Goal: Task Accomplishment & Management: Use online tool/utility

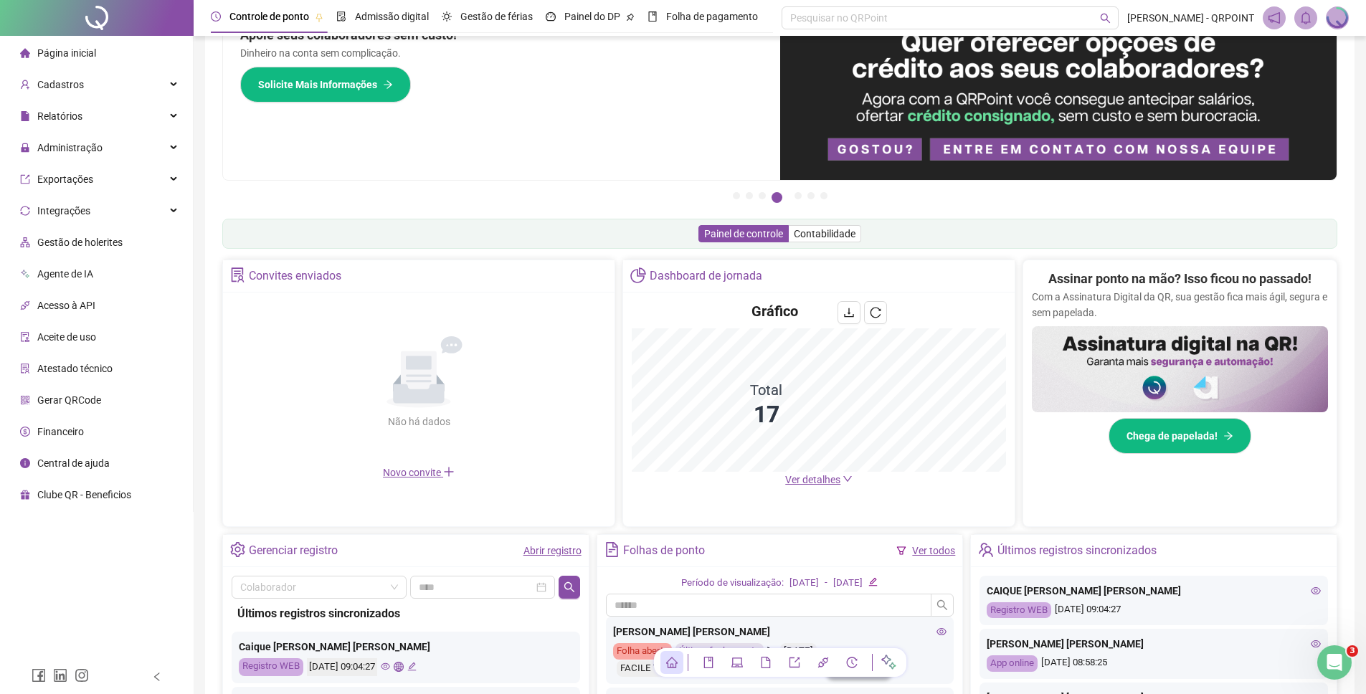
scroll to position [40, 0]
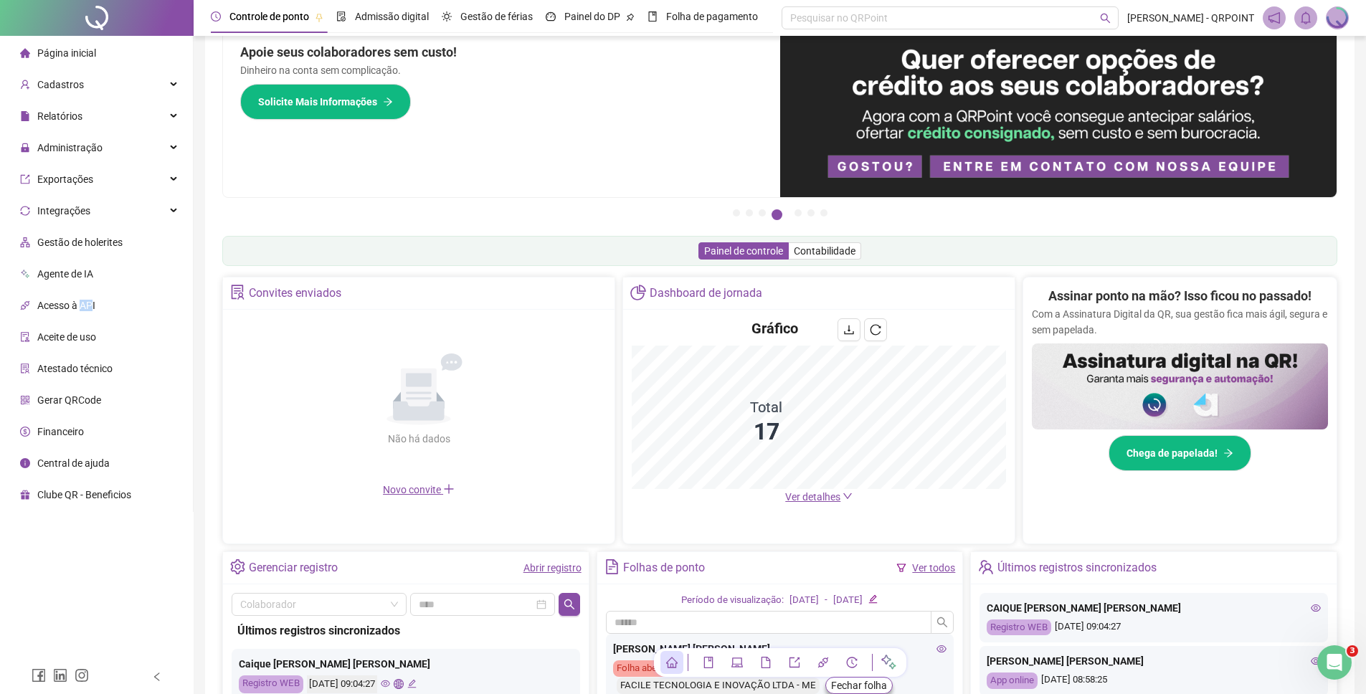
drag, startPoint x: 94, startPoint y: 300, endPoint x: 83, endPoint y: 303, distance: 11.3
click at [83, 303] on span "Acesso à API" at bounding box center [66, 305] width 58 height 11
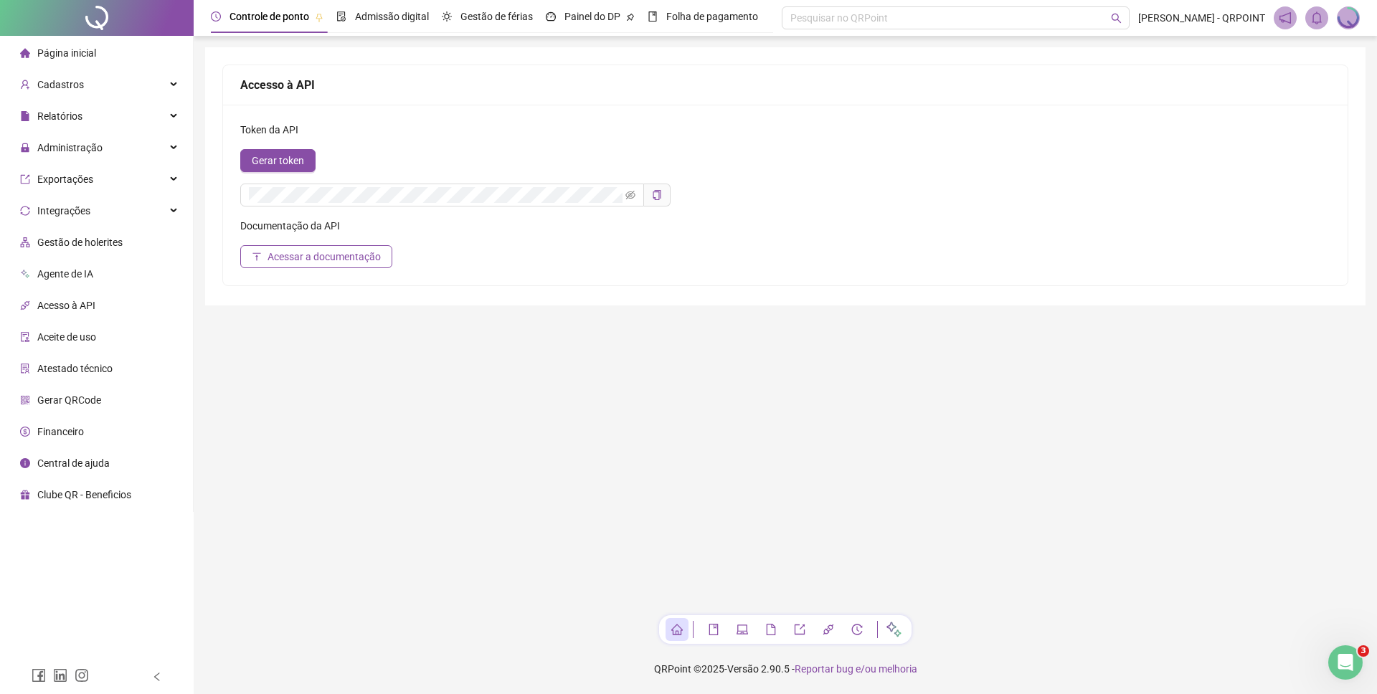
click at [384, 336] on main "Accesso à API Token da API Gerar token Documentação da API Acessar a documentaç…" at bounding box center [785, 325] width 1160 height 556
click at [383, 335] on main "Accesso à API Token da API Gerar token Documentação da API Acessar a documentaç…" at bounding box center [785, 325] width 1160 height 556
click at [72, 47] on span "Página inicial" at bounding box center [66, 52] width 59 height 11
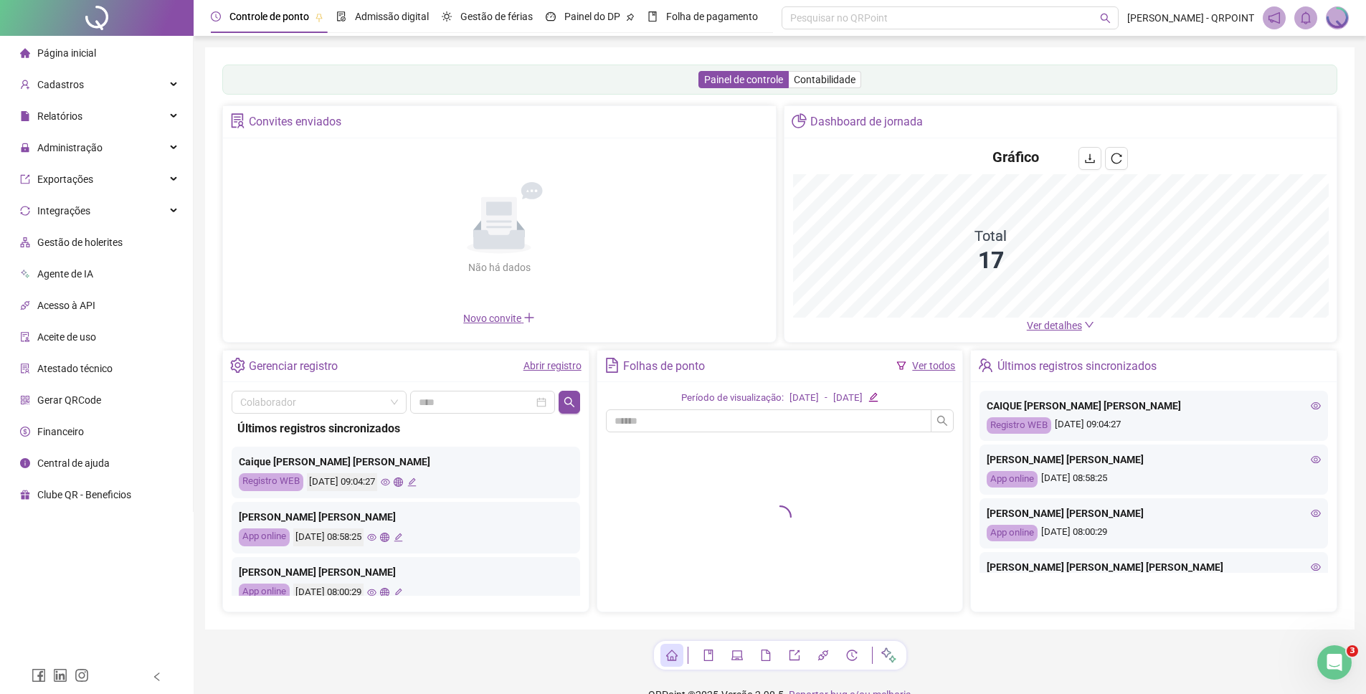
click at [1083, 19] on img at bounding box center [1338, 18] width 22 height 22
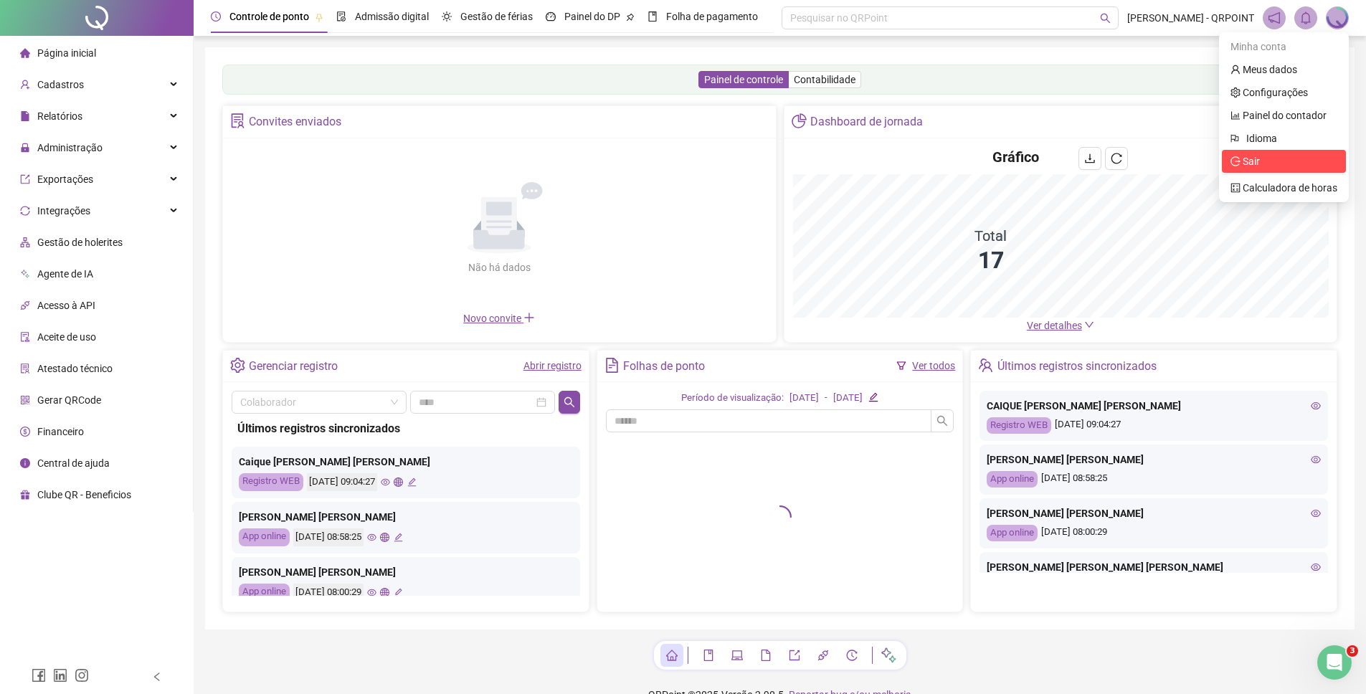
click at [1083, 163] on span "Sair" at bounding box center [1283, 161] width 107 height 16
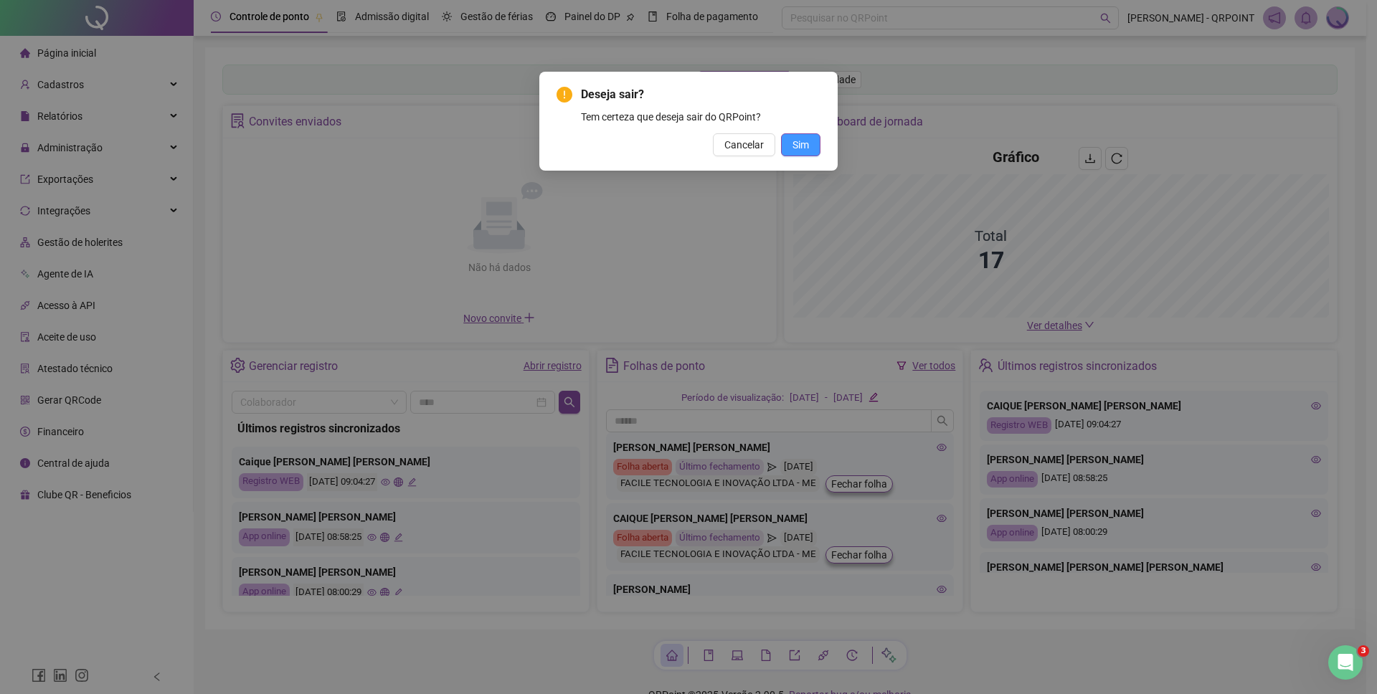
click at [812, 144] on button "Sim" at bounding box center [800, 144] width 39 height 23
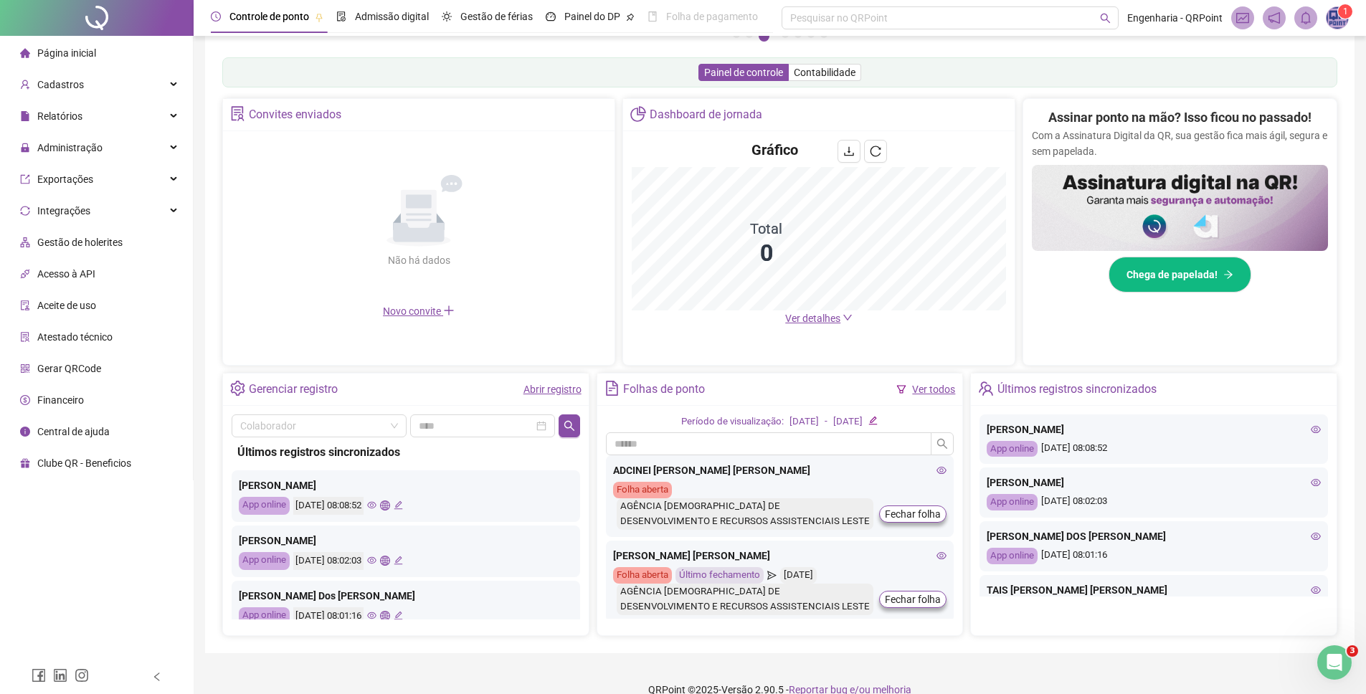
scroll to position [240, 0]
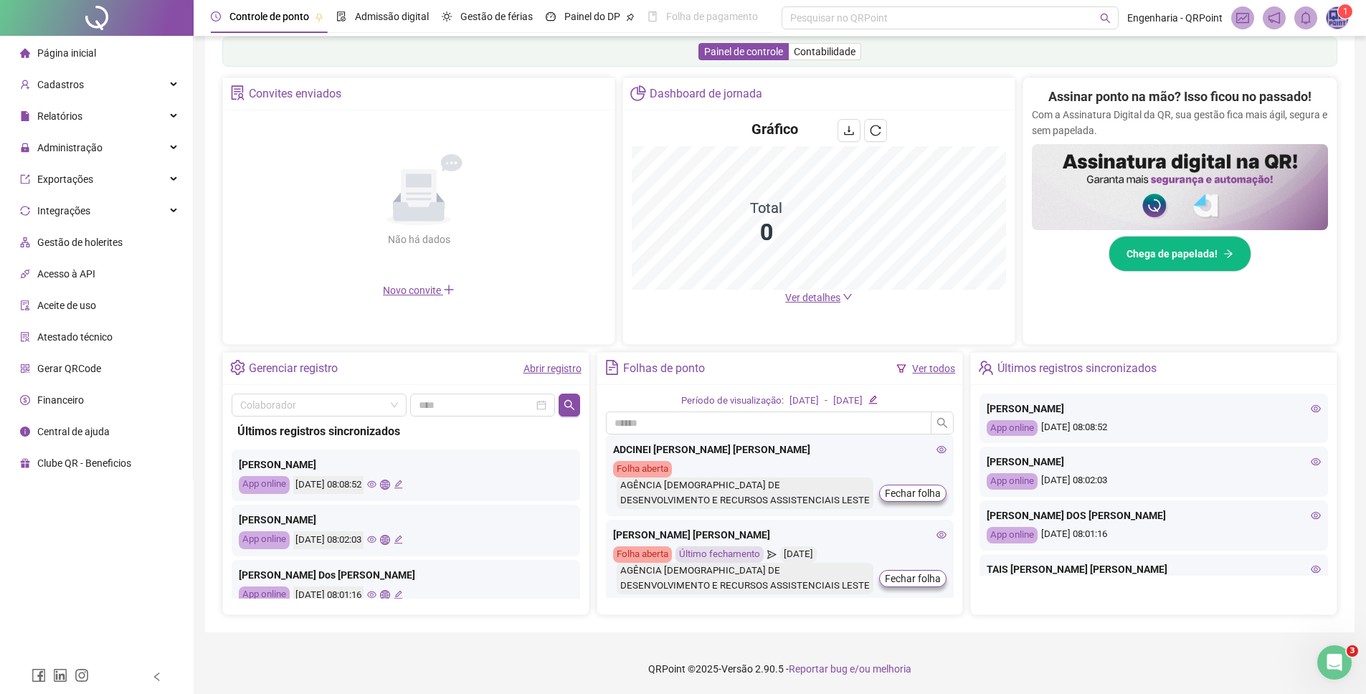
drag, startPoint x: 1312, startPoint y: 542, endPoint x: 1306, endPoint y: 513, distance: 29.4
click at [1311, 513] on icon "eye" at bounding box center [1316, 516] width 10 height 10
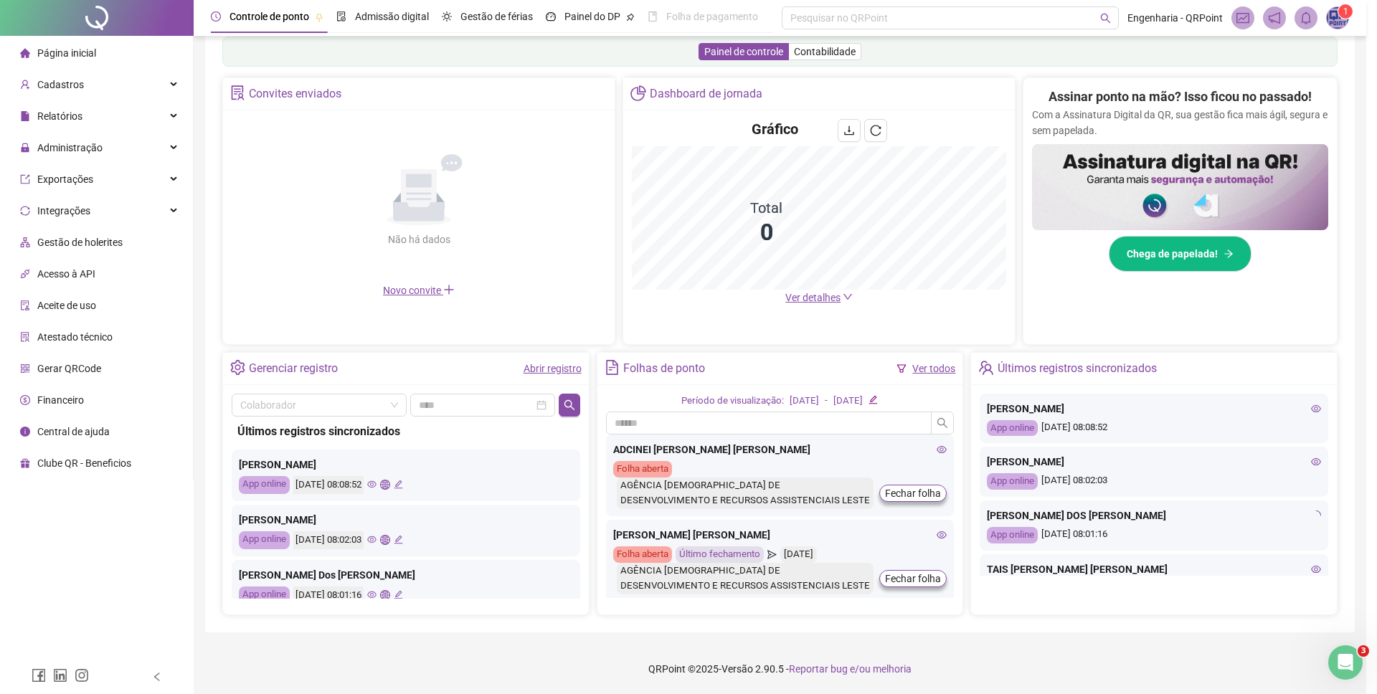
type input "**********"
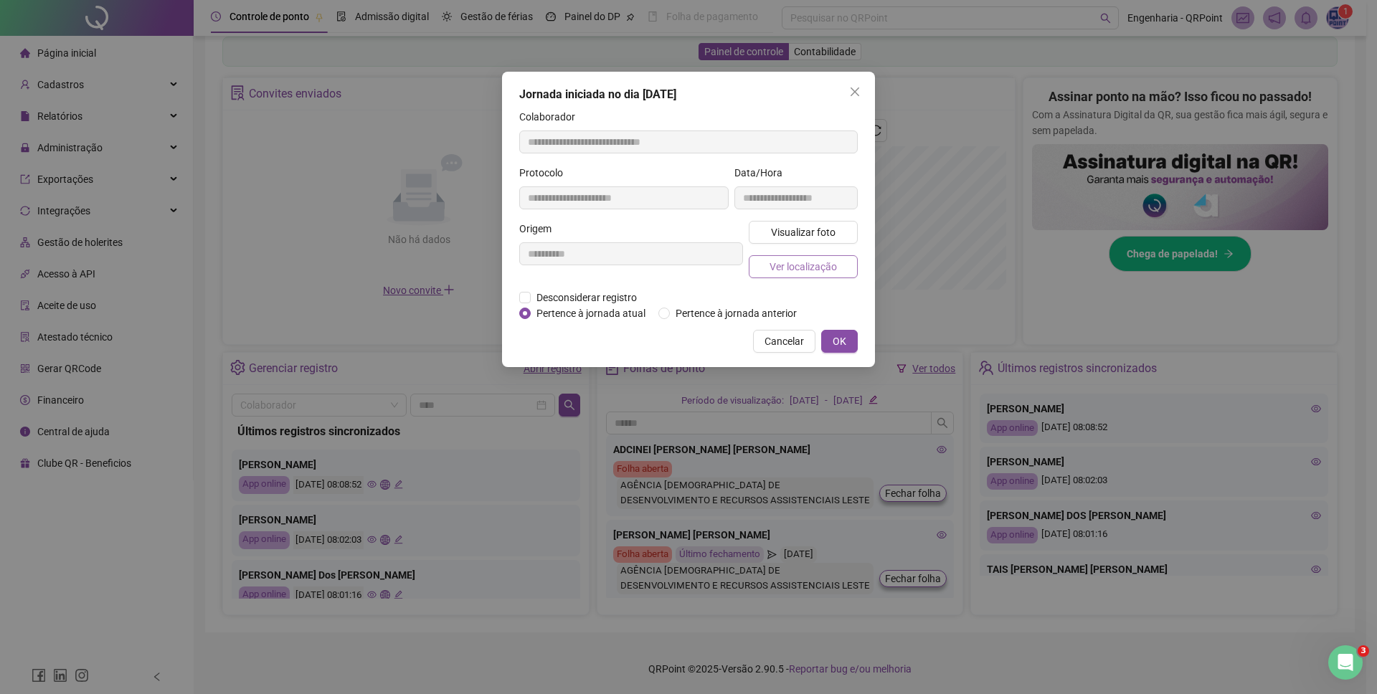
click at [830, 265] on span "Ver localização" at bounding box center [802, 267] width 67 height 16
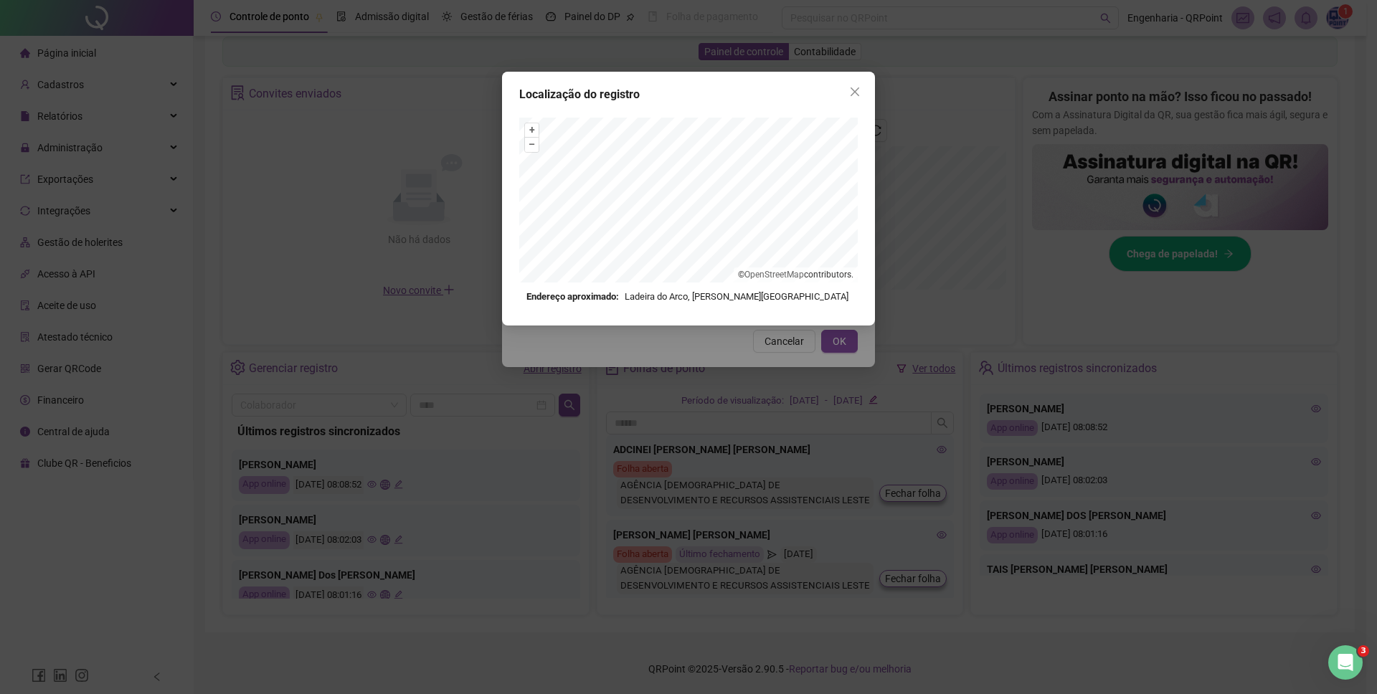
click at [674, 352] on div "Localização do registro + – ⇧ › © OpenStreetMap contributors. Endereço aproxima…" at bounding box center [688, 347] width 1377 height 694
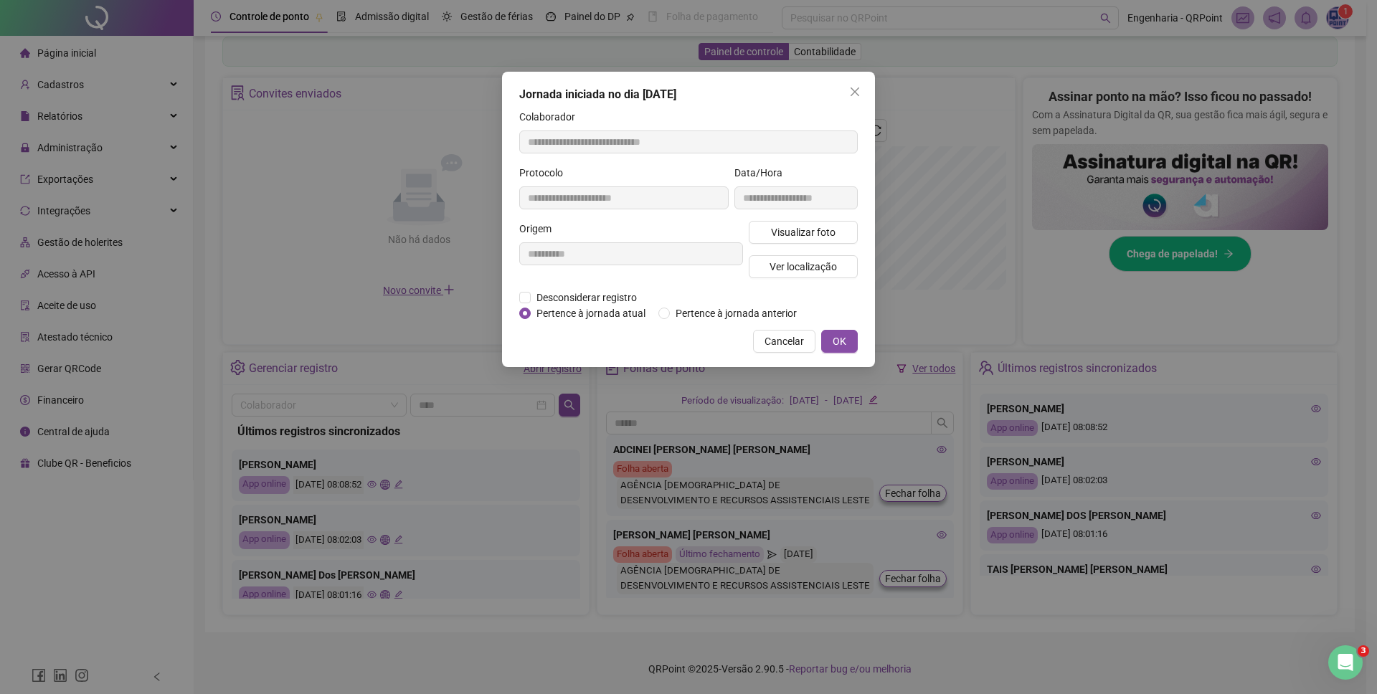
click at [1114, 284] on div "**********" at bounding box center [688, 347] width 1377 height 694
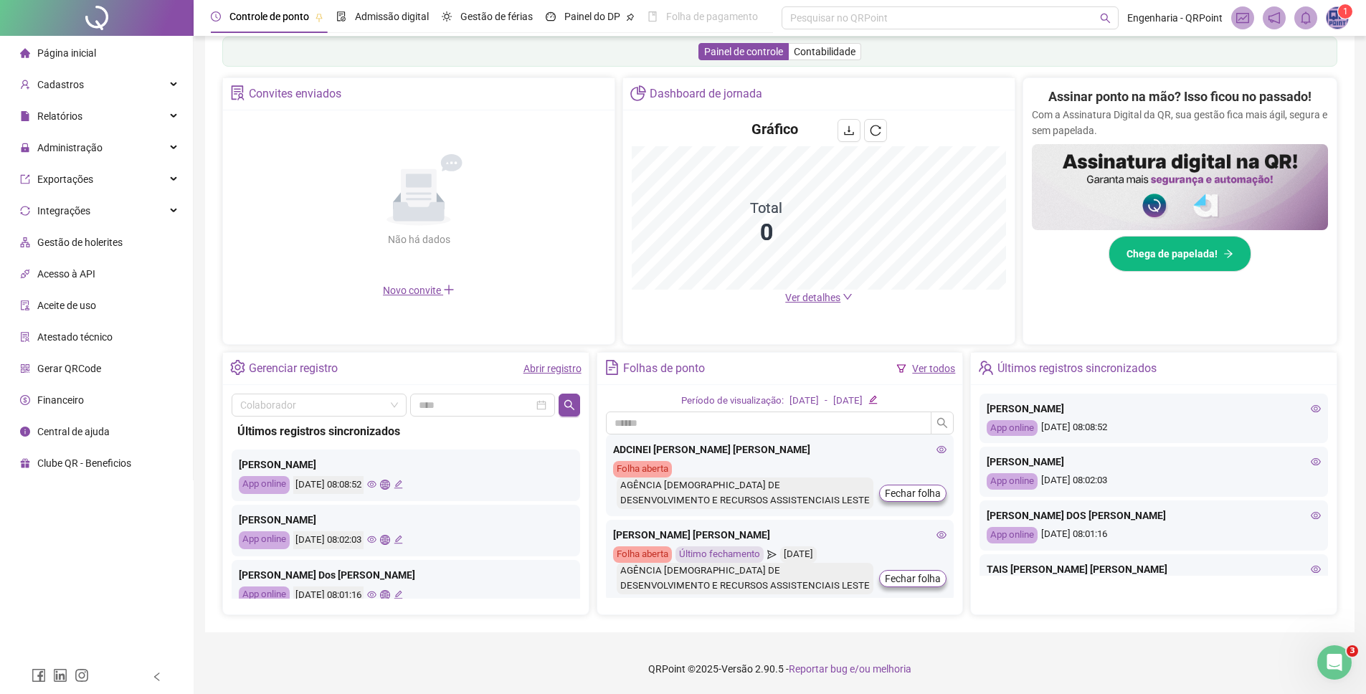
click at [1336, 21] on img at bounding box center [1338, 18] width 22 height 22
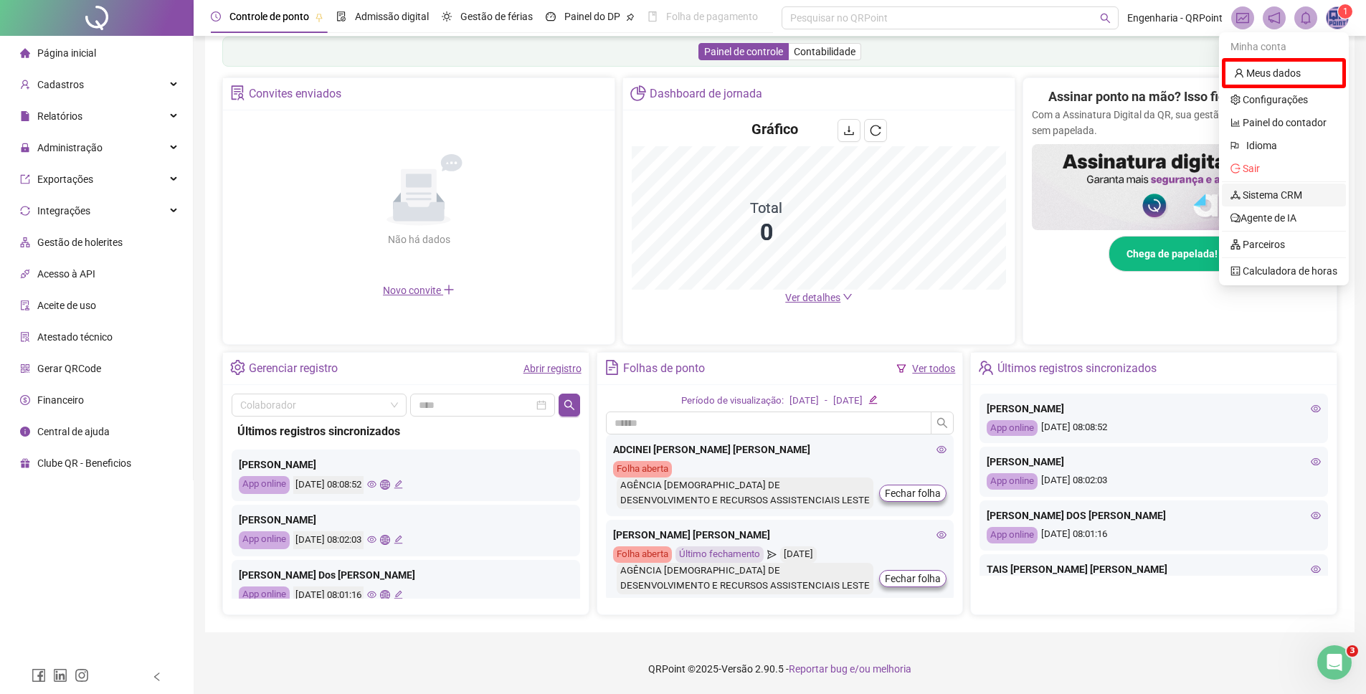
click at [1289, 189] on link "Sistema CRM" at bounding box center [1266, 194] width 72 height 11
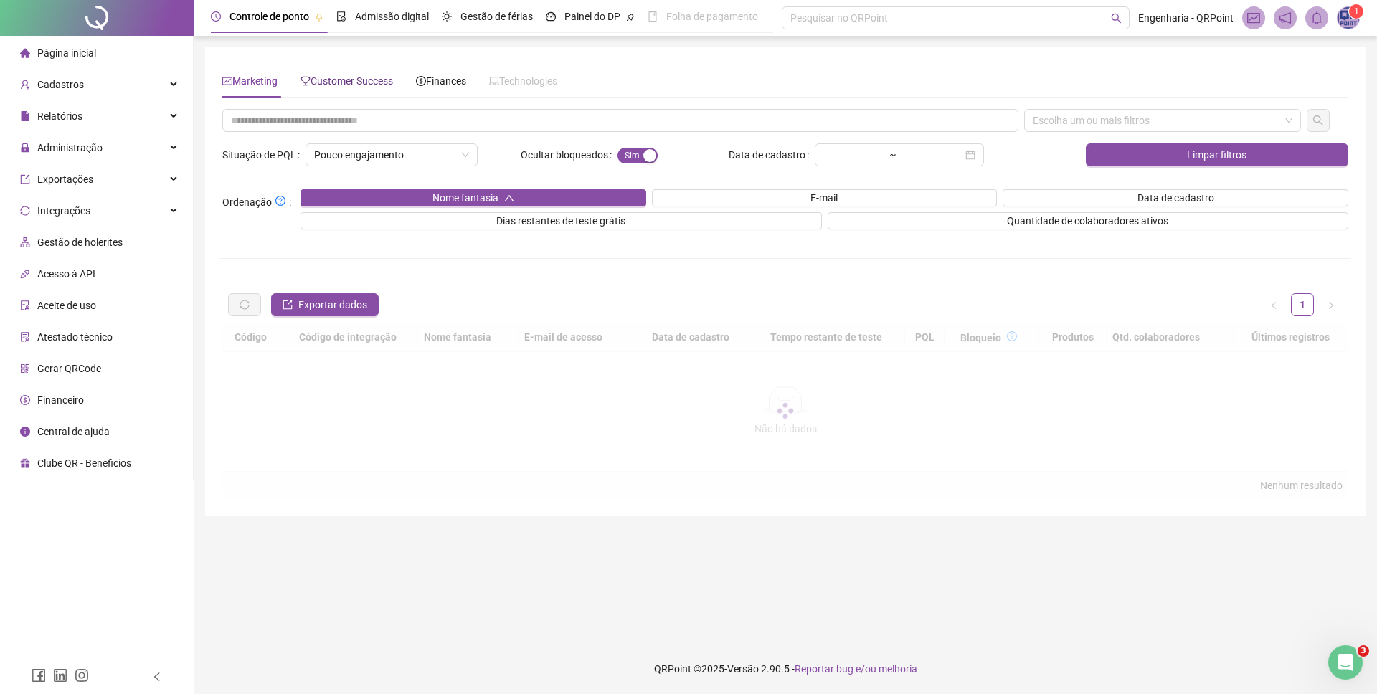
click at [373, 80] on span "Customer Success" at bounding box center [346, 80] width 93 height 11
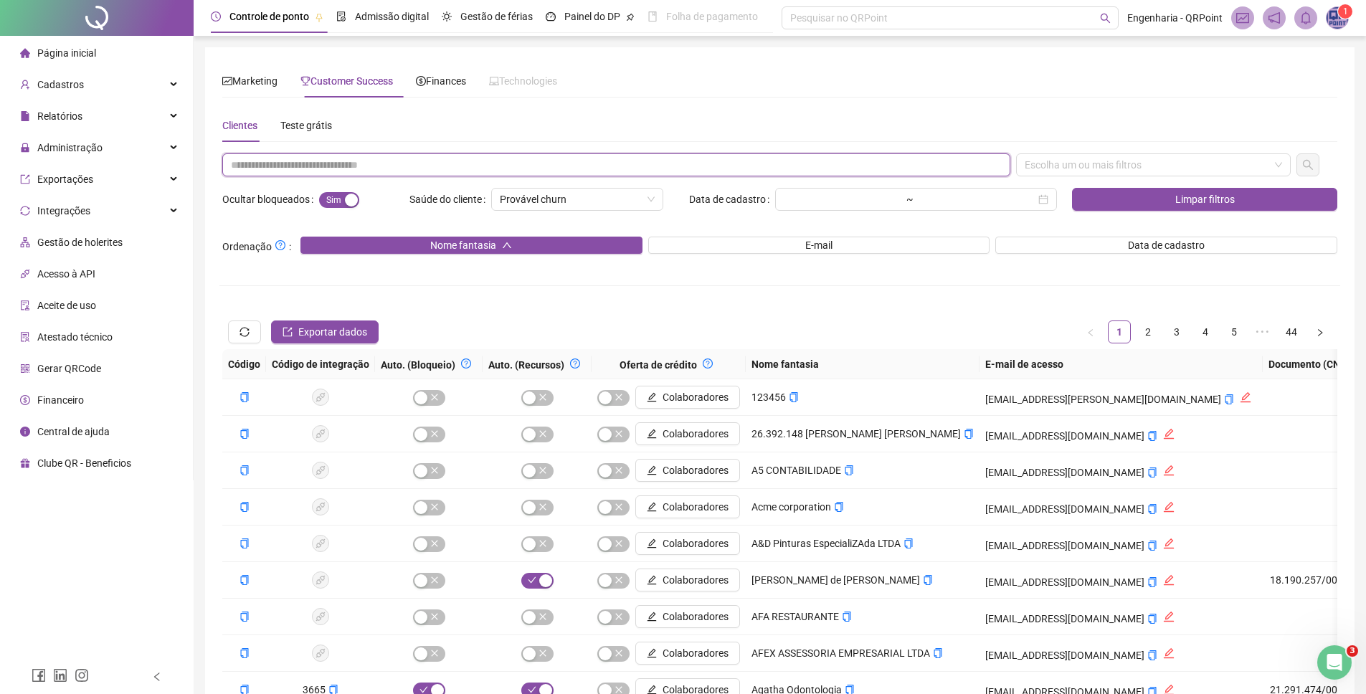
click at [392, 164] on input "text" at bounding box center [616, 164] width 788 height 23
drag, startPoint x: 392, startPoint y: 164, endPoint x: 404, endPoint y: 166, distance: 12.4
click at [392, 164] on input "text" at bounding box center [616, 164] width 788 height 23
click at [1088, 172] on div "Escolha um ou mais filtros" at bounding box center [1153, 164] width 275 height 23
type input "******"
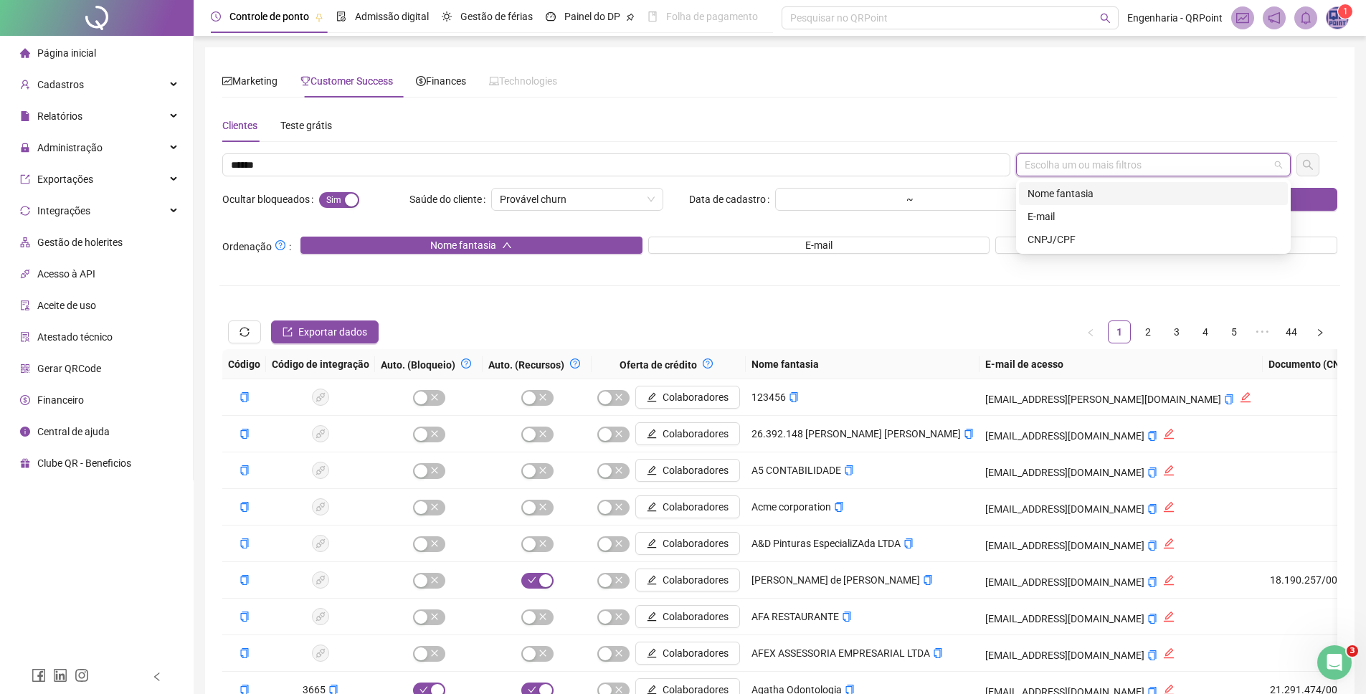
click at [1082, 194] on div "Nome fantasia" at bounding box center [1154, 194] width 252 height 16
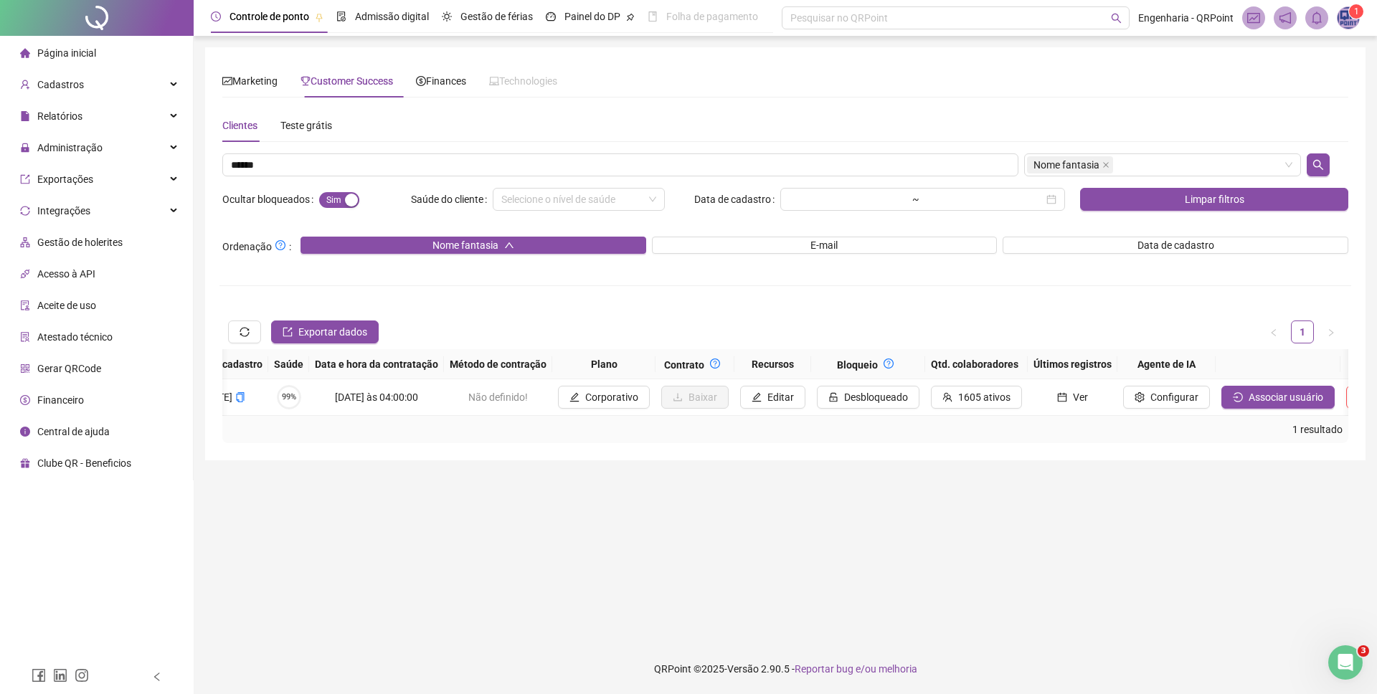
scroll to position [0, 1025]
click at [1266, 394] on span "Associar usuário" at bounding box center [1281, 397] width 75 height 16
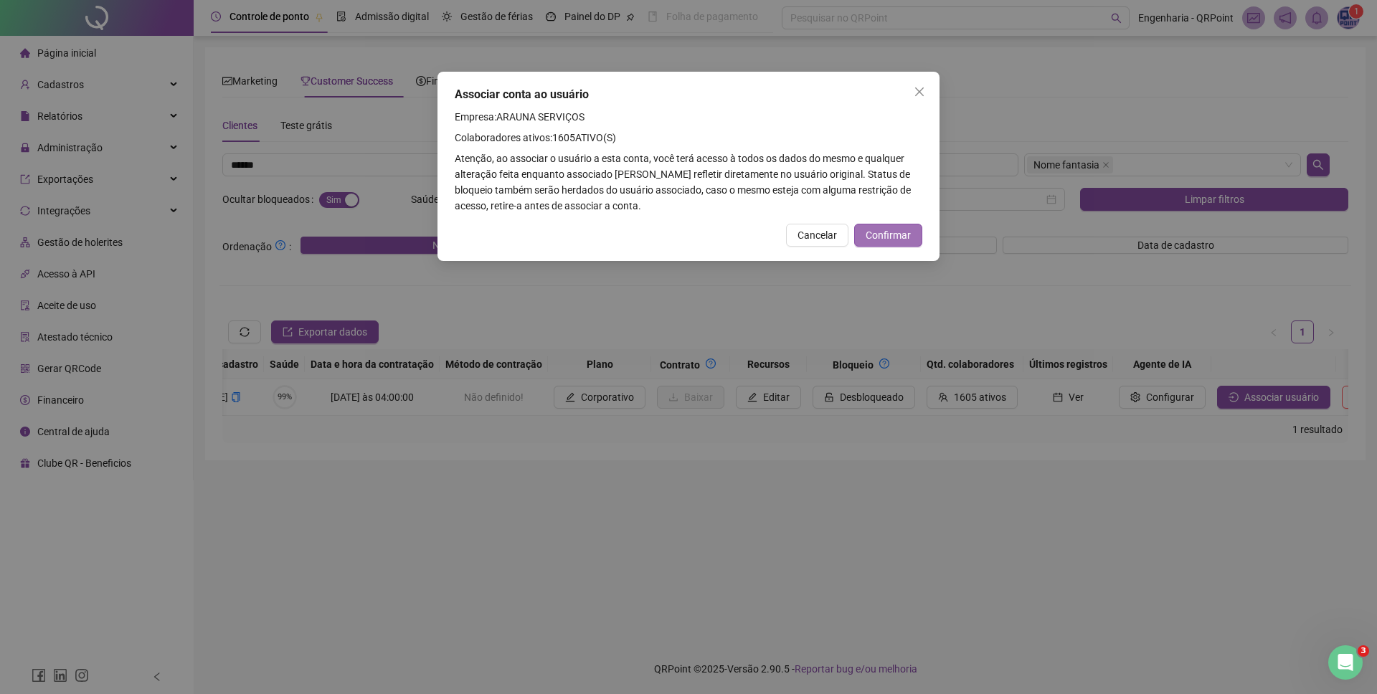
click at [904, 232] on span "Confirmar" at bounding box center [888, 235] width 45 height 16
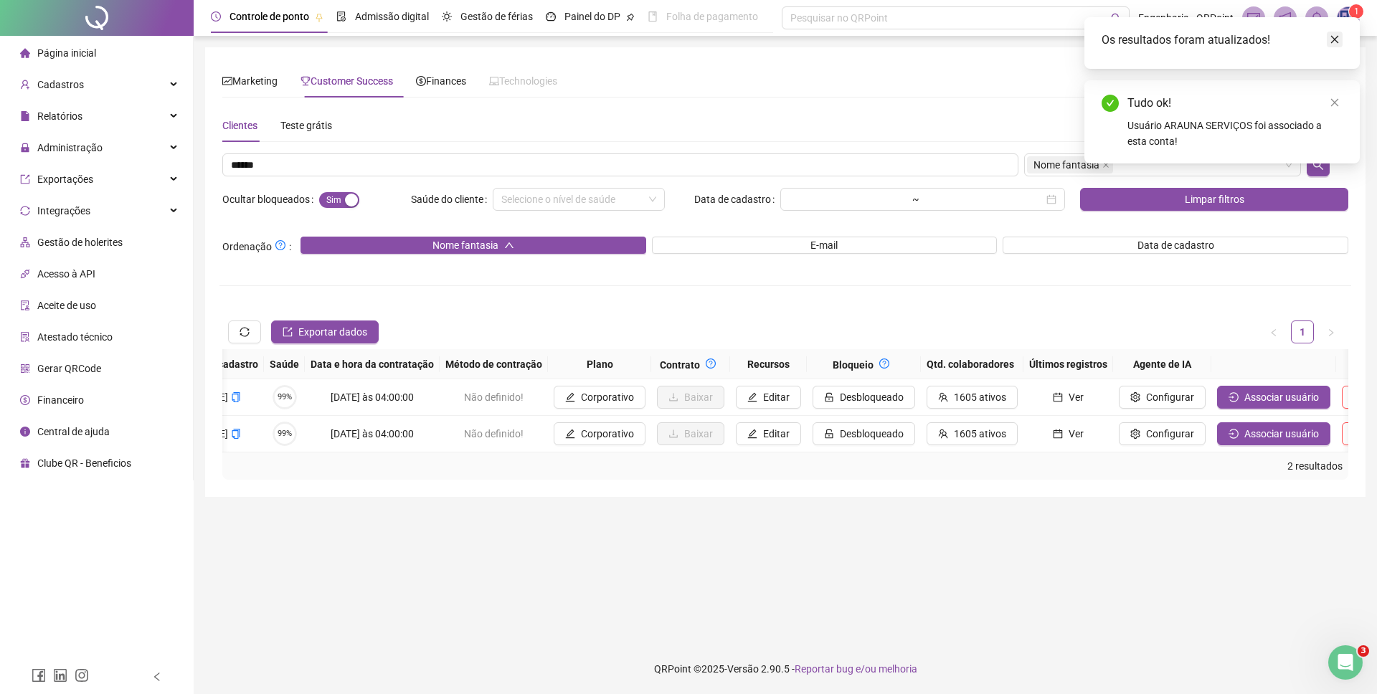
click at [1337, 39] on icon "close" at bounding box center [1334, 39] width 10 height 10
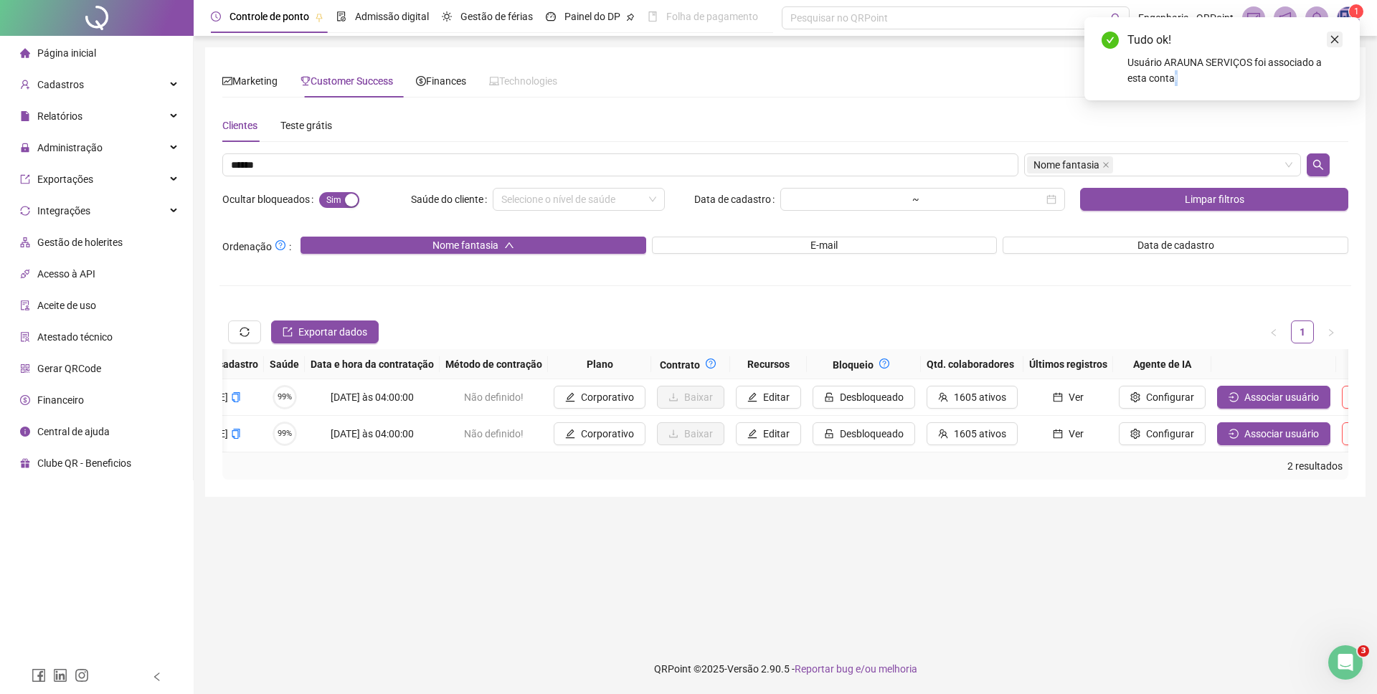
click at [1336, 38] on icon "close" at bounding box center [1334, 39] width 10 height 10
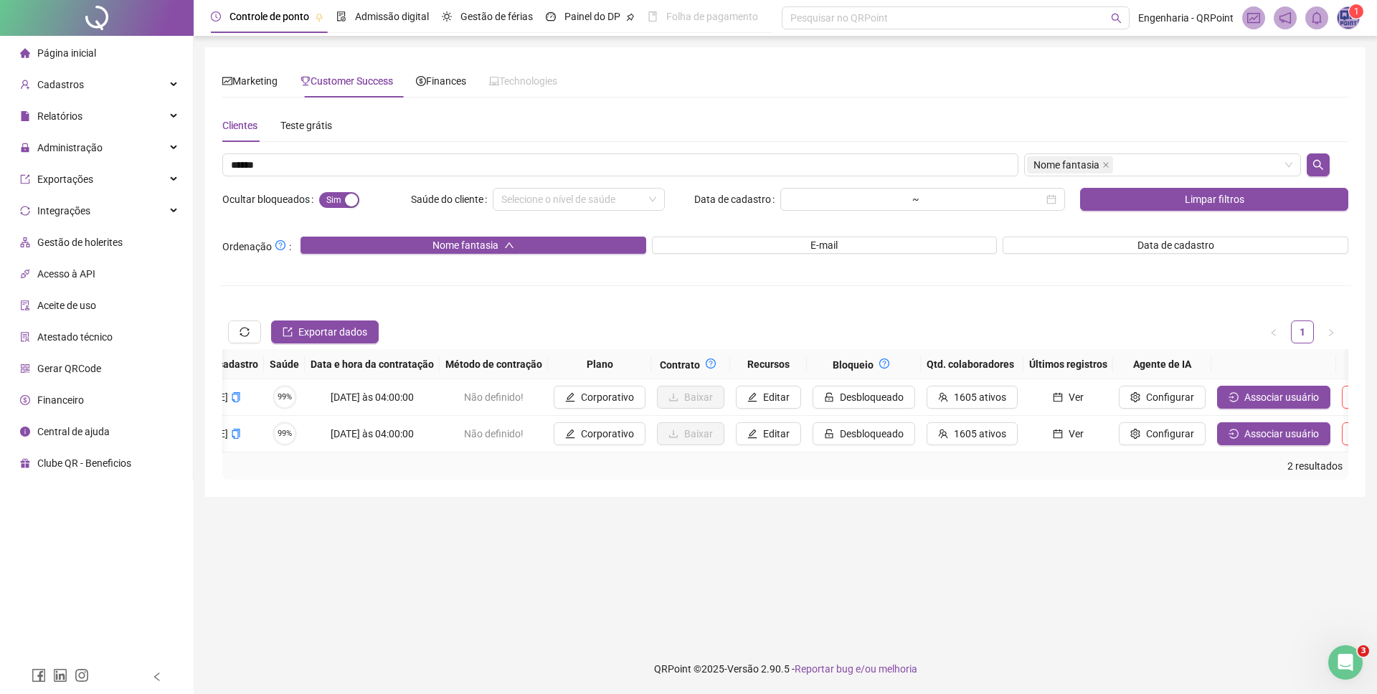
drag, startPoint x: 1346, startPoint y: 19, endPoint x: 1332, endPoint y: 40, distance: 24.9
click at [1347, 19] on img at bounding box center [1348, 18] width 22 height 22
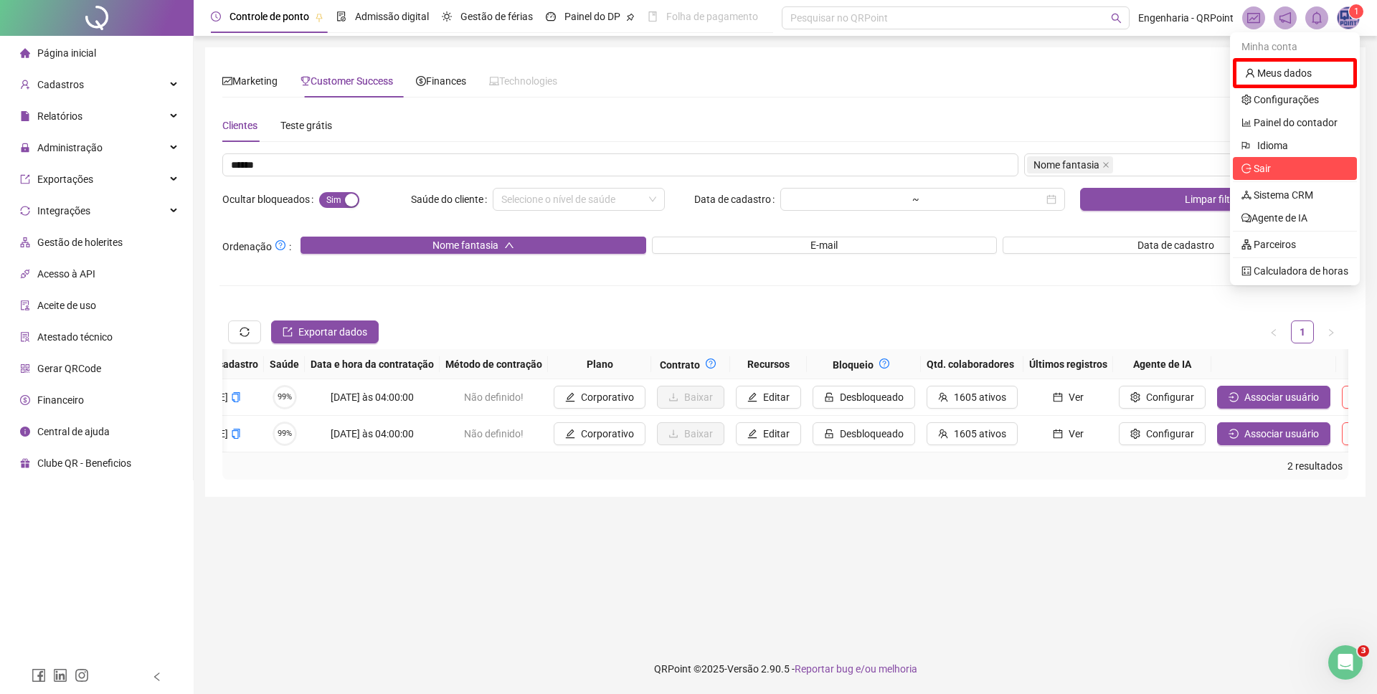
click at [1296, 164] on span "Sair" at bounding box center [1294, 169] width 107 height 16
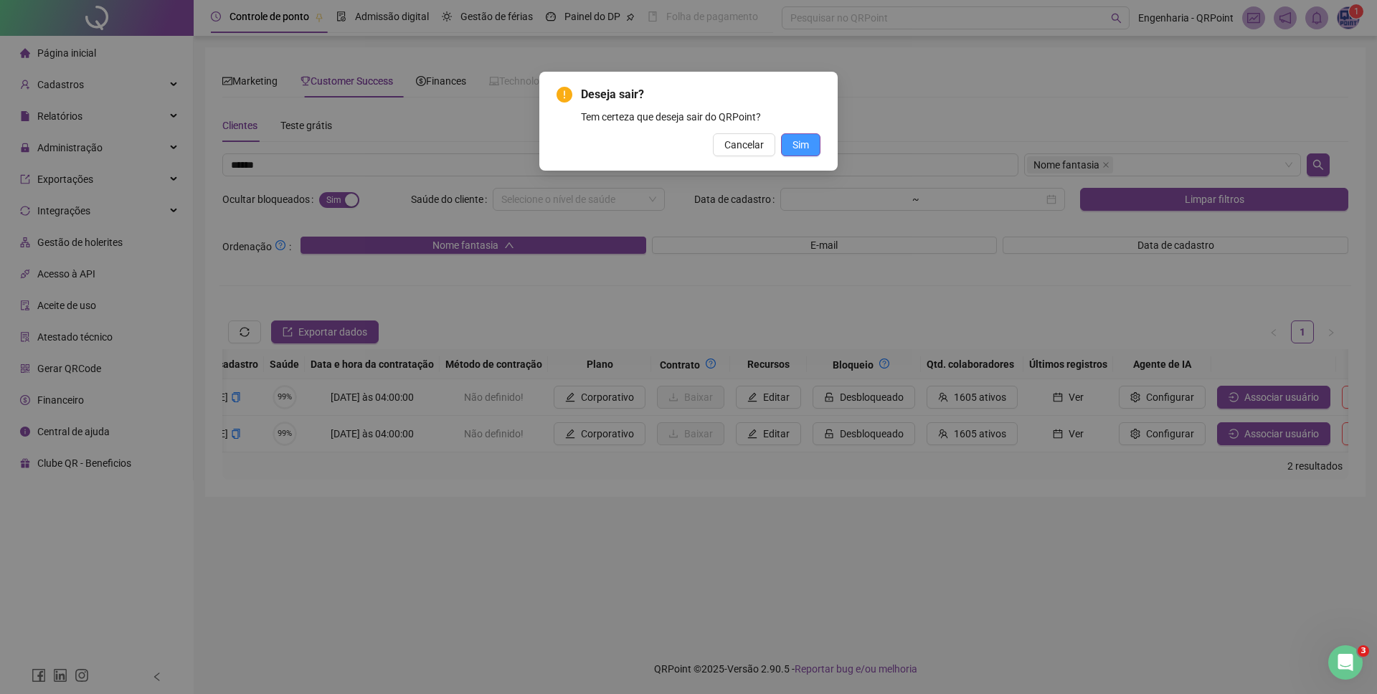
click at [797, 141] on span "Sim" at bounding box center [800, 145] width 16 height 16
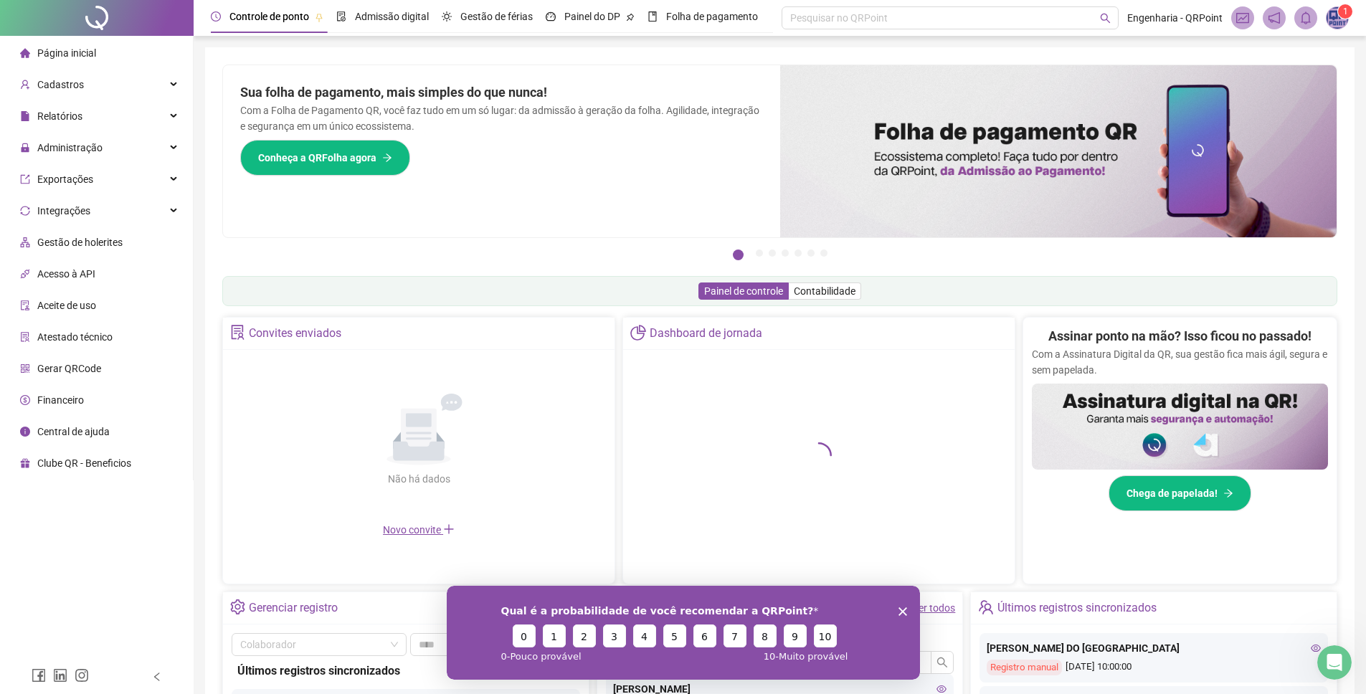
drag, startPoint x: 903, startPoint y: 612, endPoint x: 1286, endPoint y: 923, distance: 493.4
click at [903, 612] on polygon "Close survey" at bounding box center [902, 611] width 9 height 9
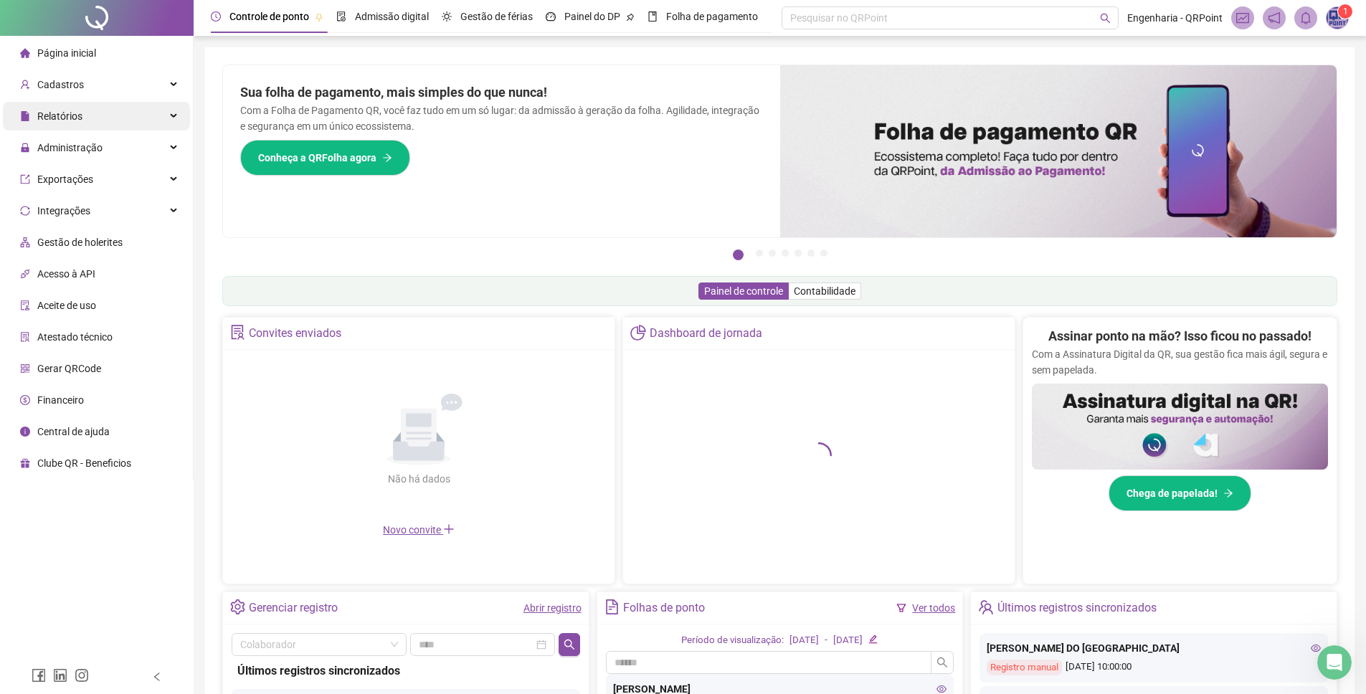
drag, startPoint x: 92, startPoint y: 82, endPoint x: 101, endPoint y: 146, distance: 63.8
click at [92, 82] on div "Cadastros" at bounding box center [96, 84] width 187 height 29
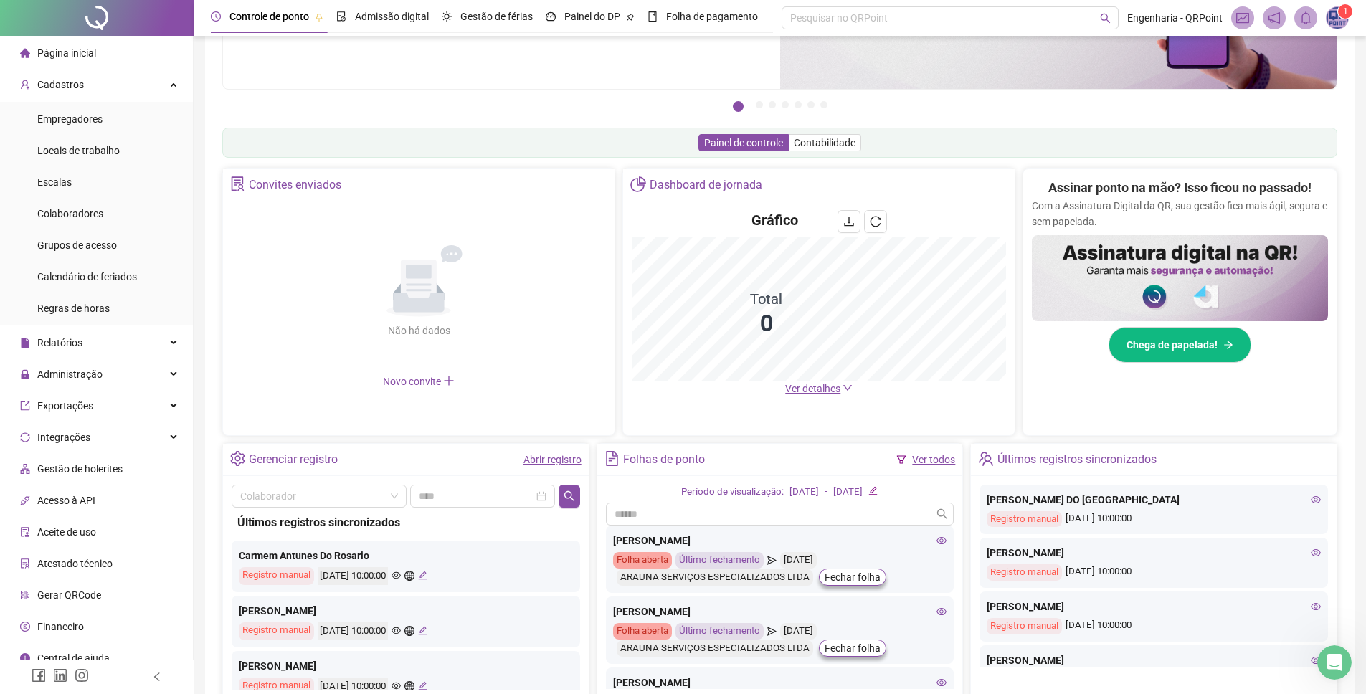
scroll to position [150, 0]
click at [881, 217] on icon "reload" at bounding box center [875, 219] width 11 height 11
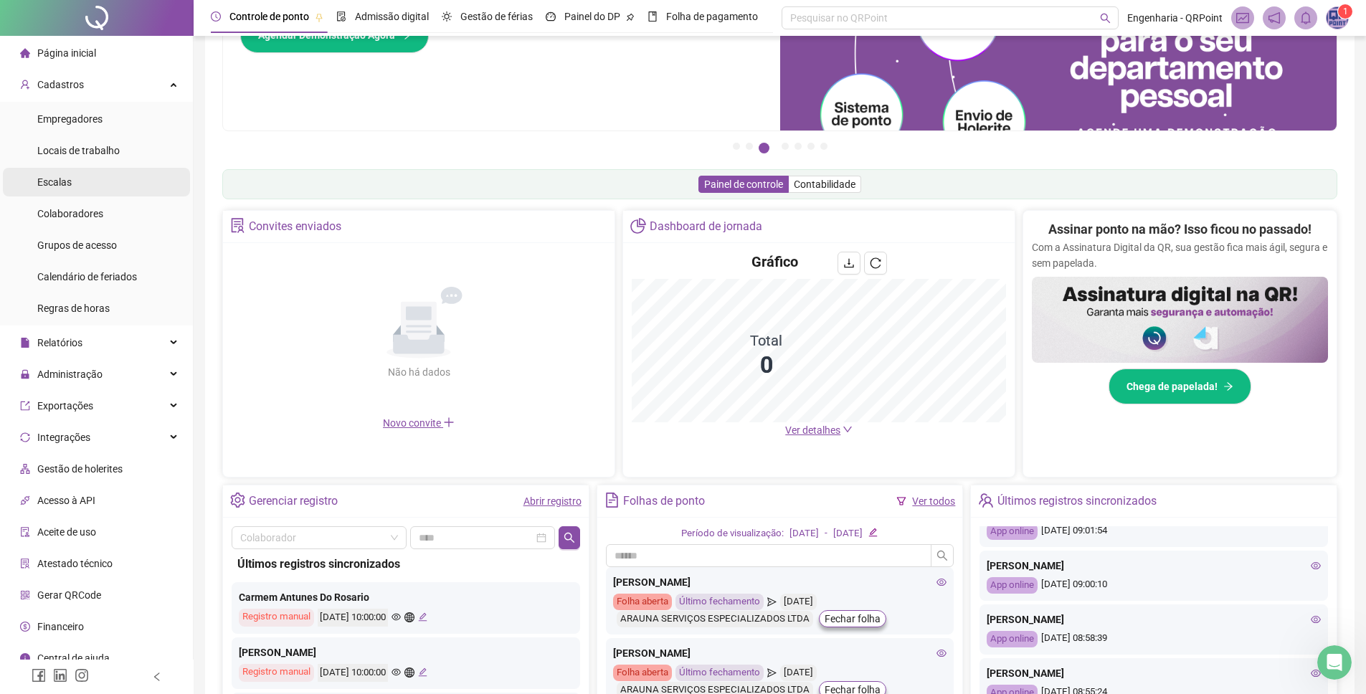
scroll to position [240, 0]
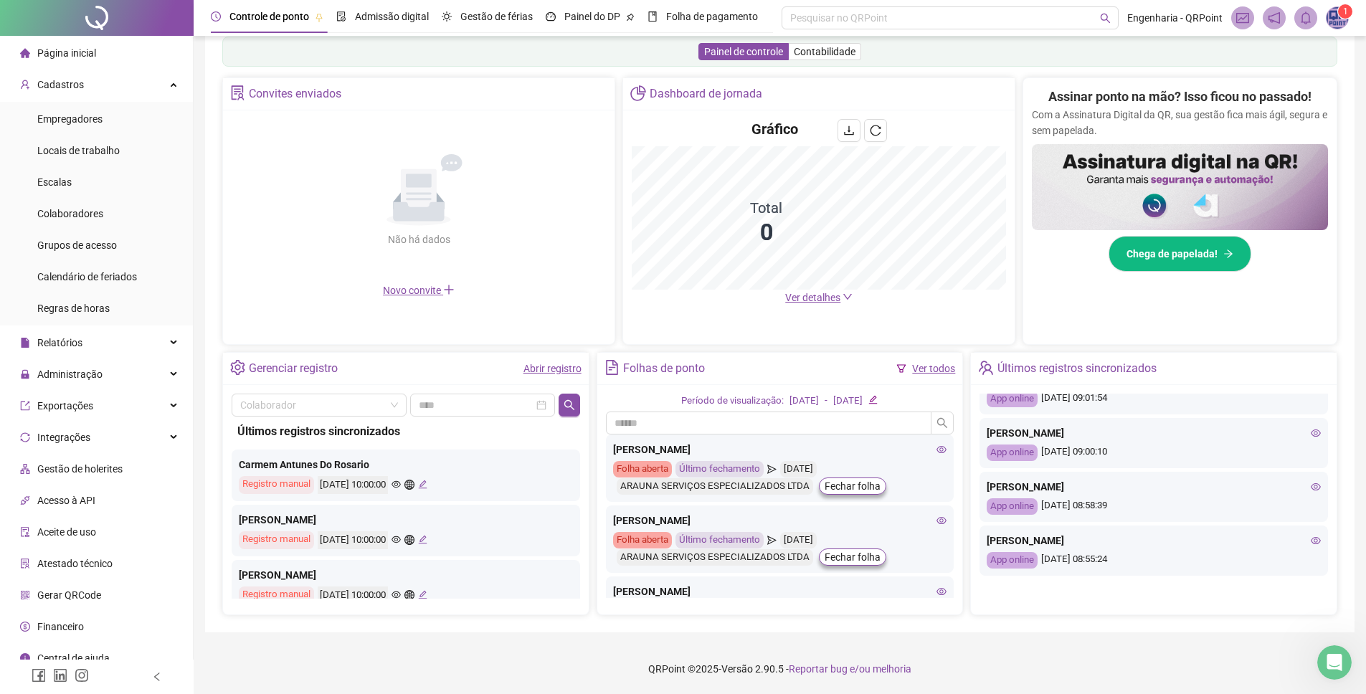
drag, startPoint x: 1302, startPoint y: 493, endPoint x: 1307, endPoint y: 486, distance: 8.8
click at [1311, 486] on icon "eye" at bounding box center [1316, 487] width 10 height 10
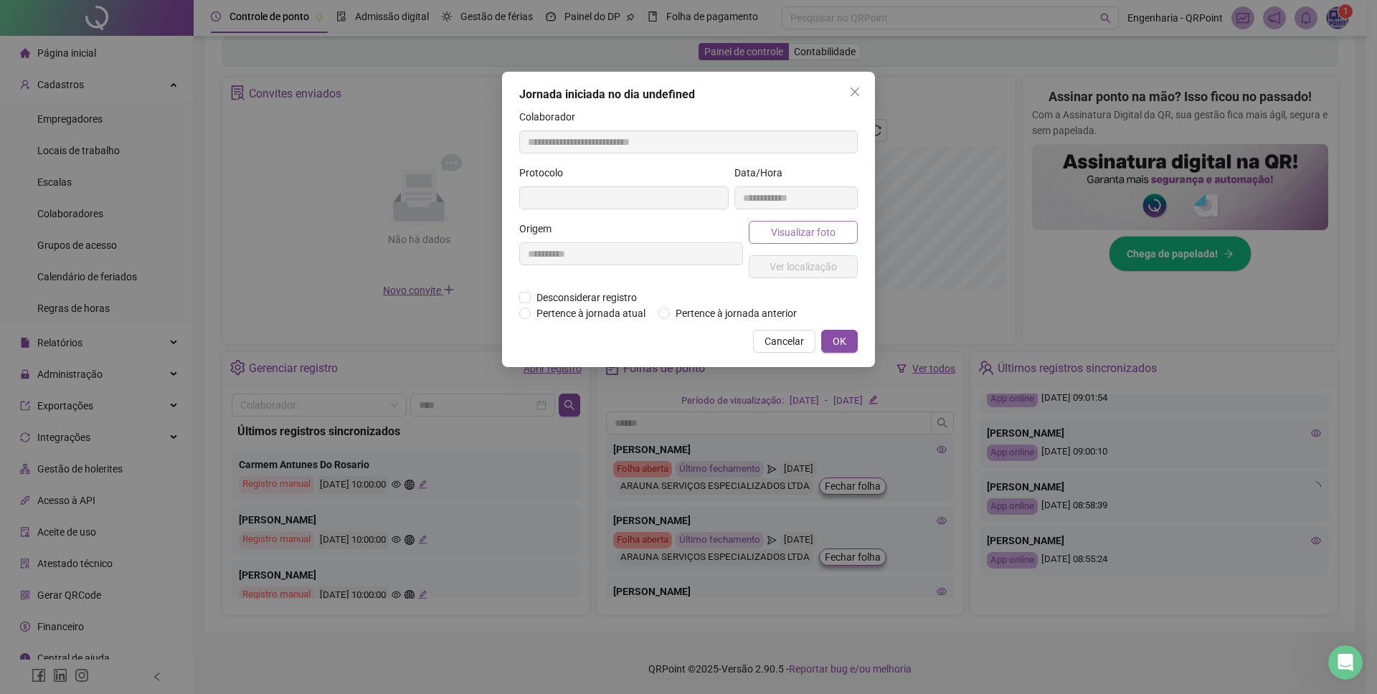
type input "**********"
click at [802, 229] on span "Visualizar foto" at bounding box center [803, 232] width 65 height 16
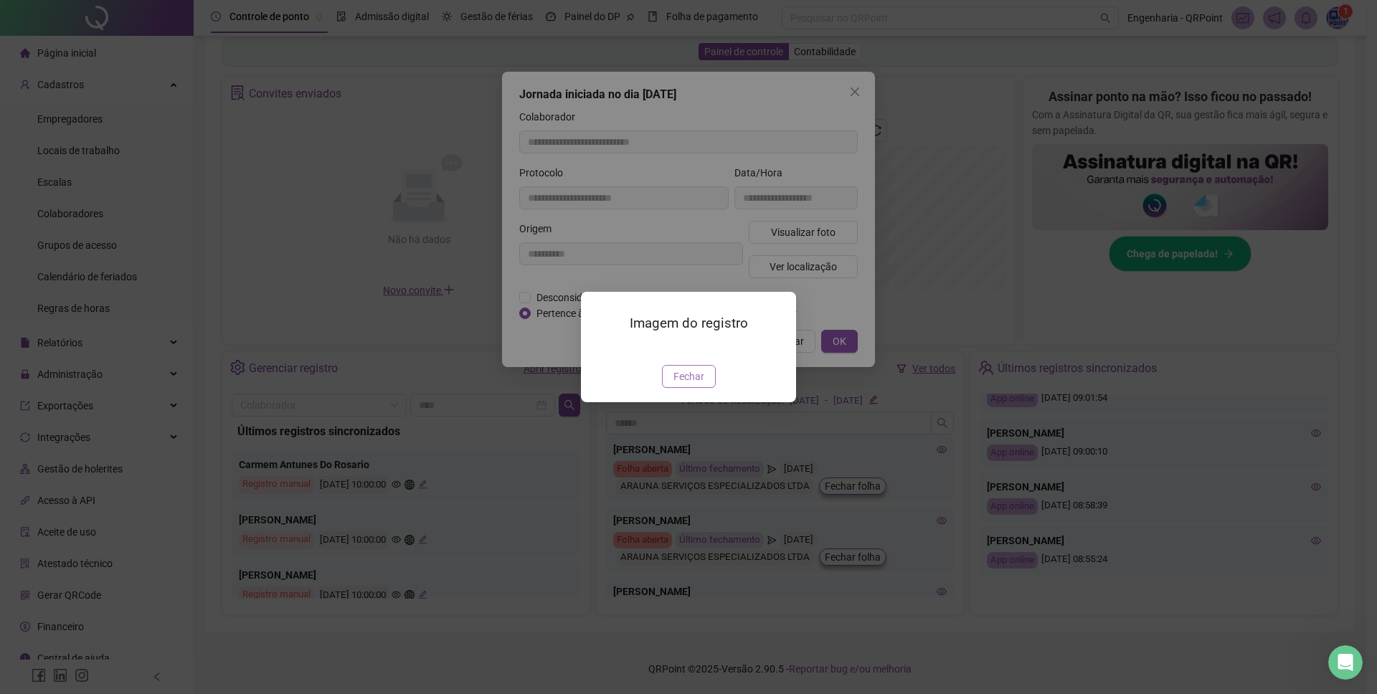
click at [677, 384] on span "Fechar" at bounding box center [688, 377] width 31 height 16
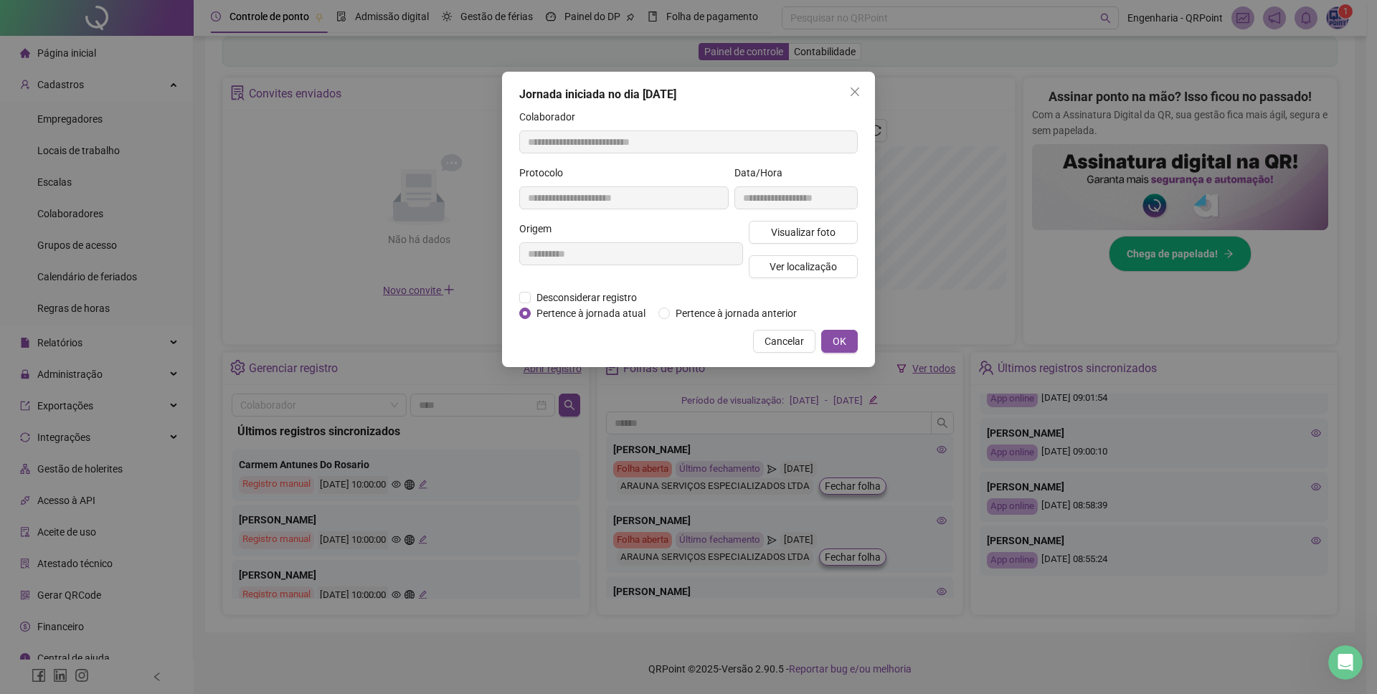
click at [792, 344] on div "**********" at bounding box center [688, 219] width 373 height 295
click at [784, 349] on span "Cancelar" at bounding box center [783, 341] width 39 height 16
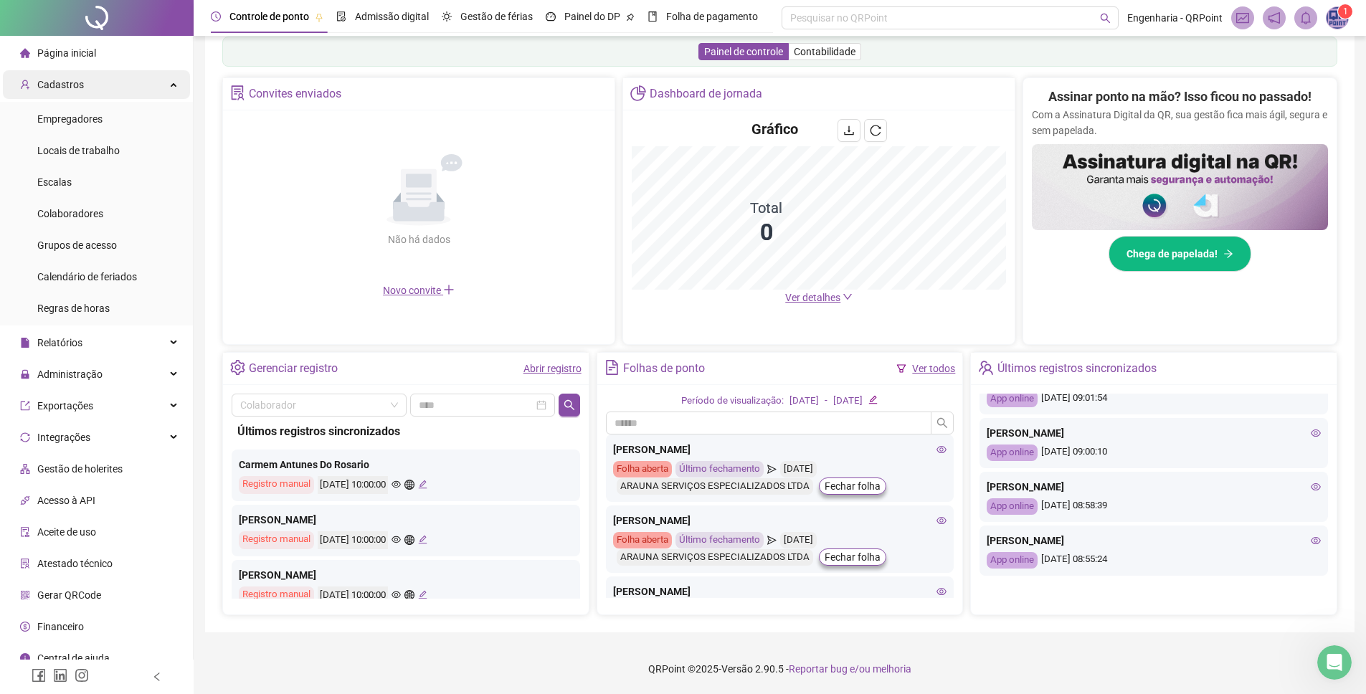
click at [118, 86] on div "Cadastros" at bounding box center [96, 84] width 187 height 29
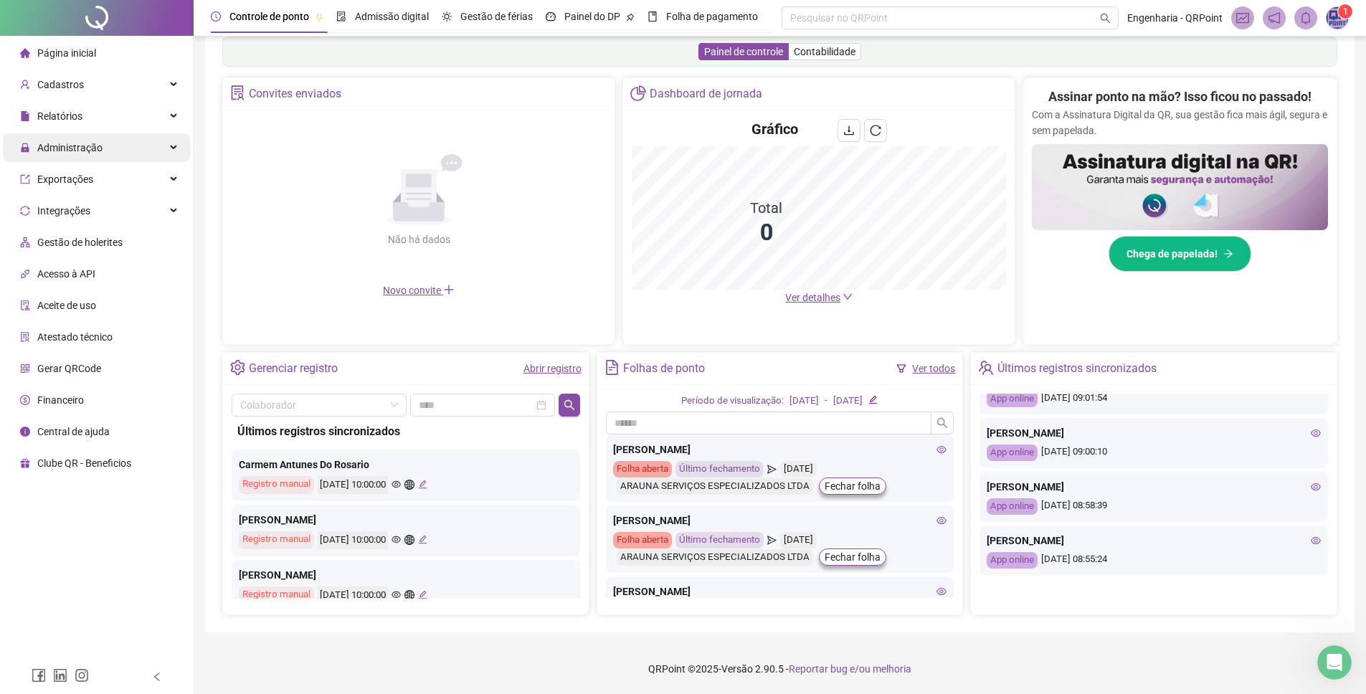
click at [100, 140] on span "Administração" at bounding box center [61, 147] width 82 height 29
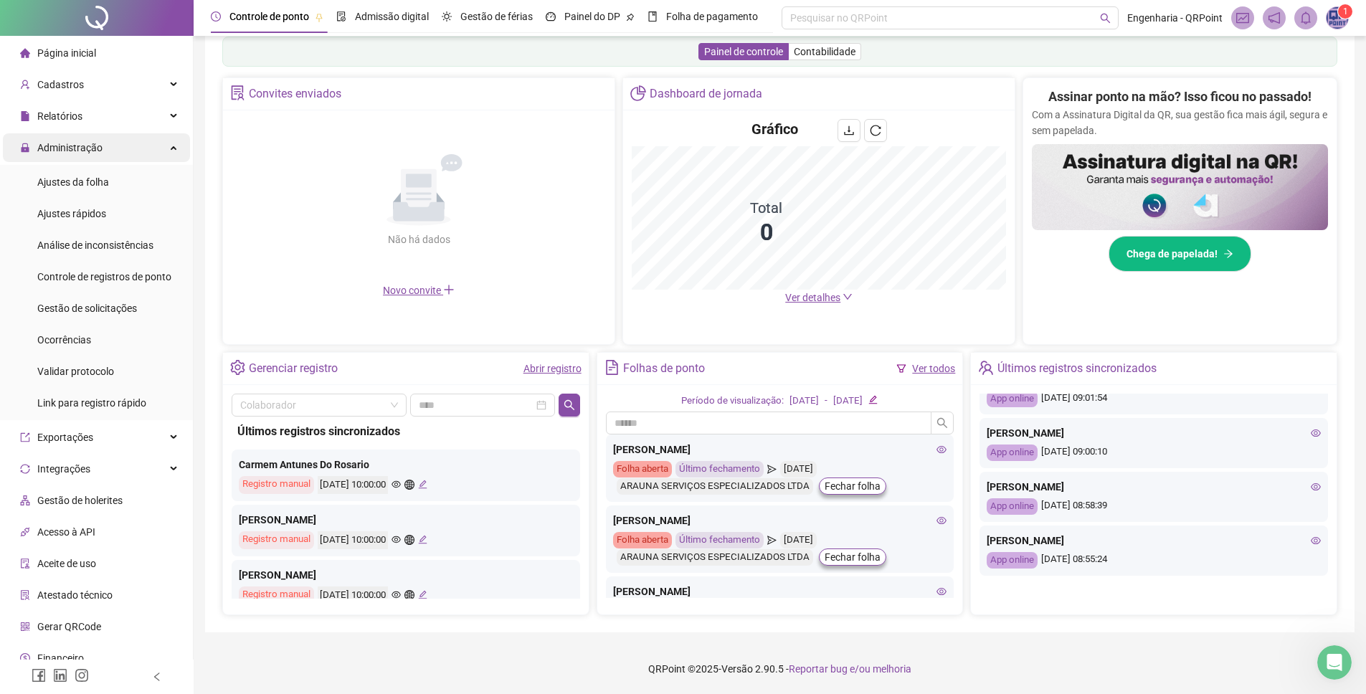
click at [109, 151] on div "Administração" at bounding box center [96, 147] width 187 height 29
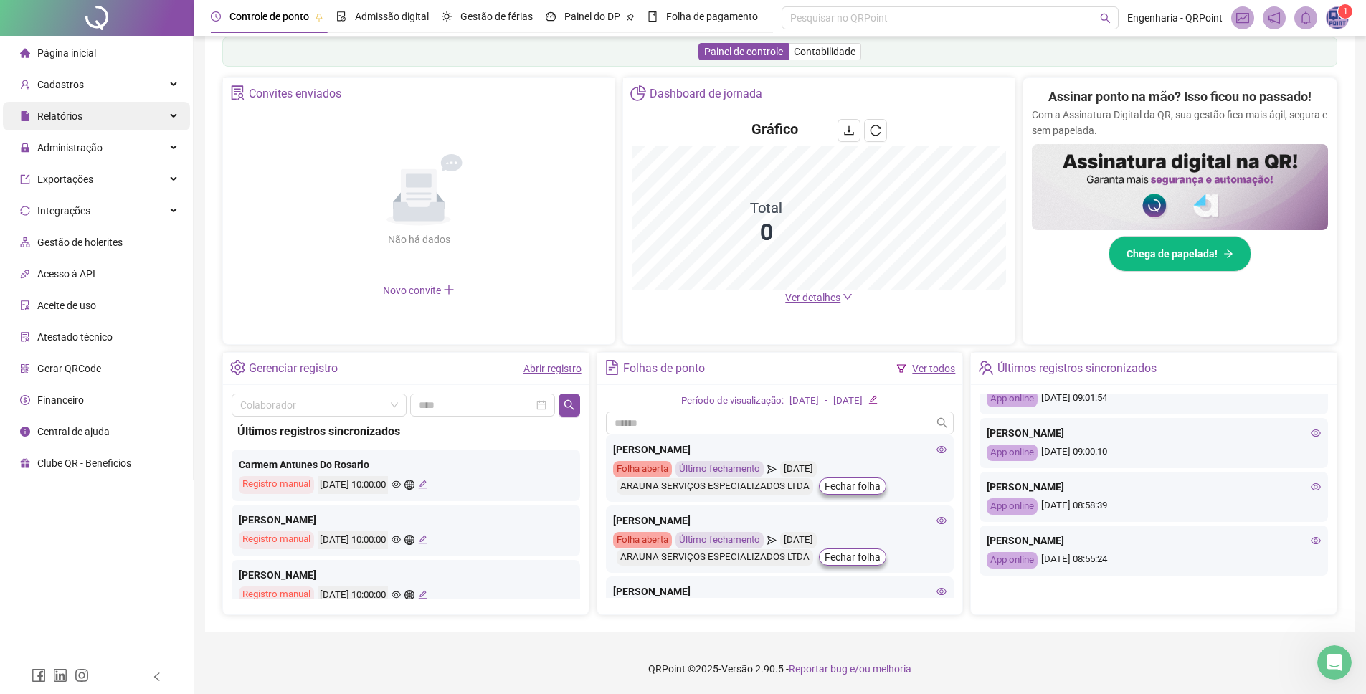
click at [106, 116] on div "Relatórios" at bounding box center [96, 116] width 187 height 29
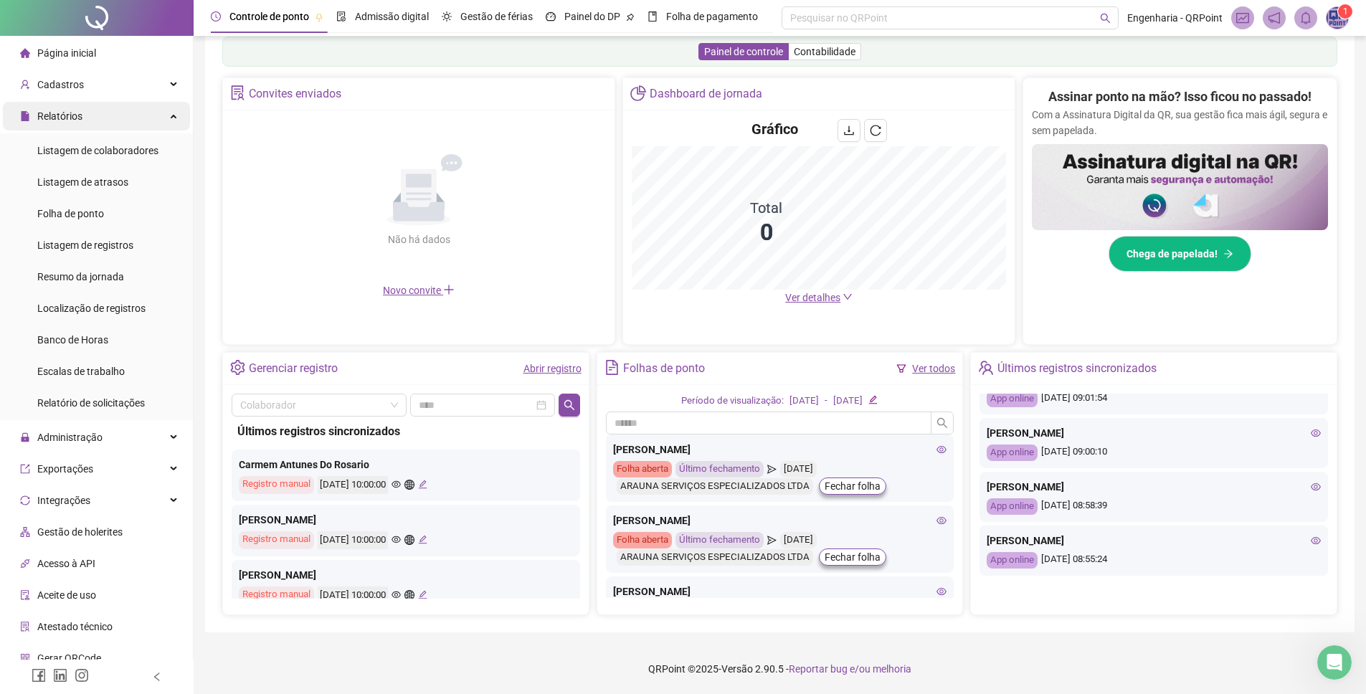
click at [113, 116] on div "Relatórios" at bounding box center [96, 116] width 187 height 29
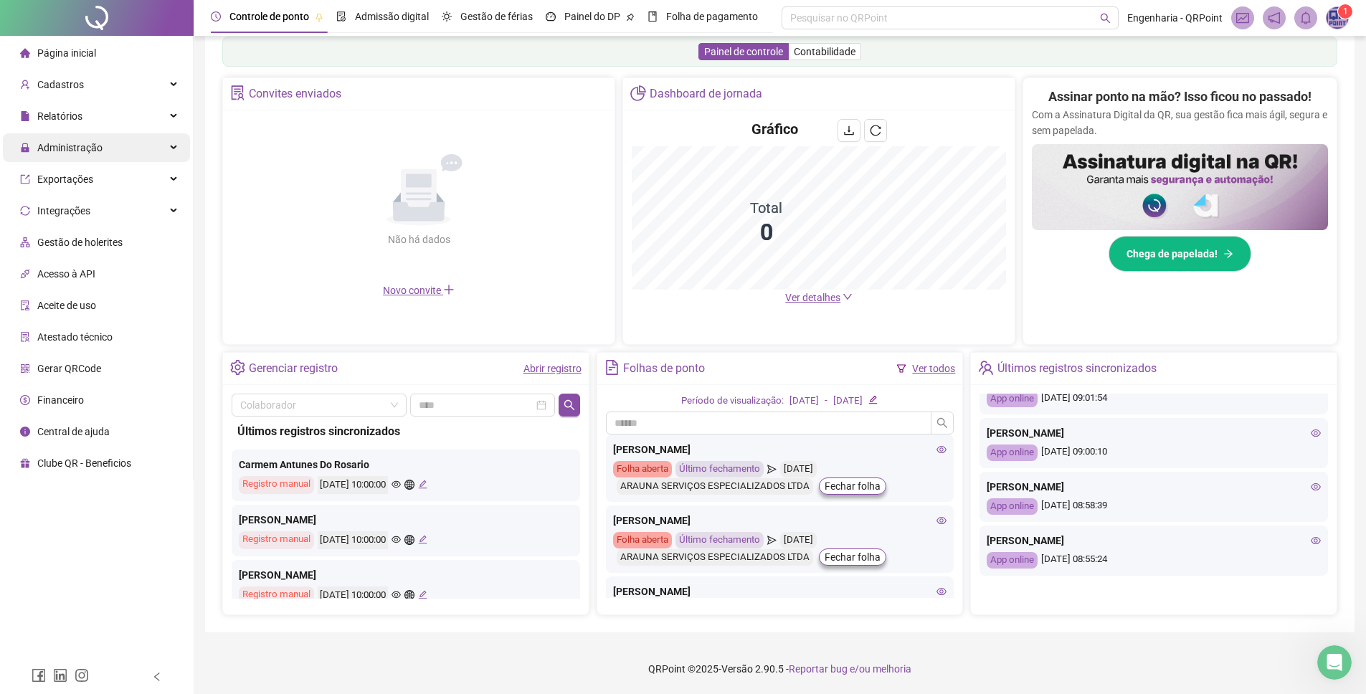
click at [83, 148] on span "Administração" at bounding box center [69, 147] width 65 height 11
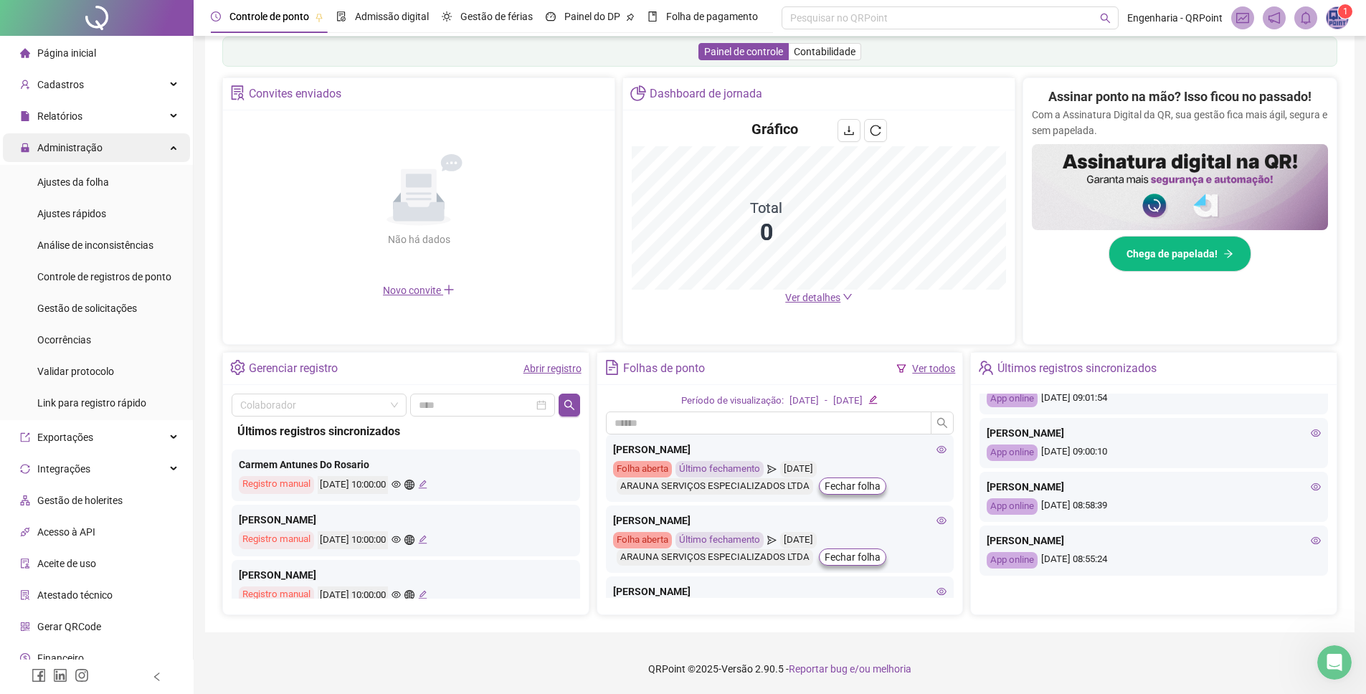
click at [102, 152] on span "Administração" at bounding box center [69, 147] width 65 height 11
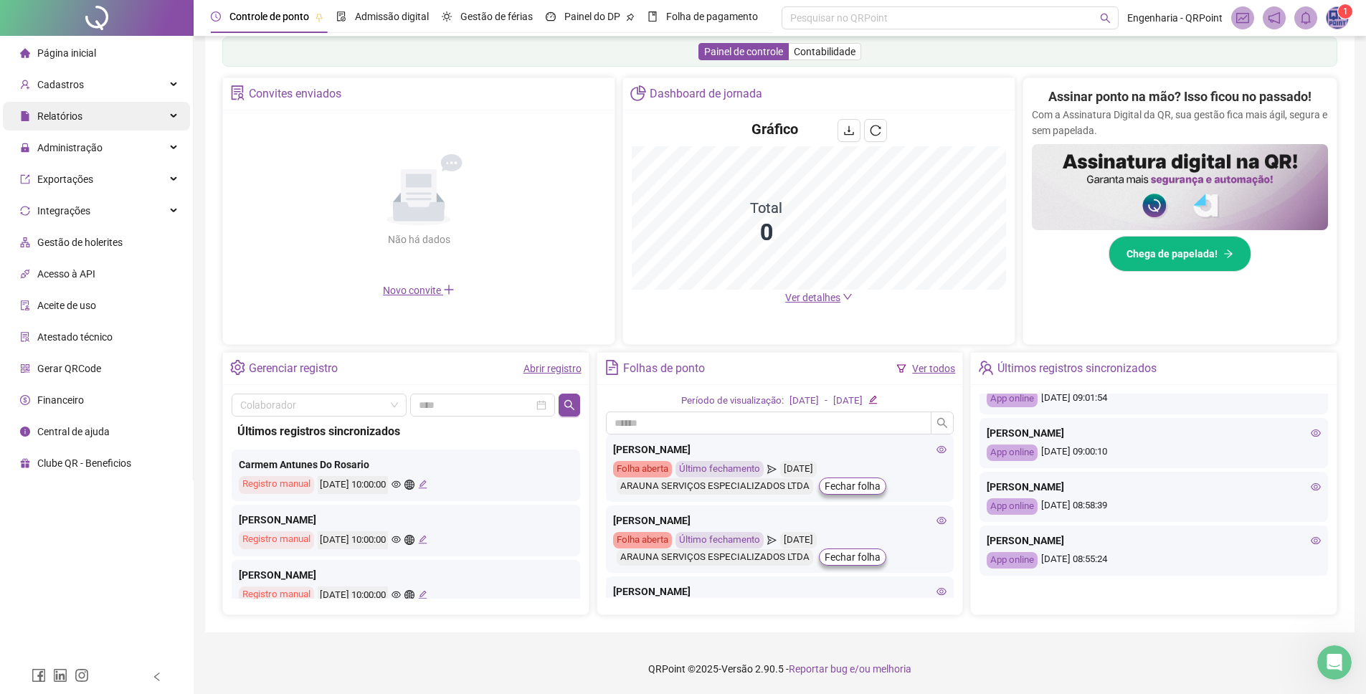
click at [105, 114] on div "Relatórios" at bounding box center [96, 116] width 187 height 29
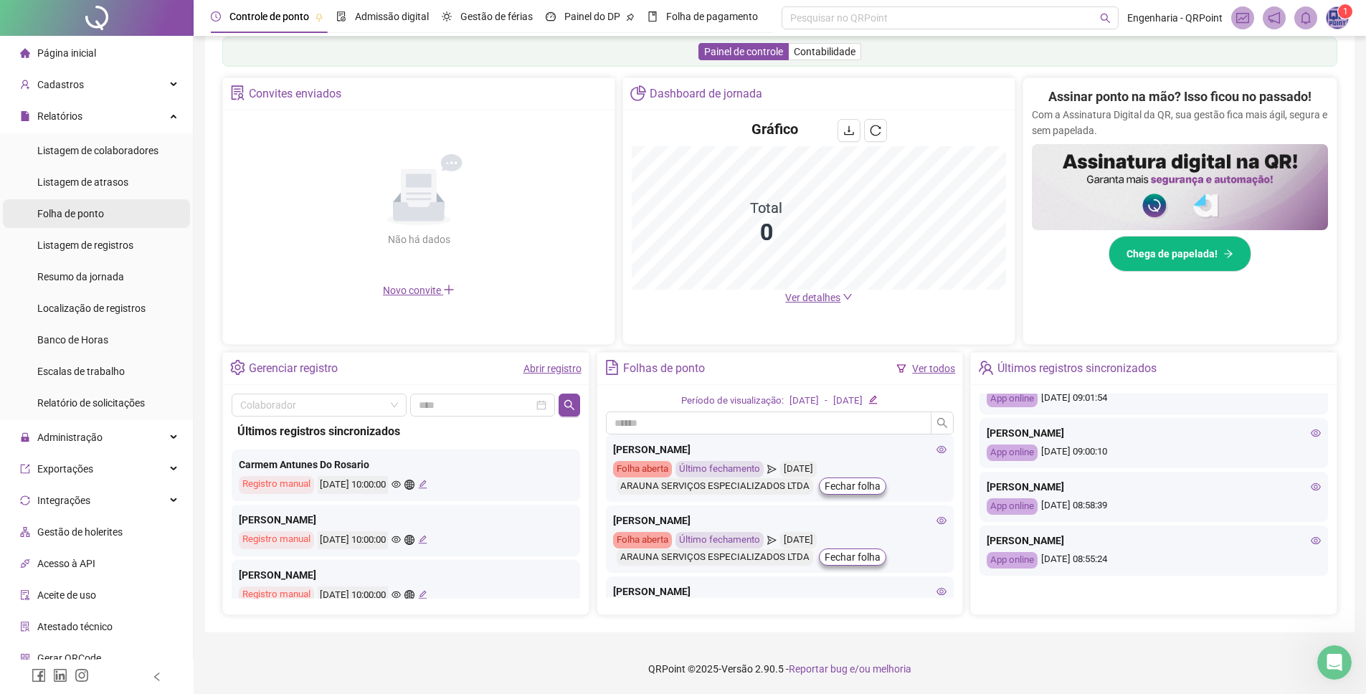
click at [93, 206] on div "Folha de ponto" at bounding box center [70, 213] width 67 height 29
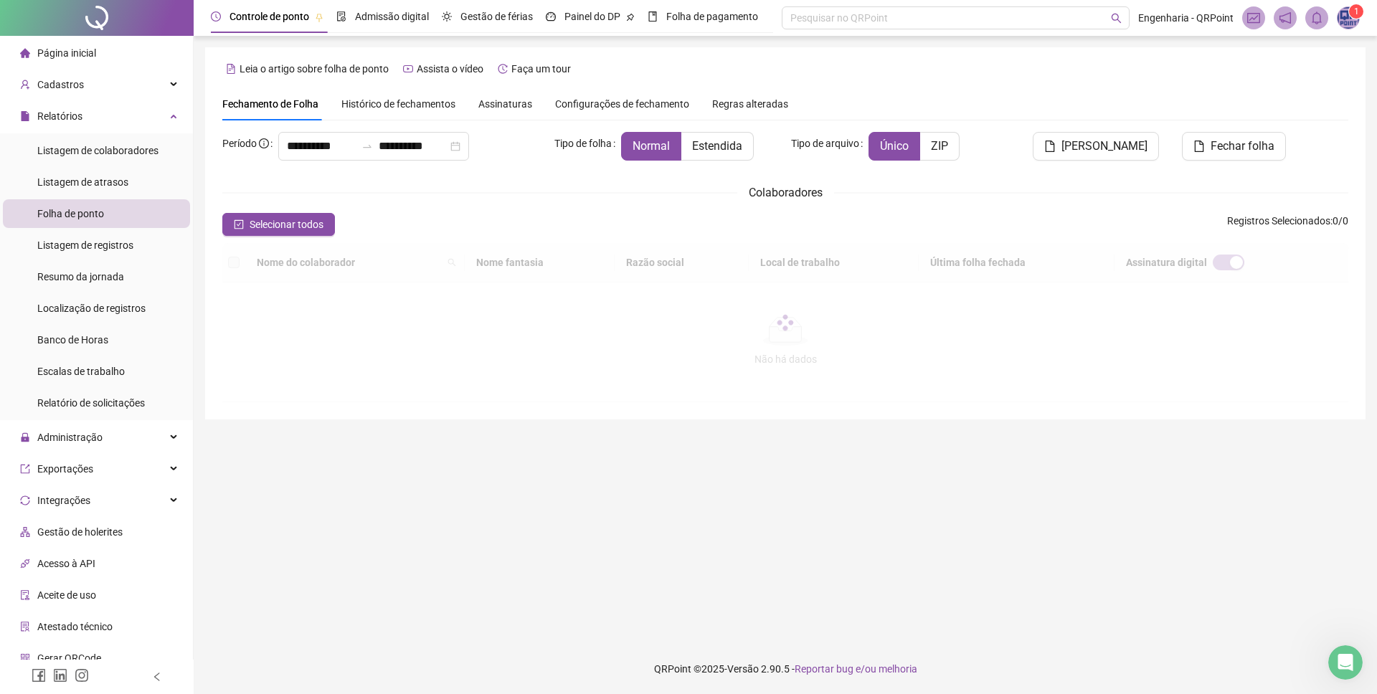
click at [437, 99] on span "Histórico de fechamentos" at bounding box center [398, 103] width 114 height 11
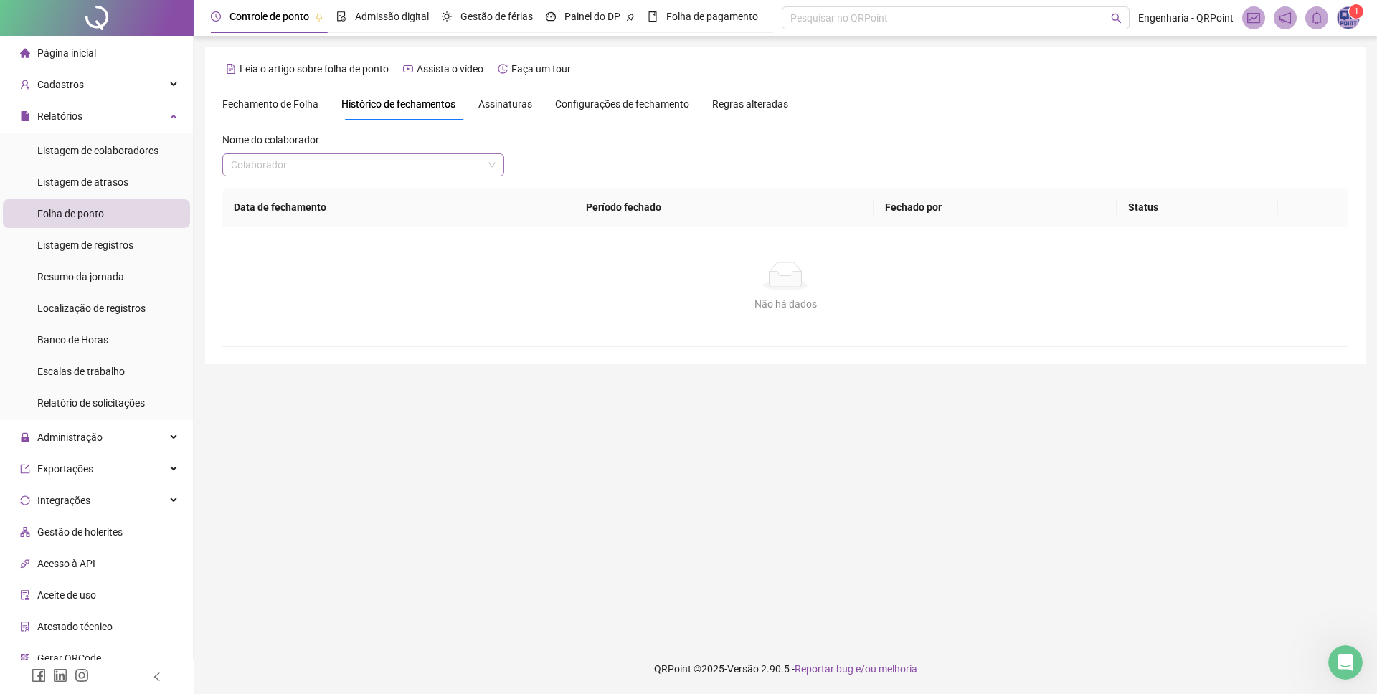
click at [356, 158] on input "search" at bounding box center [357, 165] width 252 height 22
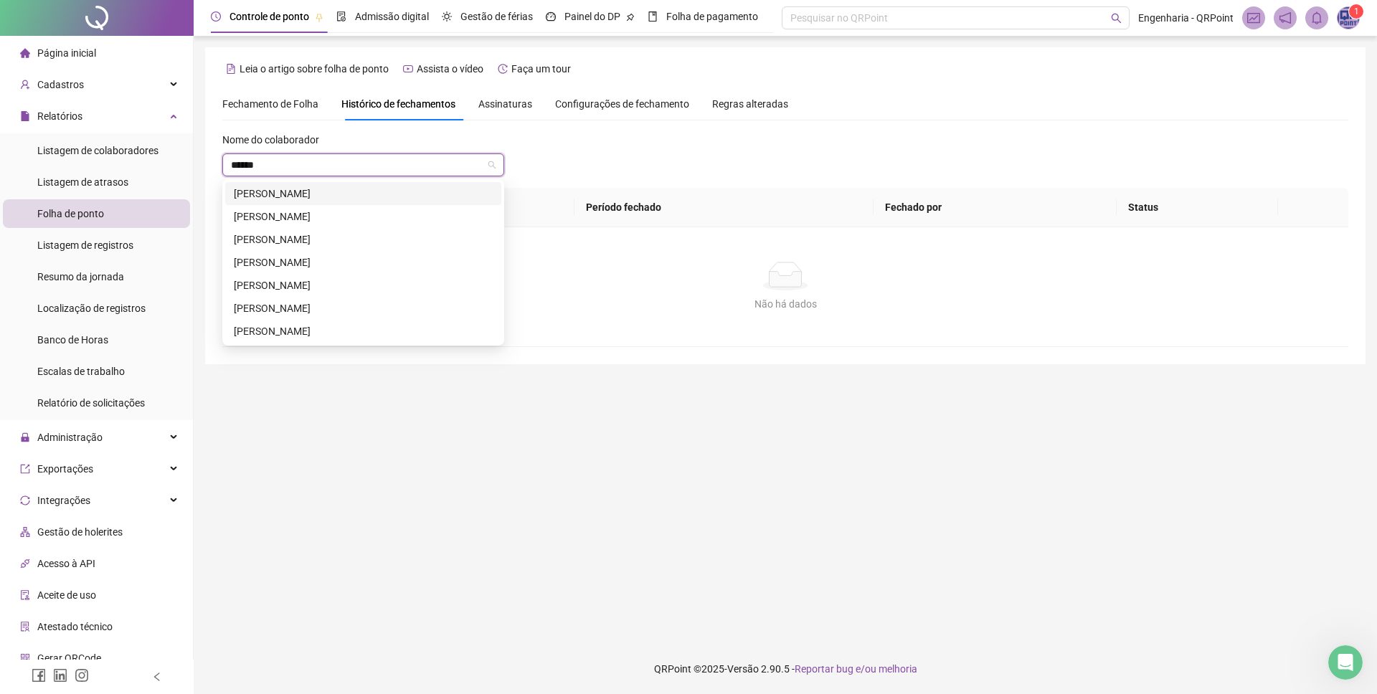
type input "*******"
click at [417, 220] on div "ANA PAULA DE ANDRADE BEZERRA" at bounding box center [363, 217] width 259 height 16
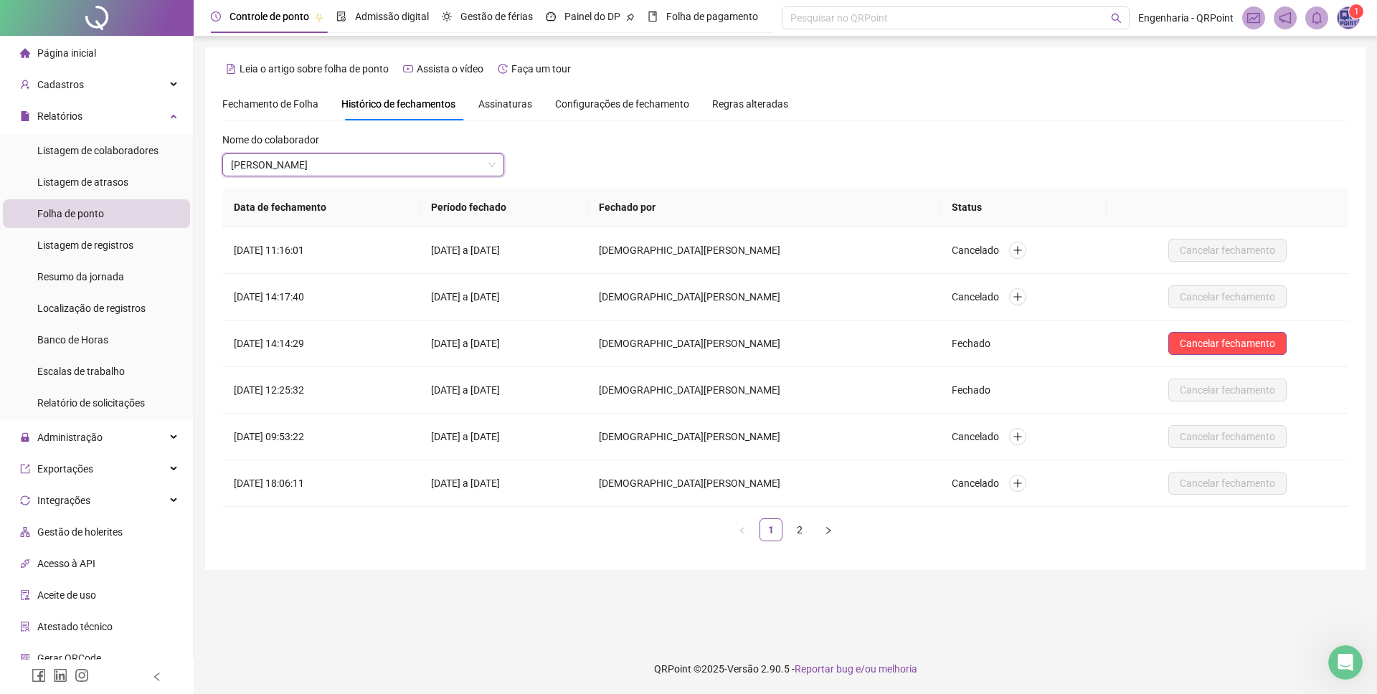
click at [270, 110] on div "Fechamento de Folha" at bounding box center [270, 104] width 96 height 16
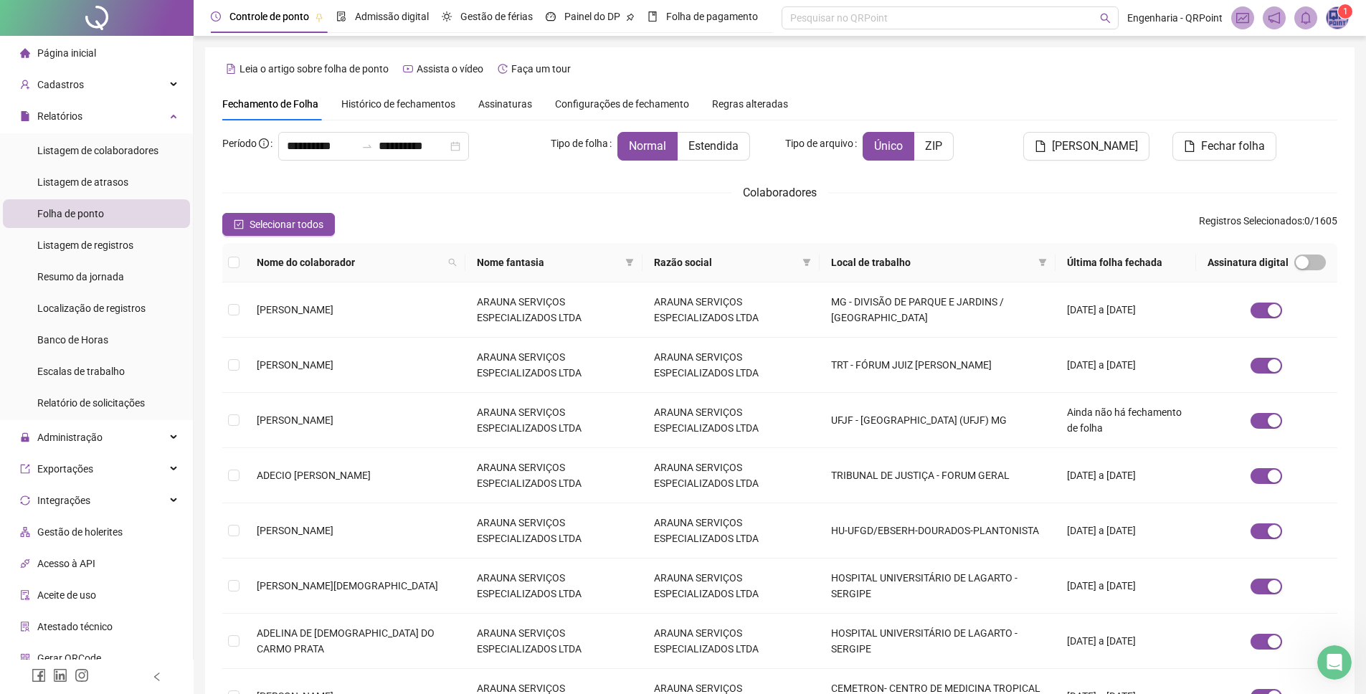
drag, startPoint x: 362, startPoint y: 98, endPoint x: 395, endPoint y: 176, distance: 84.8
click at [362, 98] on span "Histórico de fechamentos" at bounding box center [398, 103] width 114 height 11
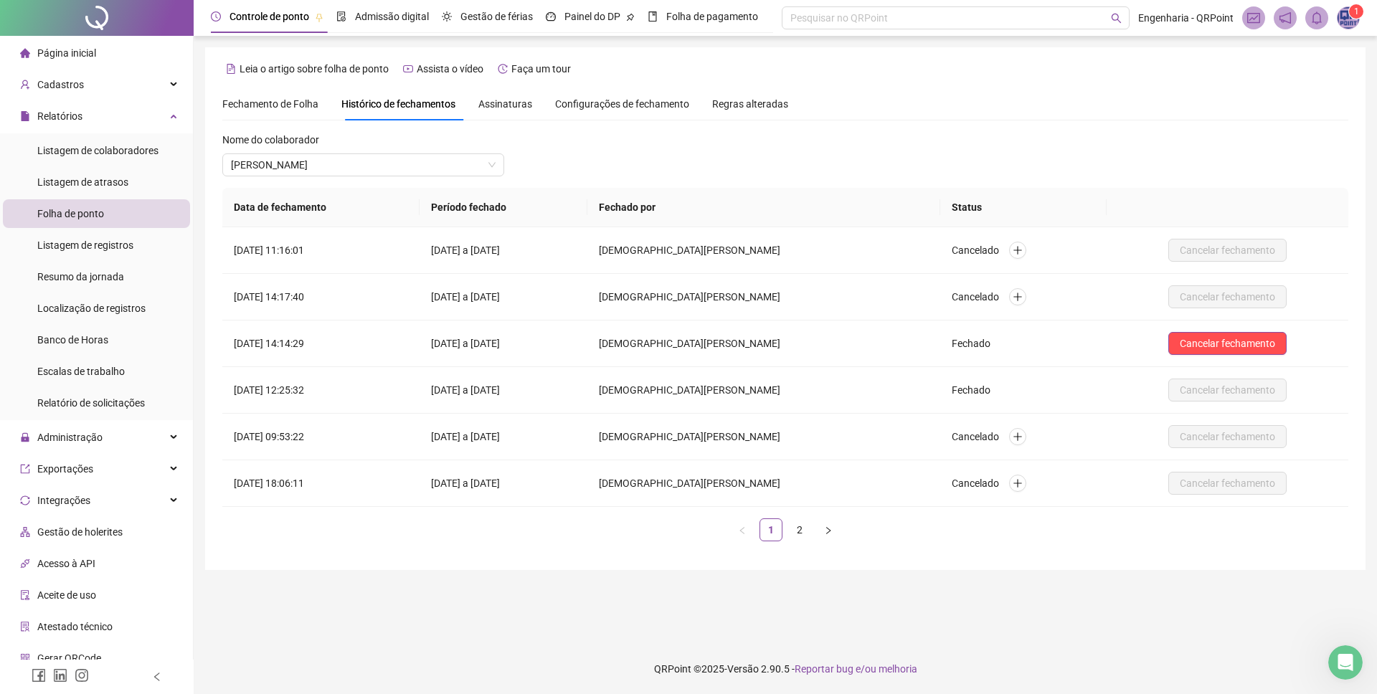
drag, startPoint x: 642, startPoint y: 156, endPoint x: 661, endPoint y: 150, distance: 20.4
click at [209, 47] on div "**********" at bounding box center [785, 308] width 1160 height 523
drag, startPoint x: 281, startPoint y: 105, endPoint x: 260, endPoint y: 105, distance: 20.8
click at [260, 104] on span "Fechamento de Folha" at bounding box center [270, 103] width 96 height 11
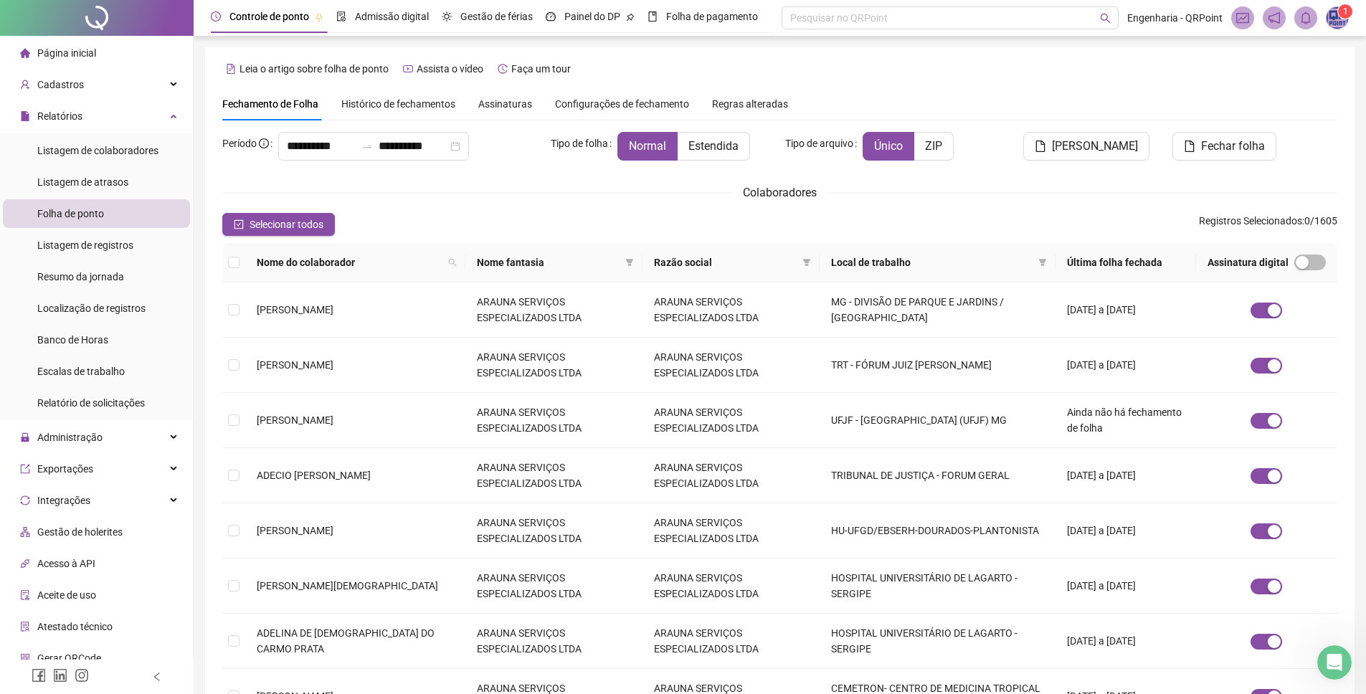
click at [448, 261] on icon "search" at bounding box center [452, 262] width 9 height 9
type input "*********"
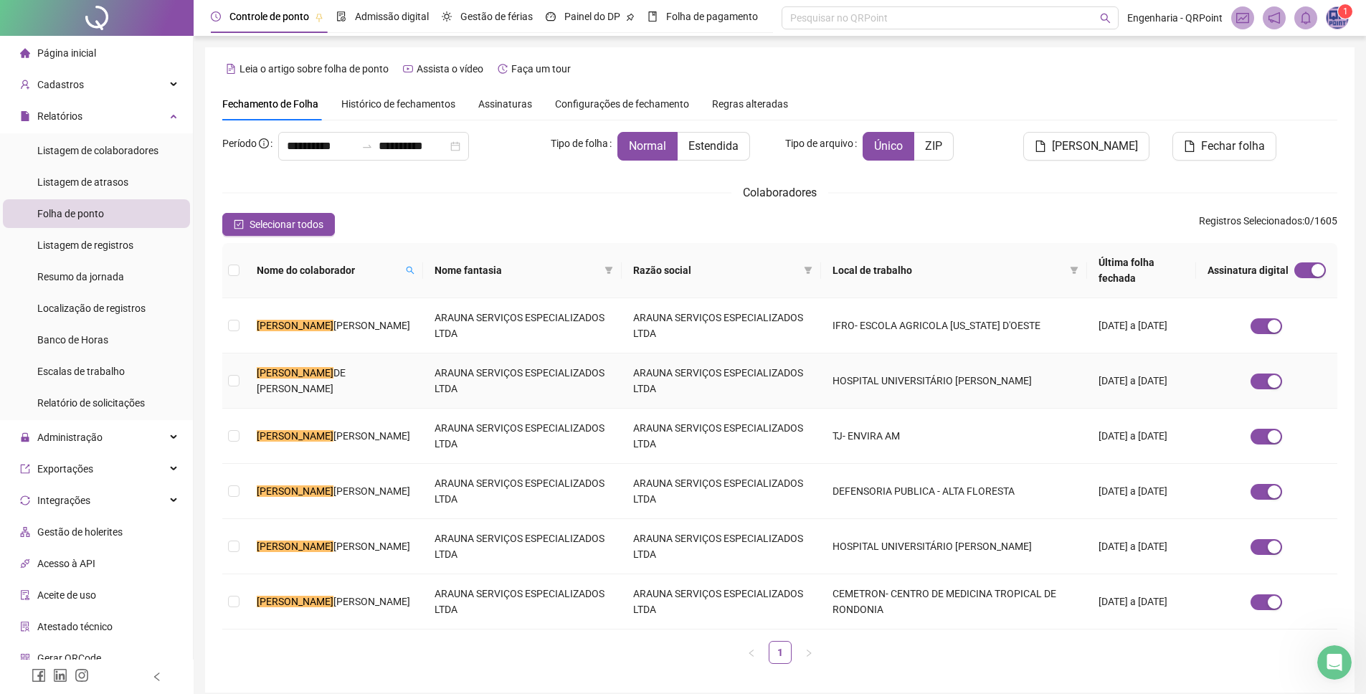
click at [318, 367] on span "DE ANDRADE BEZERRA" at bounding box center [301, 380] width 89 height 27
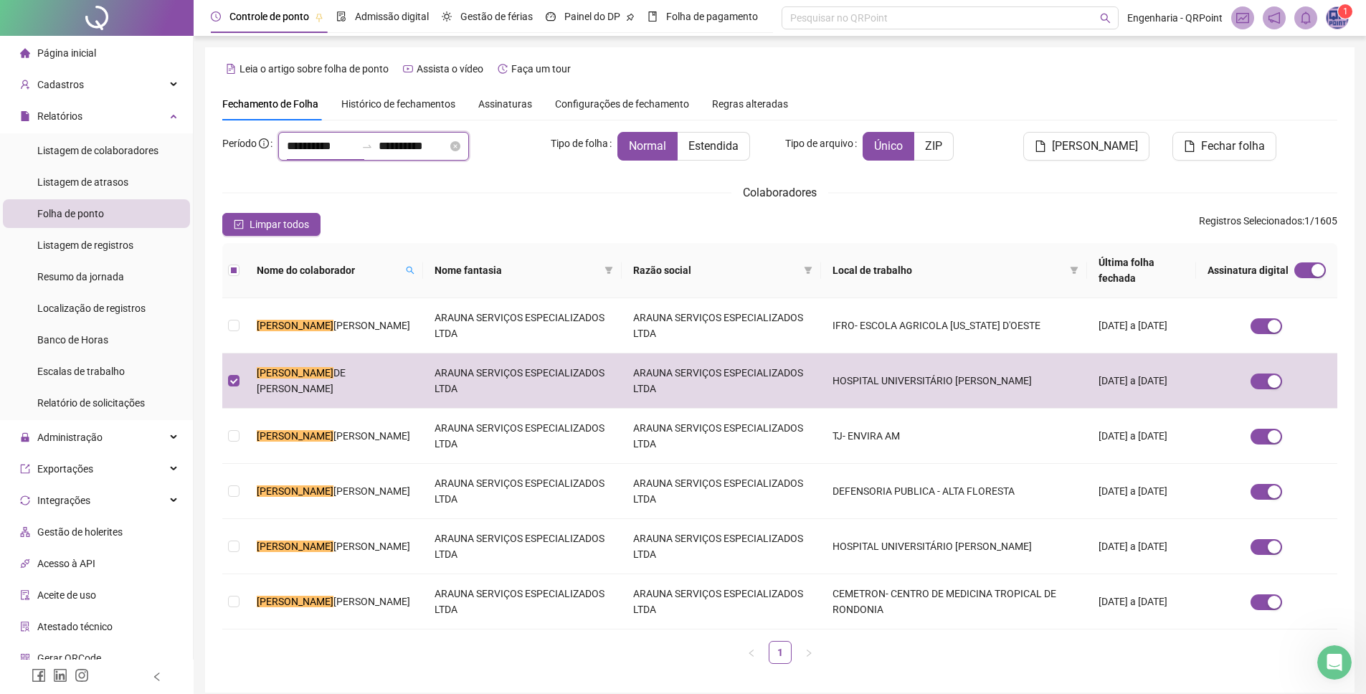
click at [338, 145] on input "**********" at bounding box center [321, 146] width 69 height 17
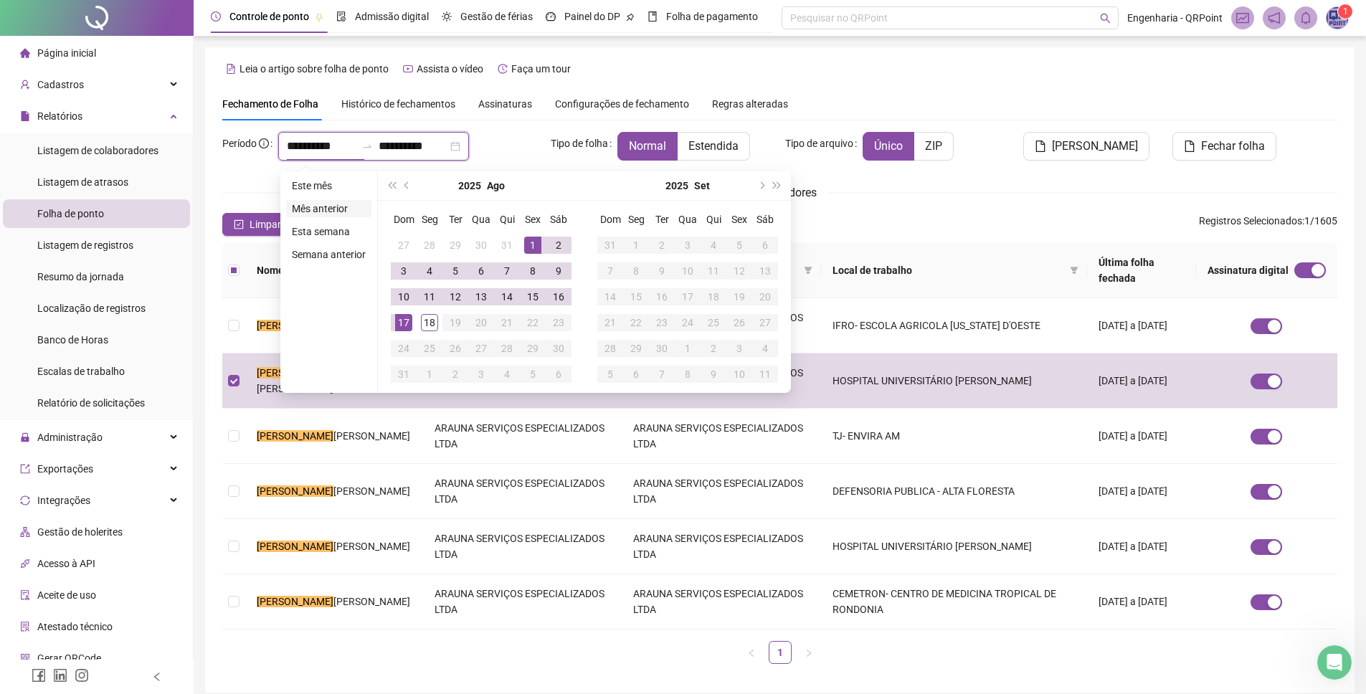
type input "**********"
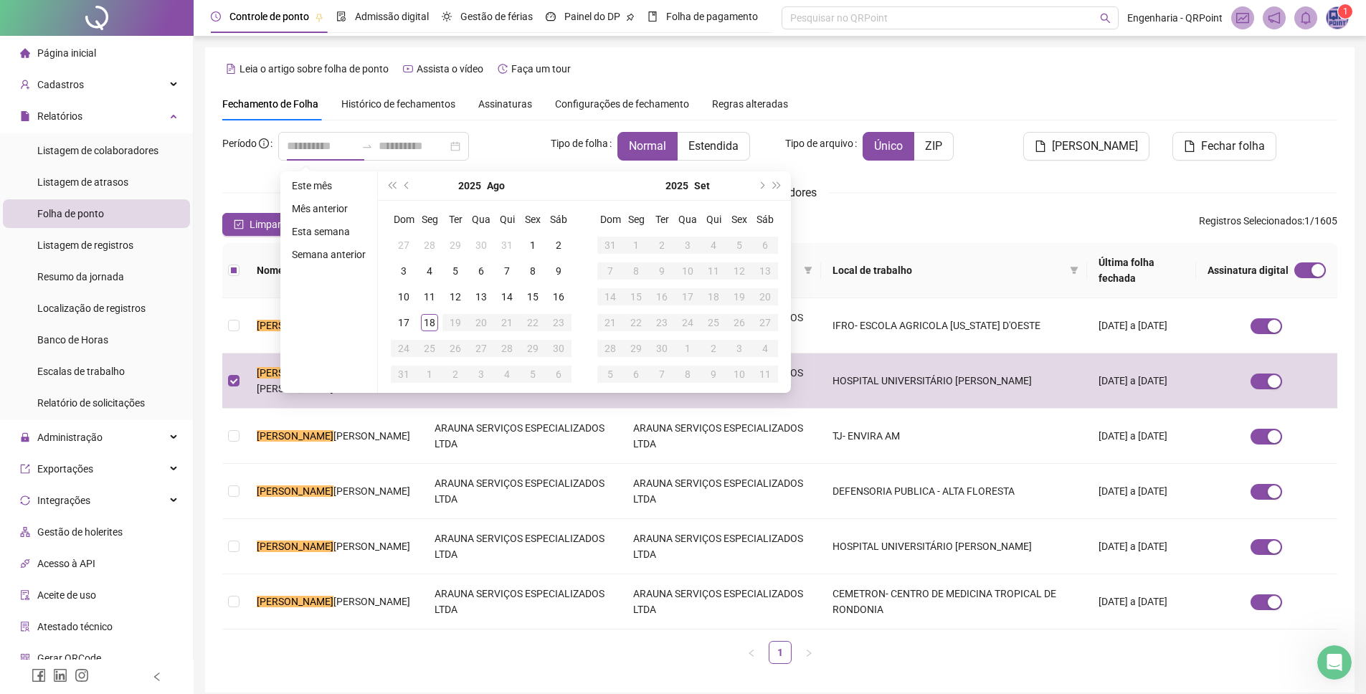
drag, startPoint x: 329, startPoint y: 209, endPoint x: 470, endPoint y: 252, distance: 147.2
click at [329, 209] on li "Mês anterior" at bounding box center [328, 208] width 85 height 17
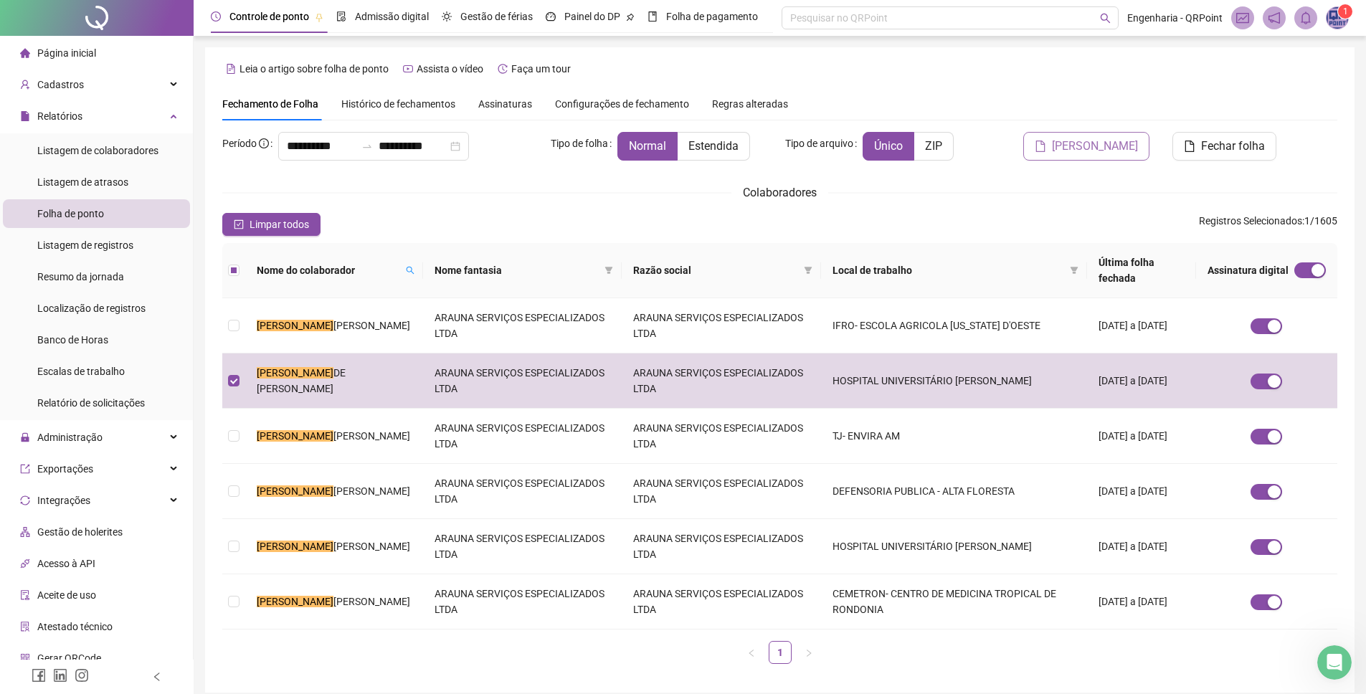
click at [1091, 143] on span "Gerar espelho" at bounding box center [1095, 146] width 86 height 17
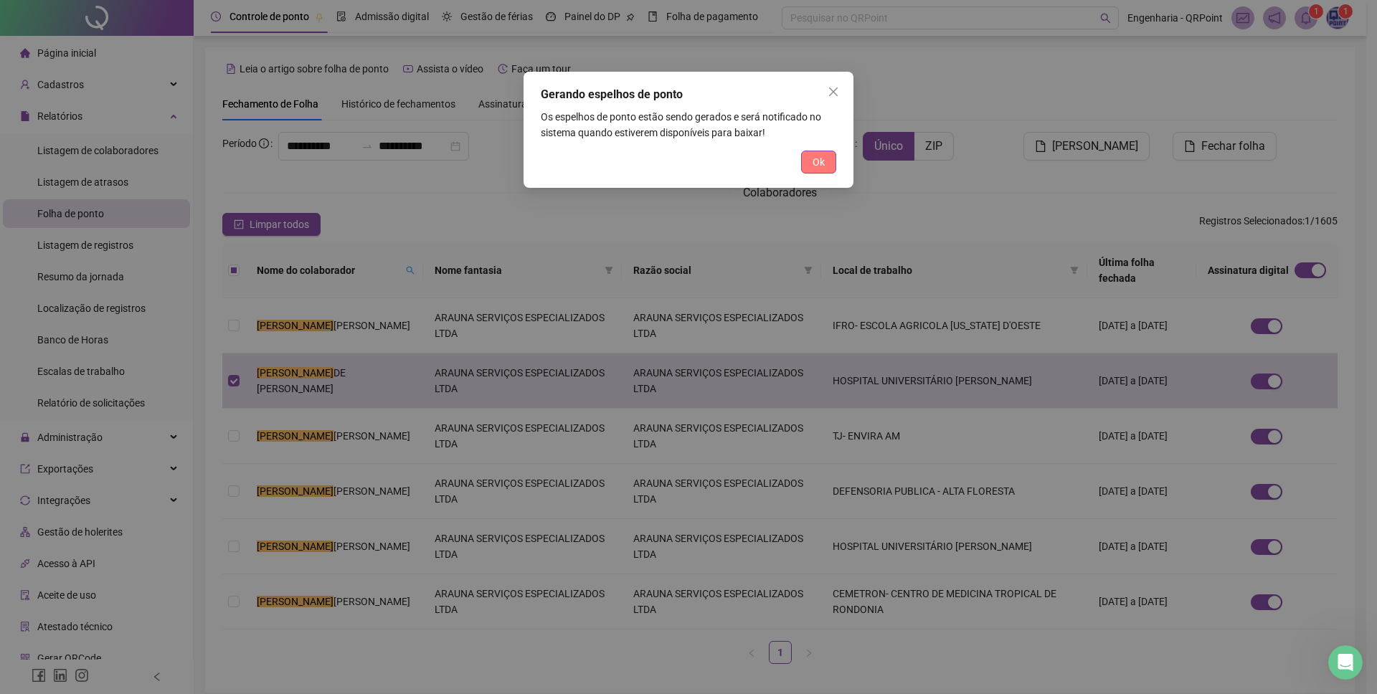
click at [825, 164] on button "Ok" at bounding box center [818, 162] width 35 height 23
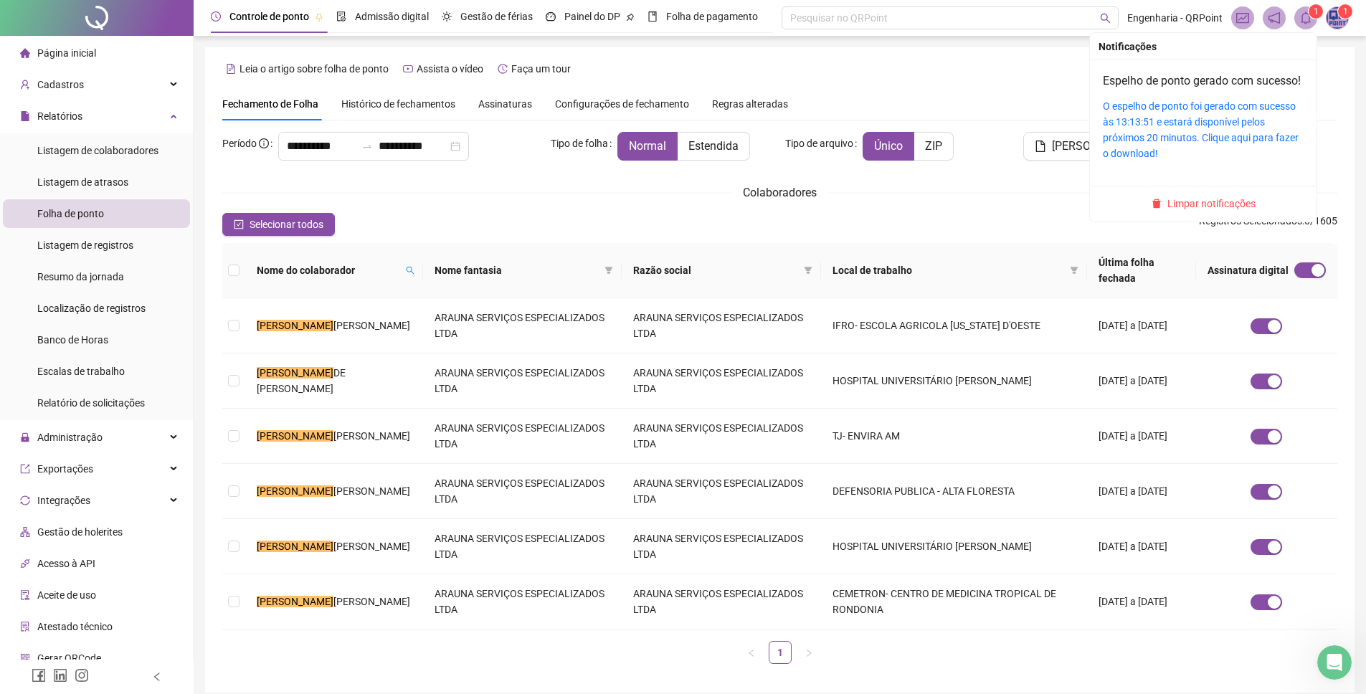
click at [1304, 25] on span at bounding box center [1305, 17] width 23 height 23
click at [1196, 118] on link "O espelho de ponto foi gerado com sucesso às 13:13:51 e estará disponível pelos…" at bounding box center [1201, 129] width 196 height 59
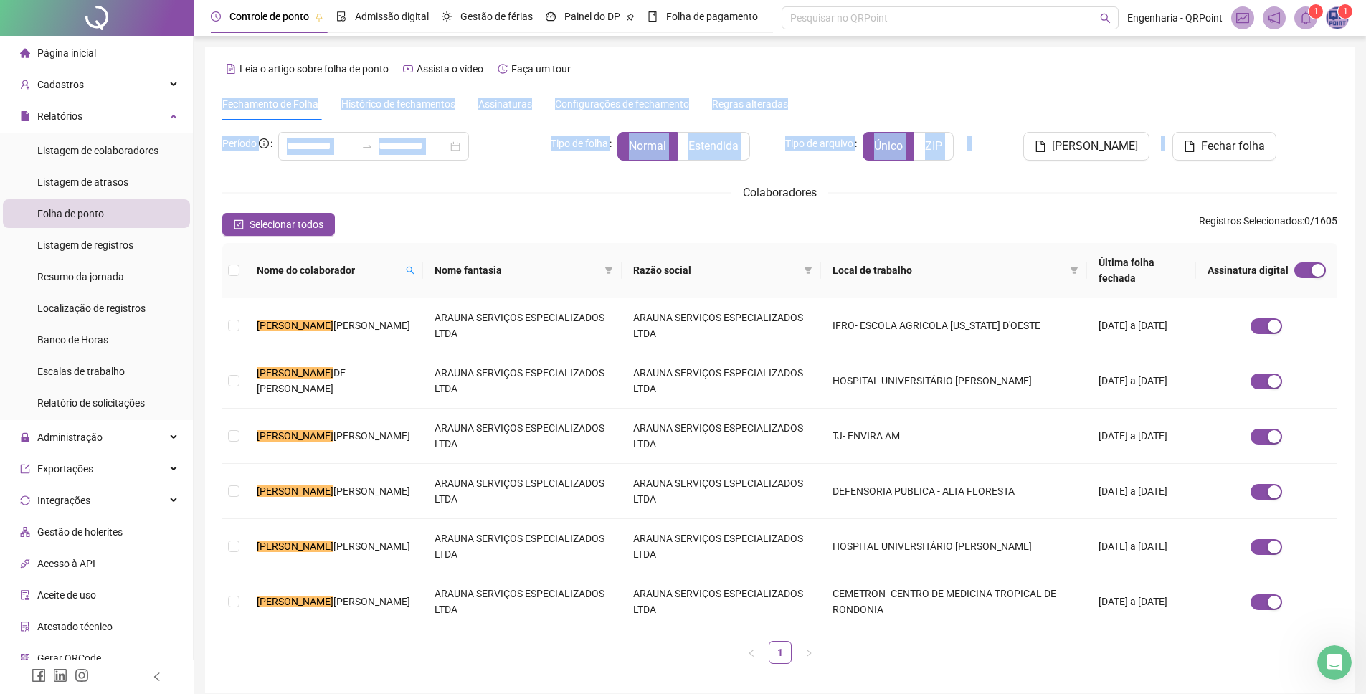
drag, startPoint x: 1004, startPoint y: 191, endPoint x: 1190, endPoint y: 62, distance: 226.6
click at [1190, 62] on div "**********" at bounding box center [779, 369] width 1149 height 645
click at [1190, 62] on div "Leia o artigo sobre folha de ponto Assista o vídeo Faça um tour" at bounding box center [779, 68] width 1115 height 23
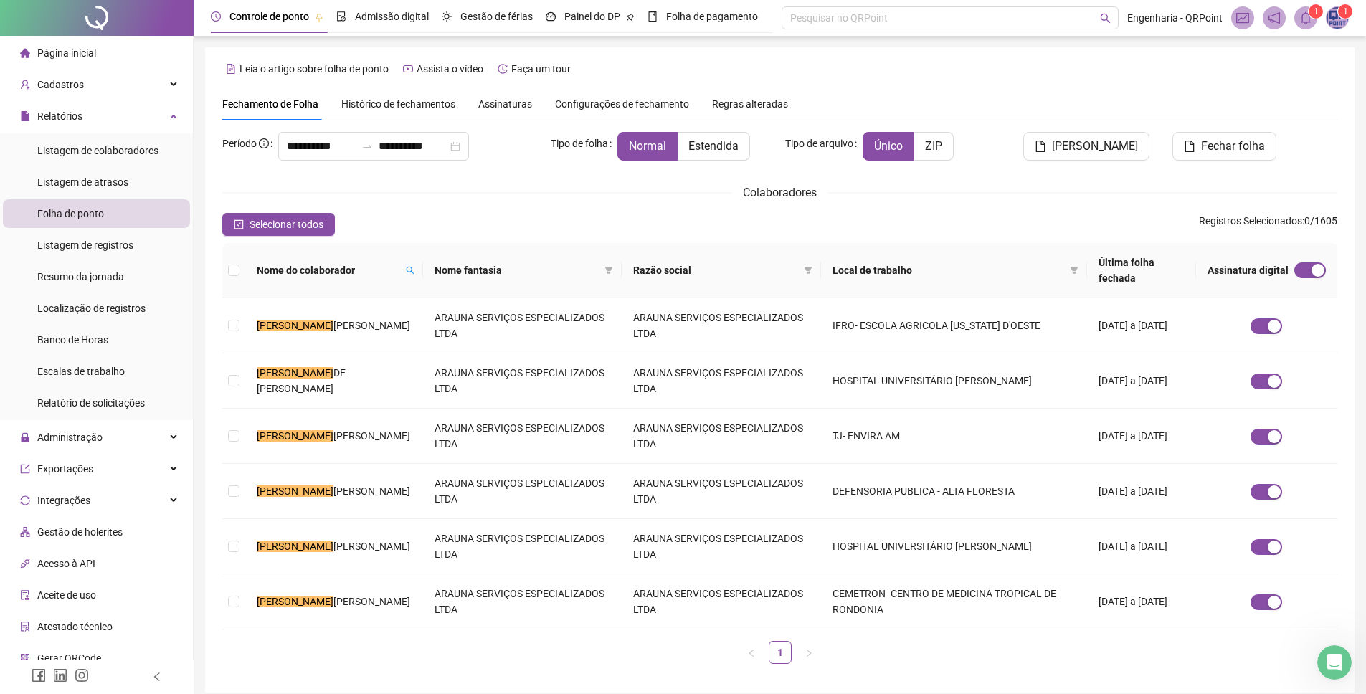
click at [1309, 16] on icon "bell" at bounding box center [1306, 17] width 10 height 13
click at [1310, 22] on icon "bell" at bounding box center [1305, 17] width 13 height 13
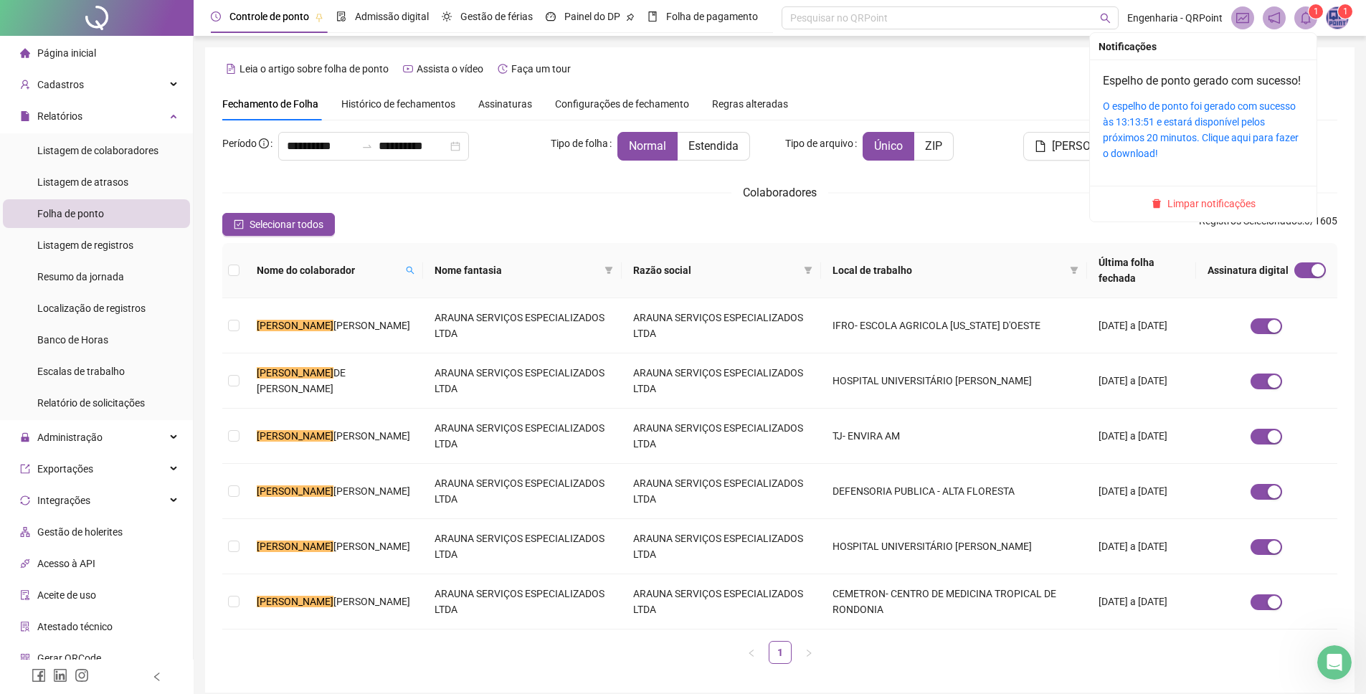
drag, startPoint x: 1210, startPoint y: 215, endPoint x: 1185, endPoint y: 223, distance: 26.3
click at [1210, 212] on span "Limpar notificações" at bounding box center [1211, 204] width 88 height 16
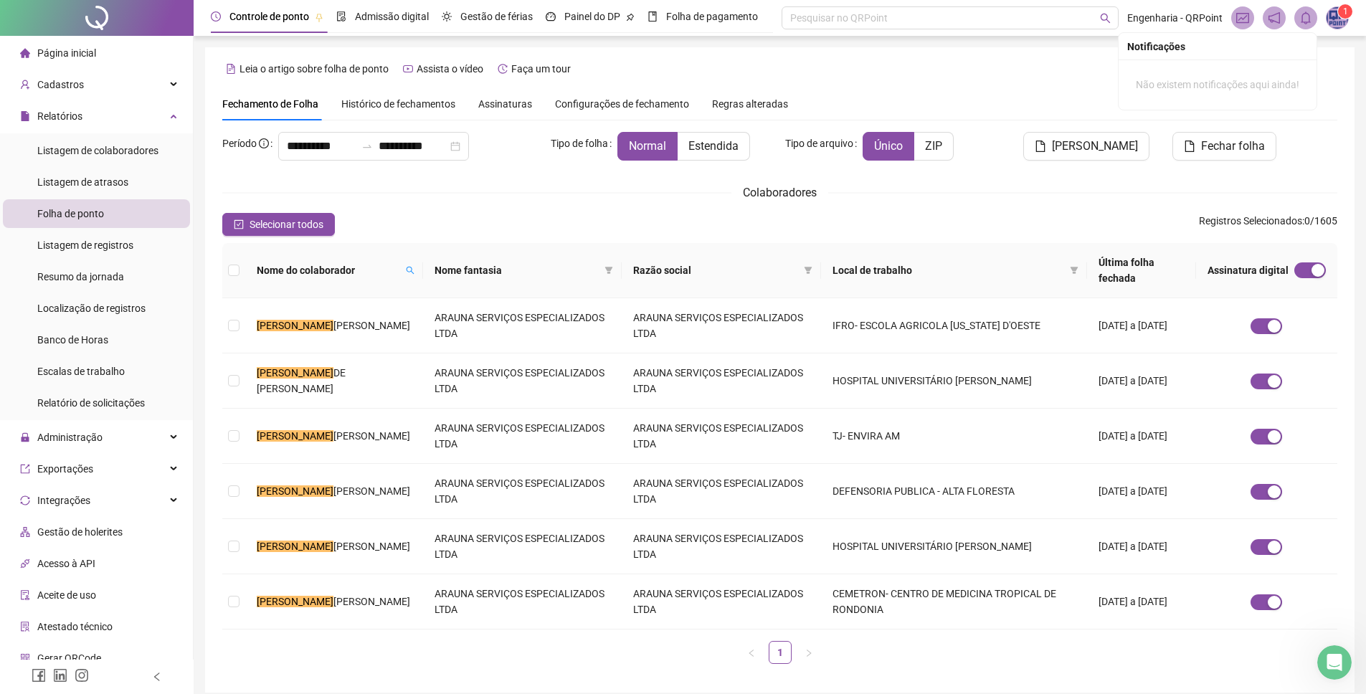
click at [1033, 86] on div "**********" at bounding box center [779, 369] width 1149 height 645
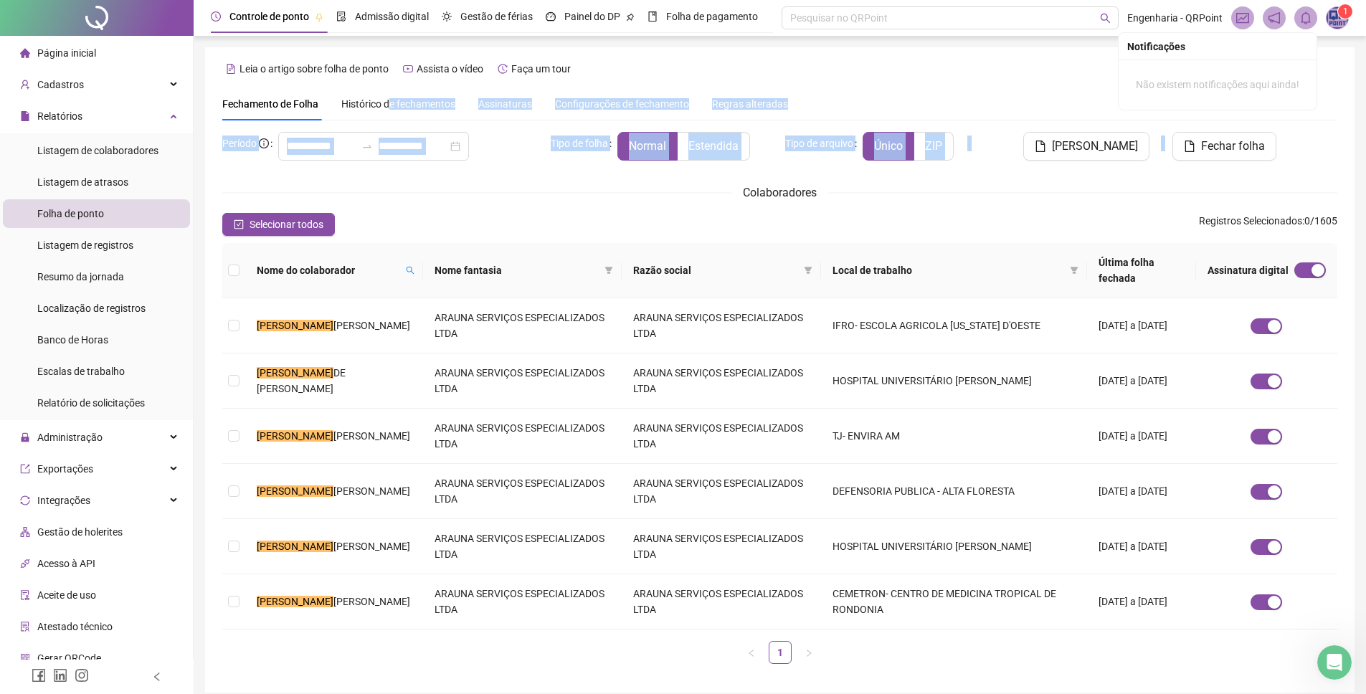
drag, startPoint x: 401, startPoint y: 171, endPoint x: 400, endPoint y: 104, distance: 67.4
click at [397, 99] on div "**********" at bounding box center [779, 381] width 1115 height 588
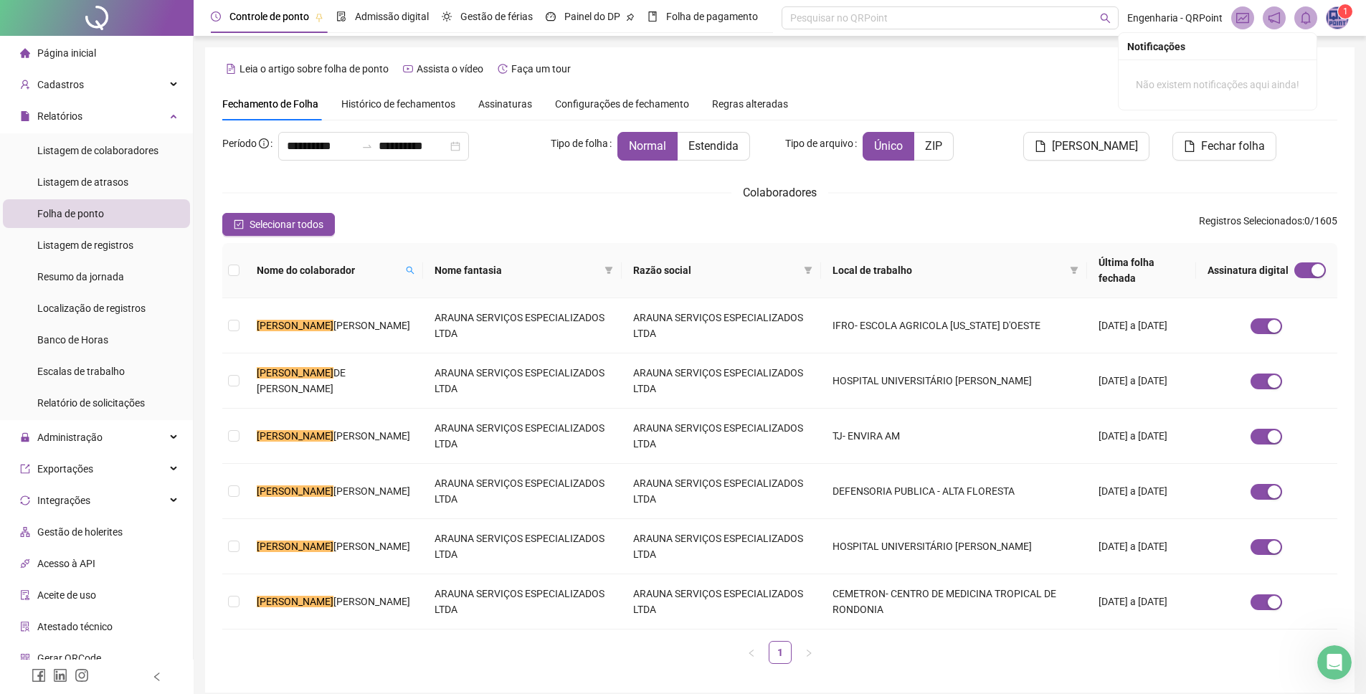
click at [398, 99] on span "Histórico de fechamentos" at bounding box center [398, 103] width 114 height 11
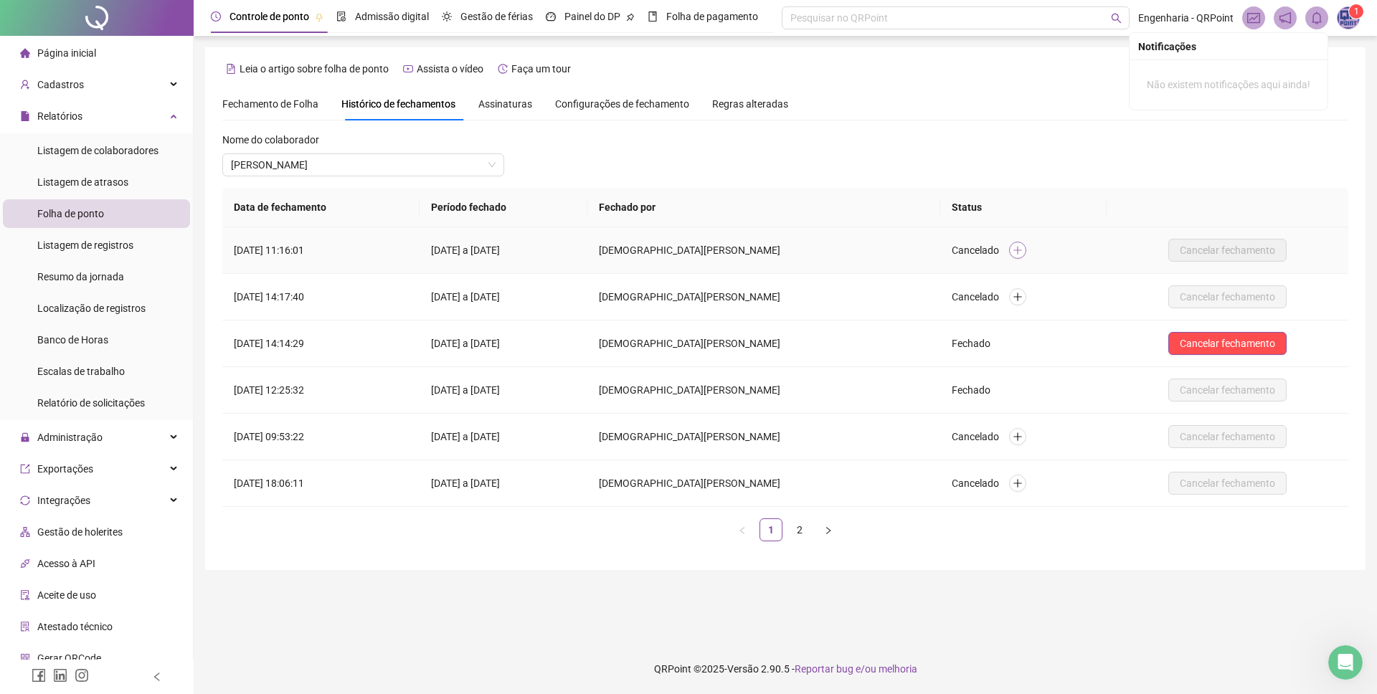
click at [1023, 252] on icon "plus" at bounding box center [1017, 250] width 10 height 10
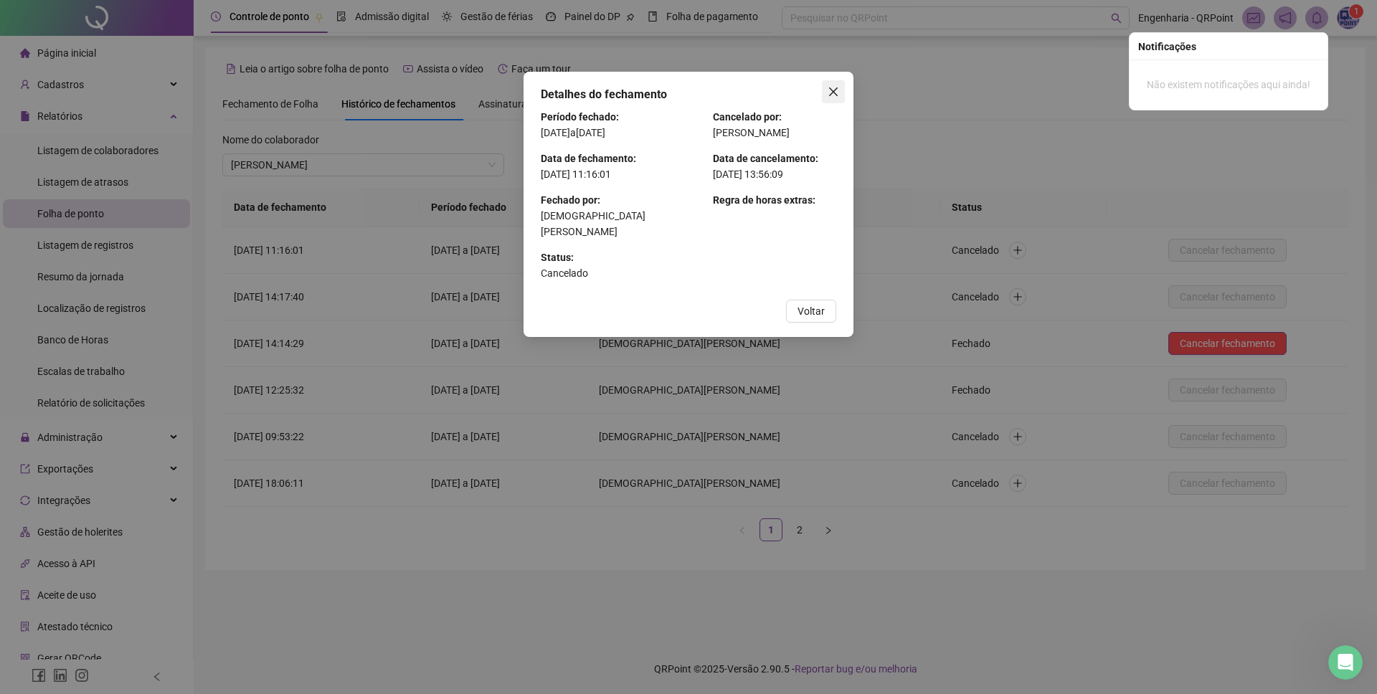
click at [826, 91] on span "Close" at bounding box center [833, 91] width 23 height 11
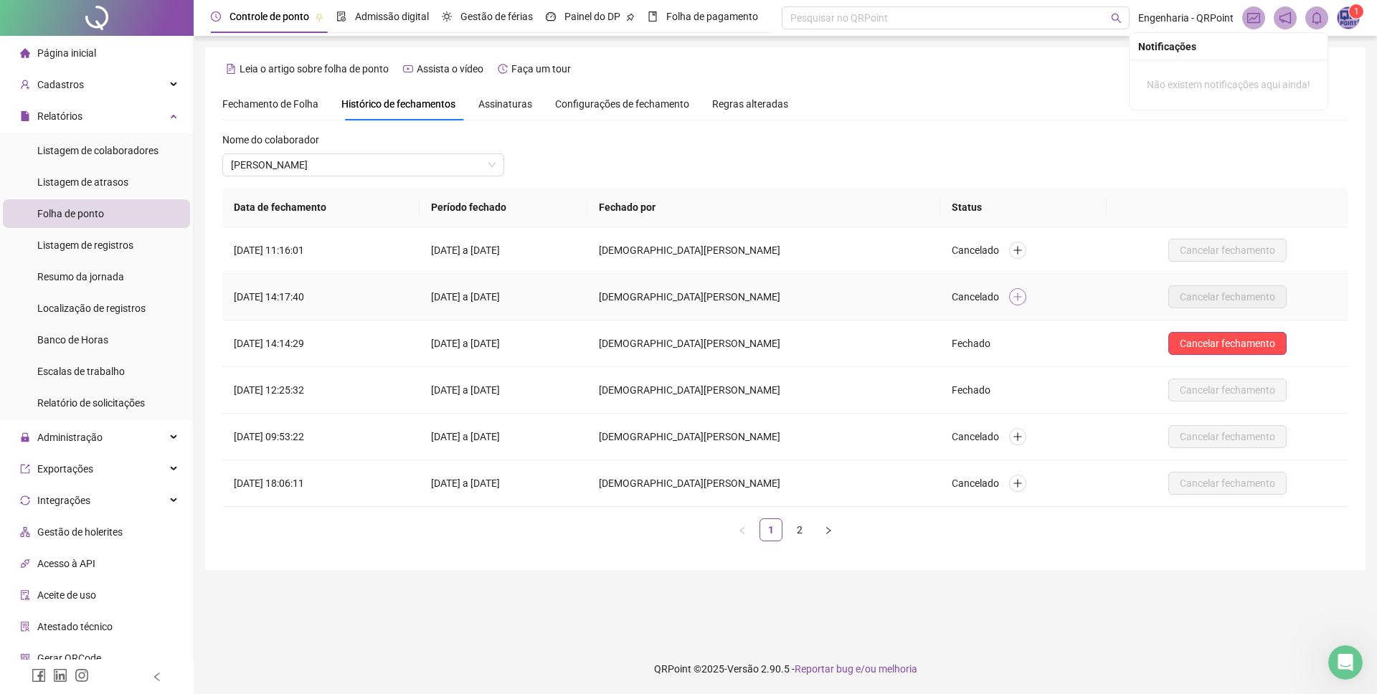
click at [1023, 294] on icon "plus" at bounding box center [1017, 297] width 10 height 10
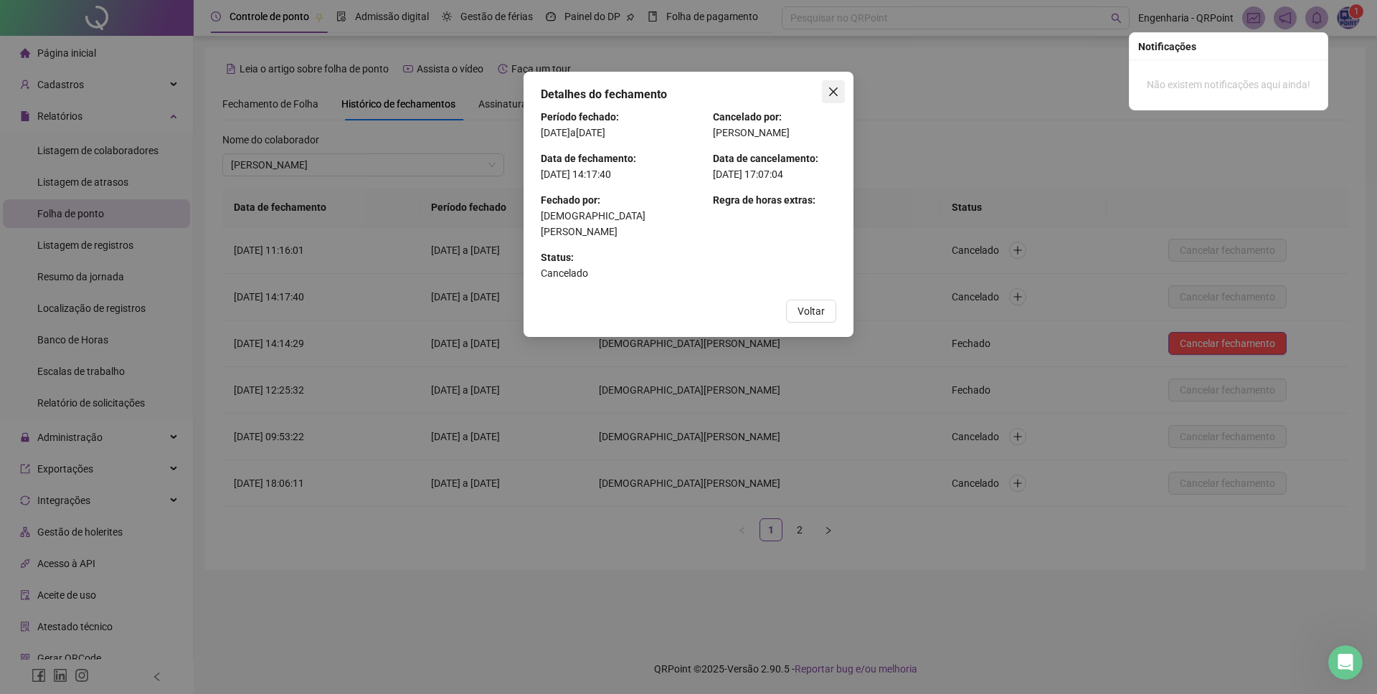
click at [826, 95] on span "Close" at bounding box center [833, 91] width 23 height 11
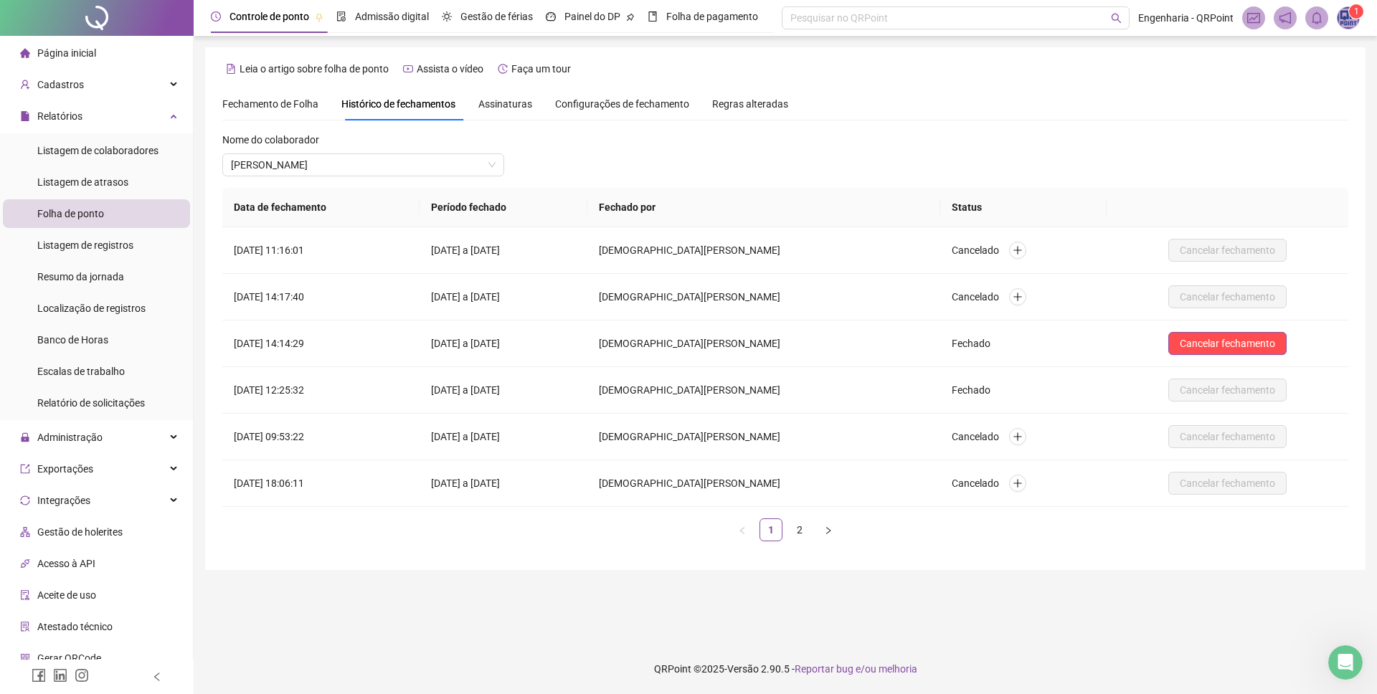
click at [1347, 69] on div "Leia o artigo sobre folha de ponto Assista o vídeo Faça um tour" at bounding box center [785, 68] width 1126 height 23
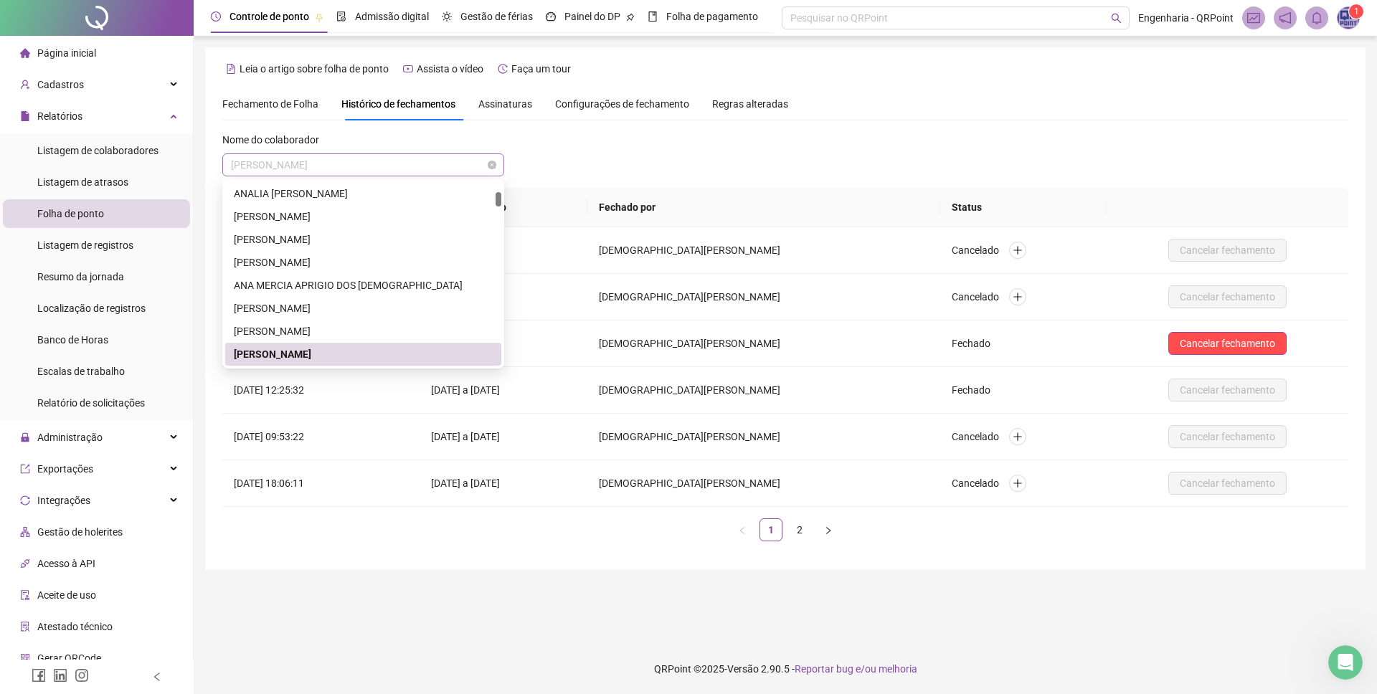
drag, startPoint x: 419, startPoint y: 167, endPoint x: 225, endPoint y: 161, distance: 194.4
click at [225, 161] on div "ANA PAULA DE ANDRADE BEZERRA" at bounding box center [363, 164] width 282 height 23
click at [318, 123] on div "**********" at bounding box center [785, 319] width 1126 height 465
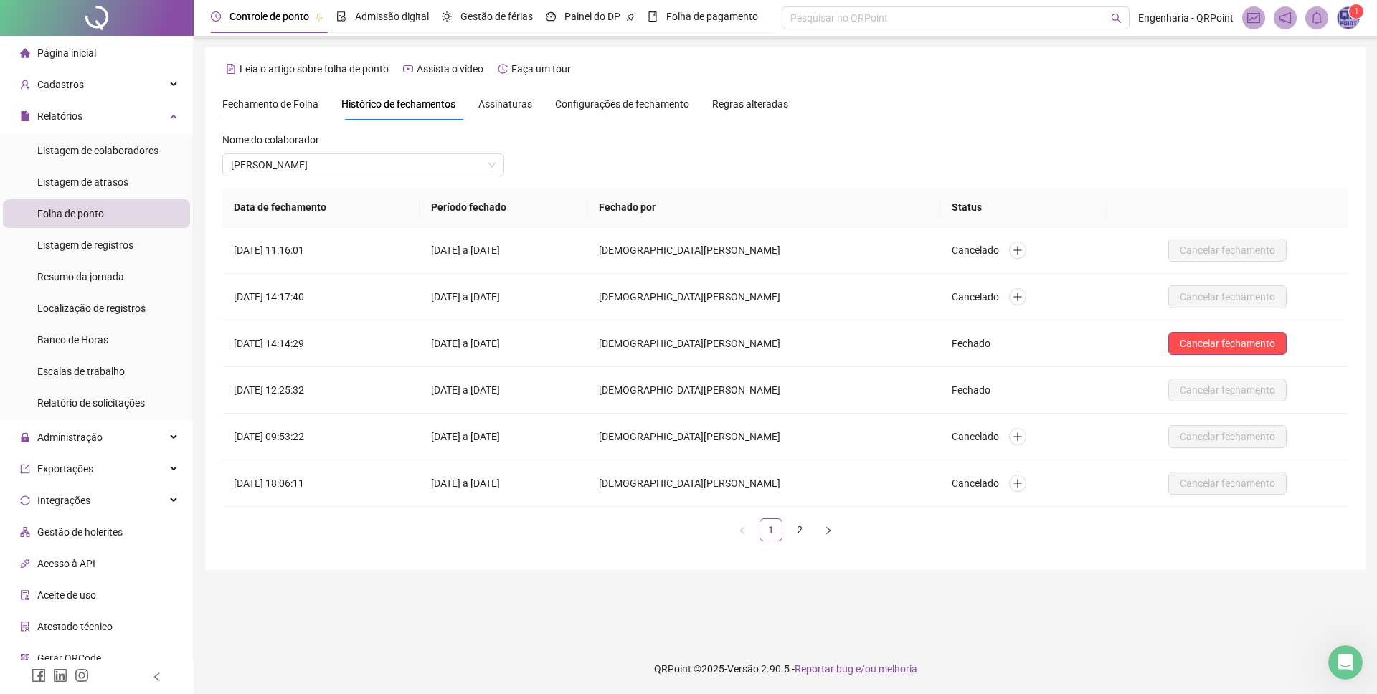
click at [754, 141] on div "Nome do colaborador ANA PAULA DE ANDRADE BEZERRA" at bounding box center [785, 160] width 1126 height 56
drag, startPoint x: 434, startPoint y: 300, endPoint x: 578, endPoint y: 293, distance: 144.3
click at [578, 293] on td "01/07/2025 a 31/07/2025" at bounding box center [503, 297] width 168 height 47
drag, startPoint x: 453, startPoint y: 249, endPoint x: 592, endPoint y: 255, distance: 139.3
click at [587, 255] on td "01/07/2025 a 31/07/2025" at bounding box center [503, 250] width 168 height 47
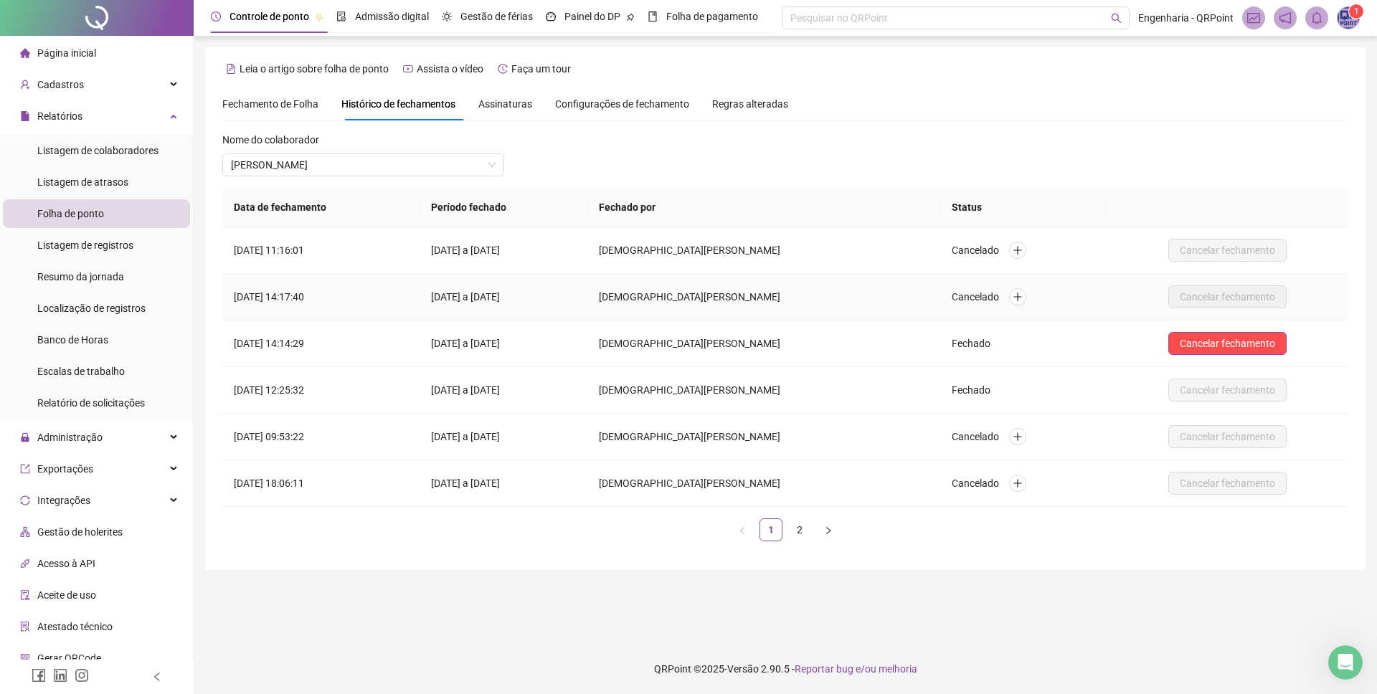
click at [550, 298] on td "01/07/2025 a 31/07/2025" at bounding box center [503, 297] width 168 height 47
drag, startPoint x: 577, startPoint y: 300, endPoint x: 427, endPoint y: 306, distance: 150.7
click at [426, 307] on tr "01/08/2025 às 14:17:40 01/07/2025 a 31/07/2025 CRISTIANE GABRIELA DE OLIVEIRA L…" at bounding box center [785, 297] width 1126 height 47
click at [448, 297] on td "01/07/2025 a 31/07/2025" at bounding box center [503, 297] width 168 height 47
drag, startPoint x: 233, startPoint y: 297, endPoint x: 345, endPoint y: 298, distance: 111.9
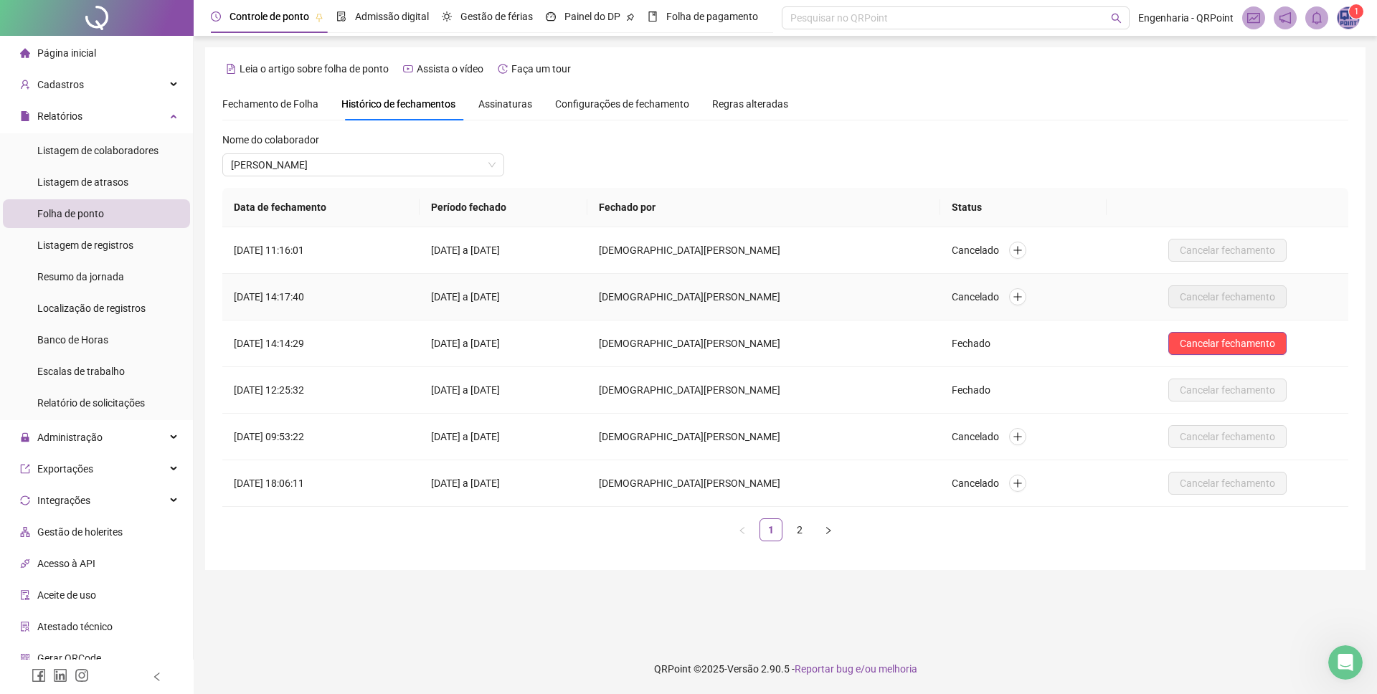
click at [345, 298] on td "01/08/2025 às 14:17:40" at bounding box center [320, 297] width 197 height 47
click at [1023, 298] on icon "plus" at bounding box center [1017, 297] width 10 height 10
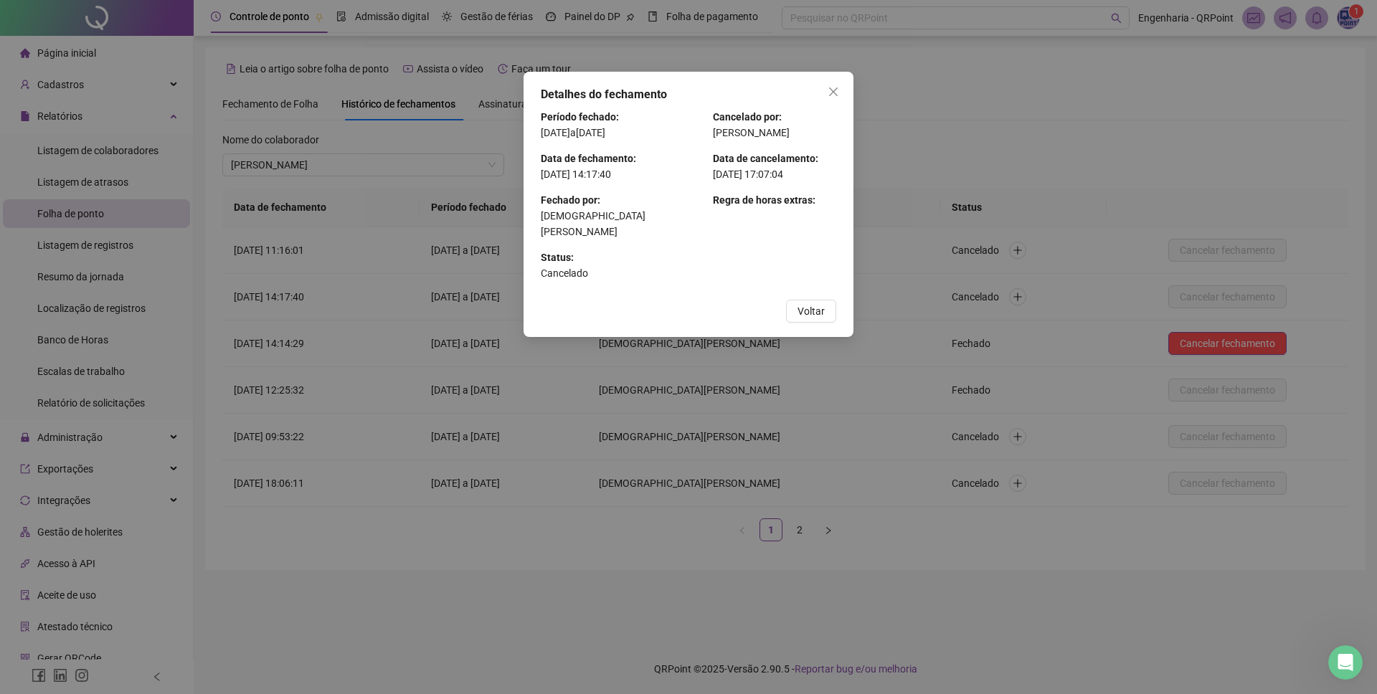
drag, startPoint x: 712, startPoint y: 191, endPoint x: 831, endPoint y: 196, distance: 119.1
click at [831, 182] on p "01/08/2025 às 17:07:04" at bounding box center [774, 174] width 123 height 16
drag, startPoint x: 785, startPoint y: 191, endPoint x: 812, endPoint y: 191, distance: 26.5
click at [812, 182] on p "01/08/2025 às 17:07:04" at bounding box center [774, 174] width 123 height 16
drag, startPoint x: 782, startPoint y: 191, endPoint x: 810, endPoint y: 194, distance: 28.0
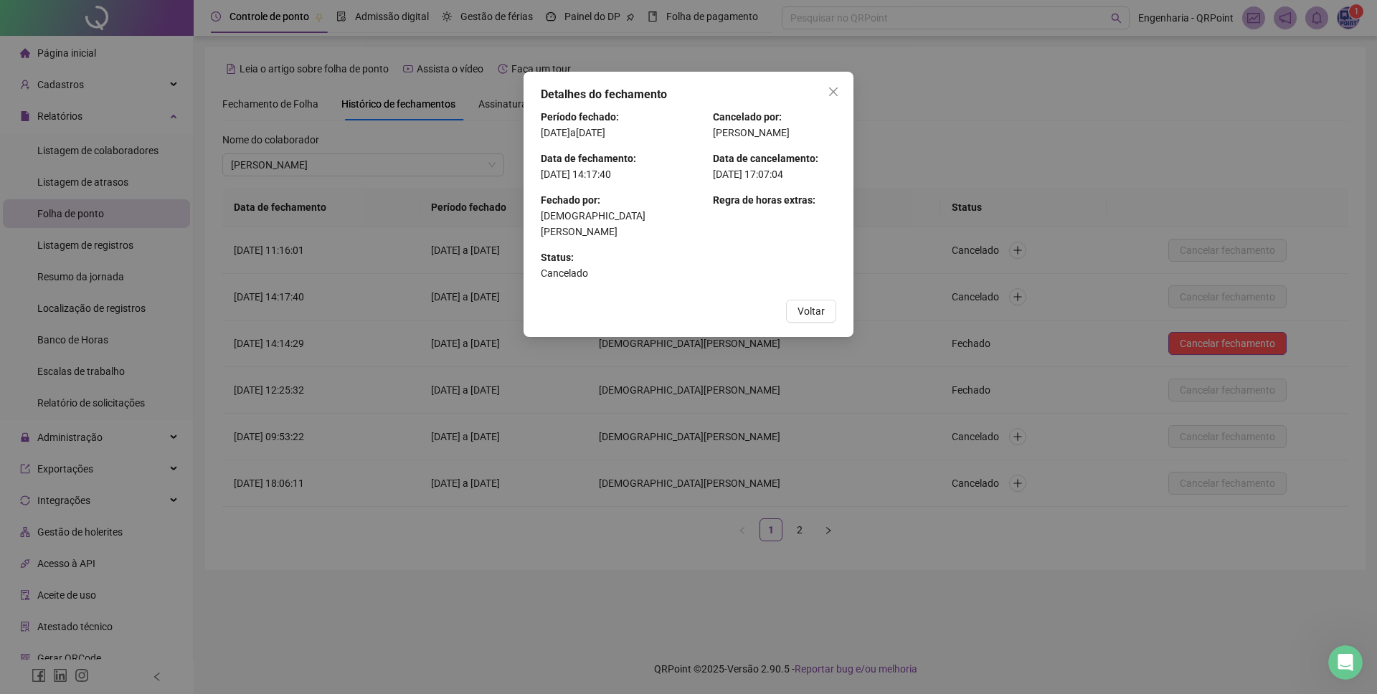
click at [810, 182] on p "01/08/2025 às 17:07:04" at bounding box center [774, 174] width 123 height 16
click at [833, 82] on button "Close" at bounding box center [833, 91] width 23 height 23
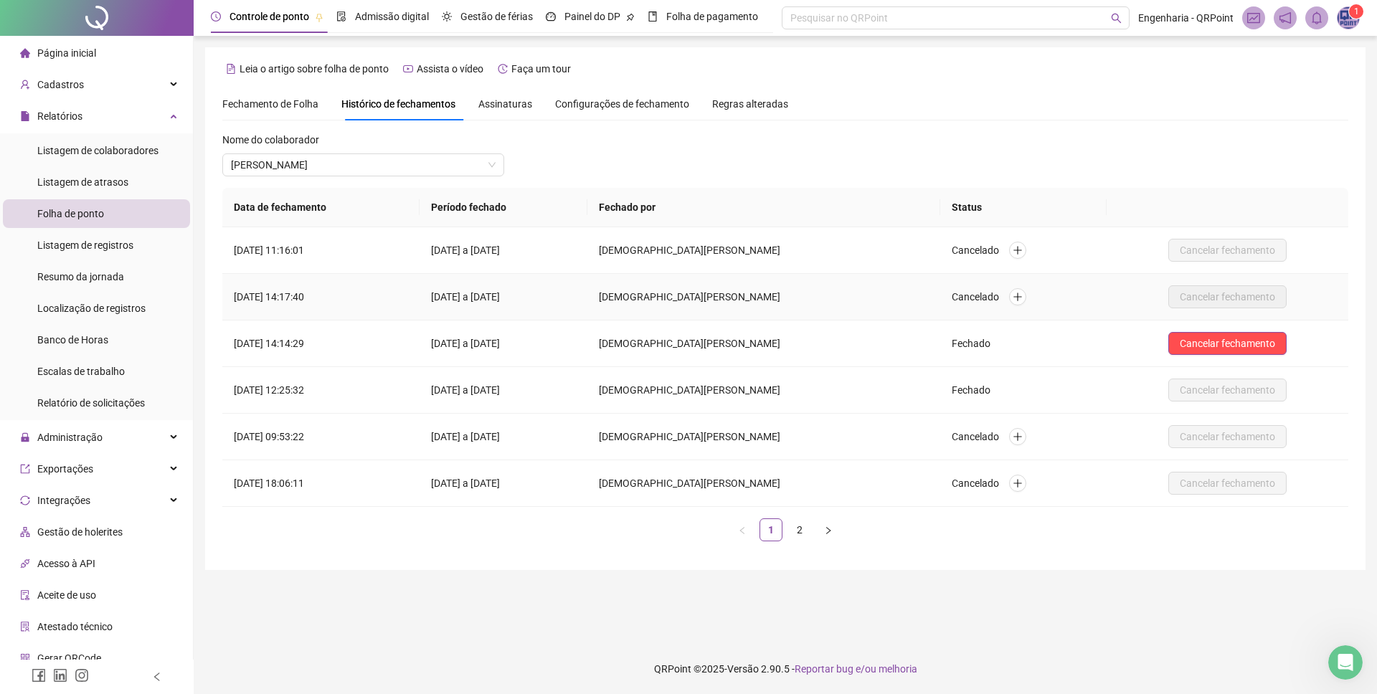
drag, startPoint x: 330, startPoint y: 294, endPoint x: 343, endPoint y: 295, distance: 12.9
click at [343, 295] on td "01/08/2025 às 14:17:40" at bounding box center [320, 297] width 197 height 47
click at [939, 298] on td "CRISTIANE GABRIELA DE OLIVEIRA LIMA" at bounding box center [763, 297] width 353 height 47
drag, startPoint x: 234, startPoint y: 251, endPoint x: 341, endPoint y: 252, distance: 106.1
click at [341, 252] on td "04/08/2025 às 11:16:01" at bounding box center [320, 250] width 197 height 47
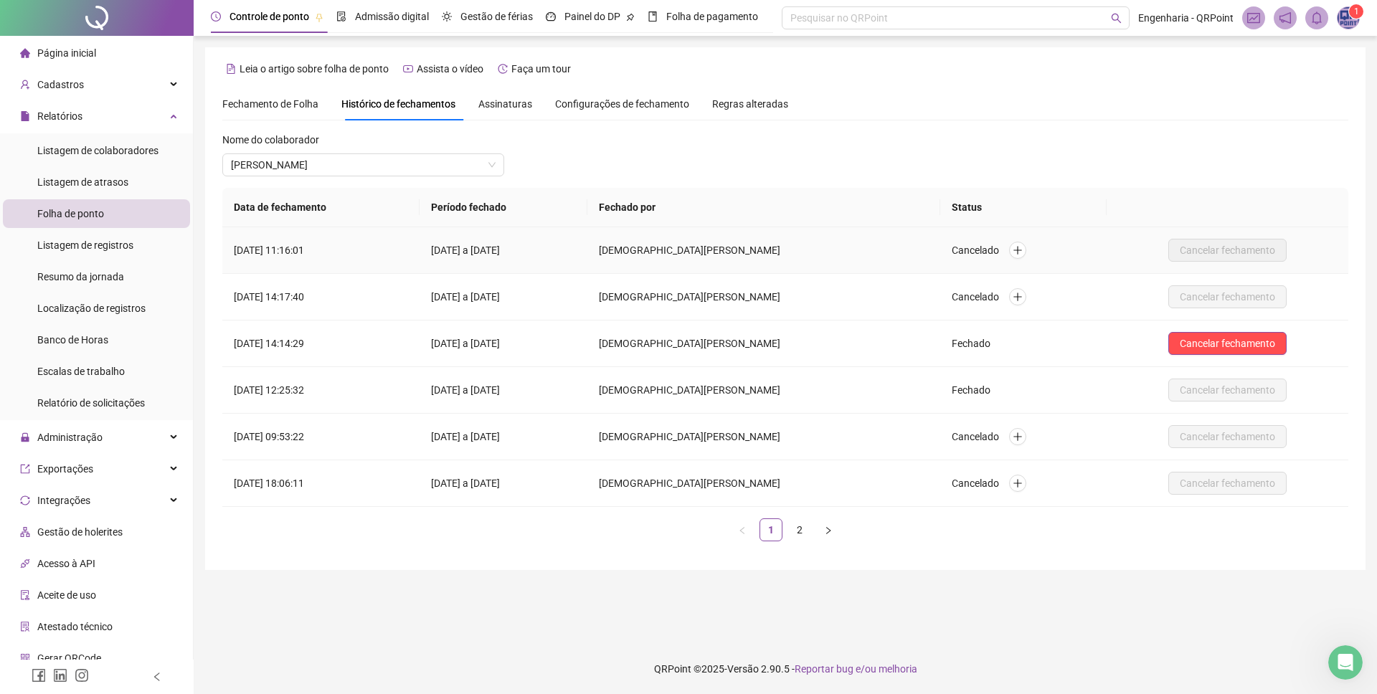
click at [364, 254] on td "04/08/2025 às 11:16:01" at bounding box center [320, 250] width 197 height 47
drag, startPoint x: 751, startPoint y: 247, endPoint x: 876, endPoint y: 245, distance: 124.8
click at [864, 245] on td "CRISTIANE GABRIELA DE OLIVEIRA LIMA" at bounding box center [763, 250] width 353 height 47
click at [977, 258] on td "Cancelado" at bounding box center [1023, 250] width 166 height 47
click at [1064, 252] on div "Cancelado" at bounding box center [1023, 251] width 143 height 18
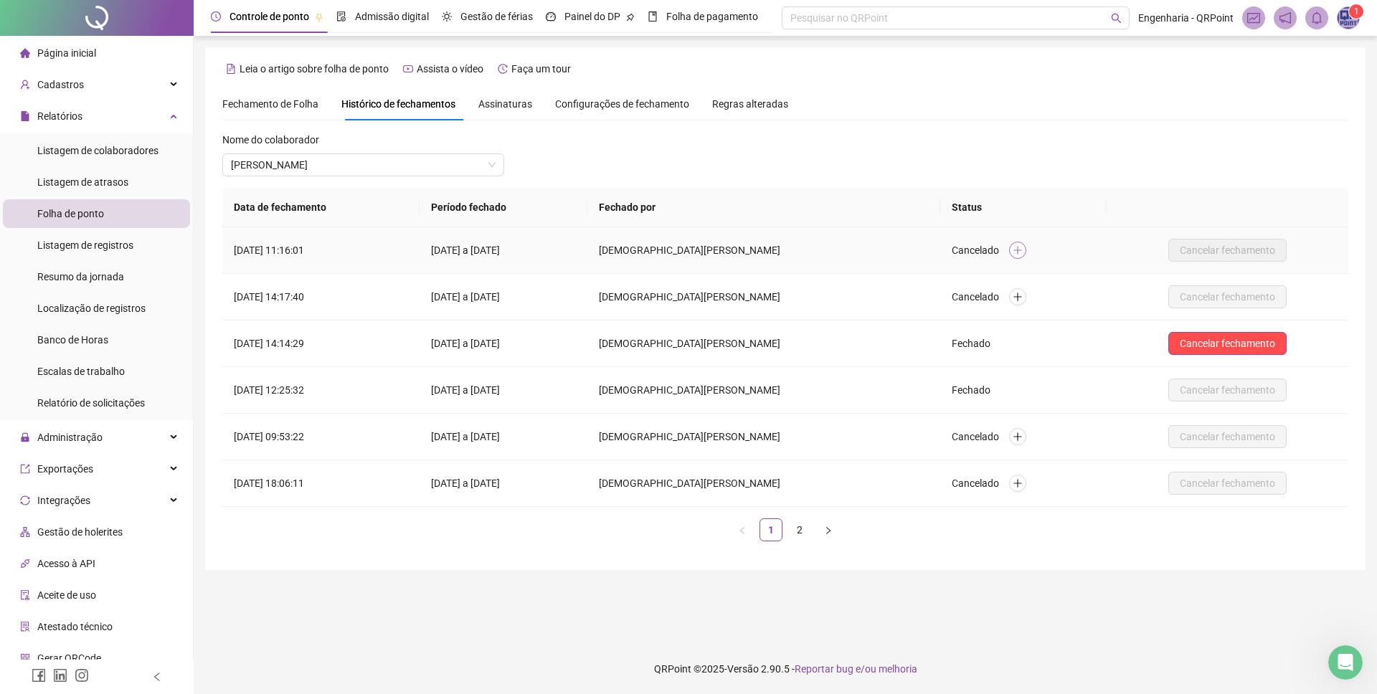
click at [1021, 250] on icon "plus" at bounding box center [1017, 250] width 8 height 1
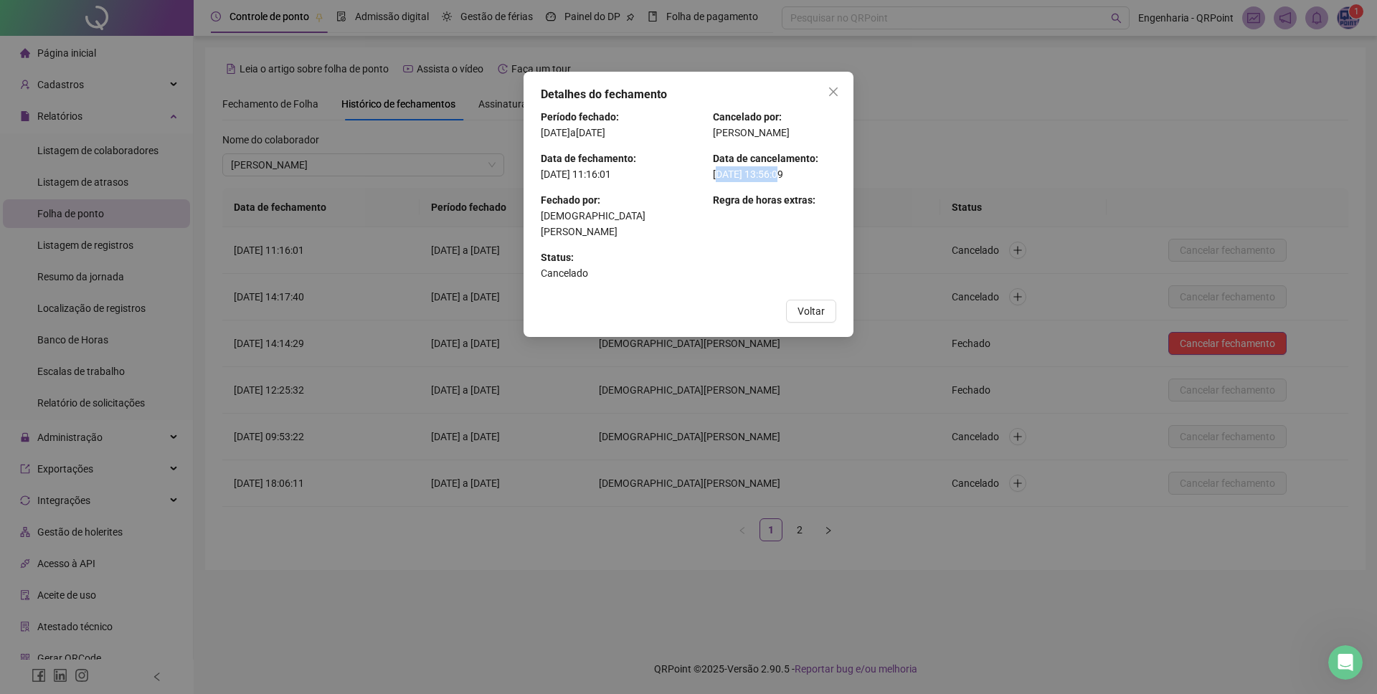
drag, startPoint x: 716, startPoint y: 191, endPoint x: 781, endPoint y: 194, distance: 65.3
click at [781, 182] on p "15/08/2025 às 13:56:09" at bounding box center [774, 174] width 123 height 16
click at [754, 182] on p "15/08/2025 às 13:56:09" at bounding box center [774, 174] width 123 height 16
click at [825, 93] on span "Close" at bounding box center [833, 91] width 23 height 11
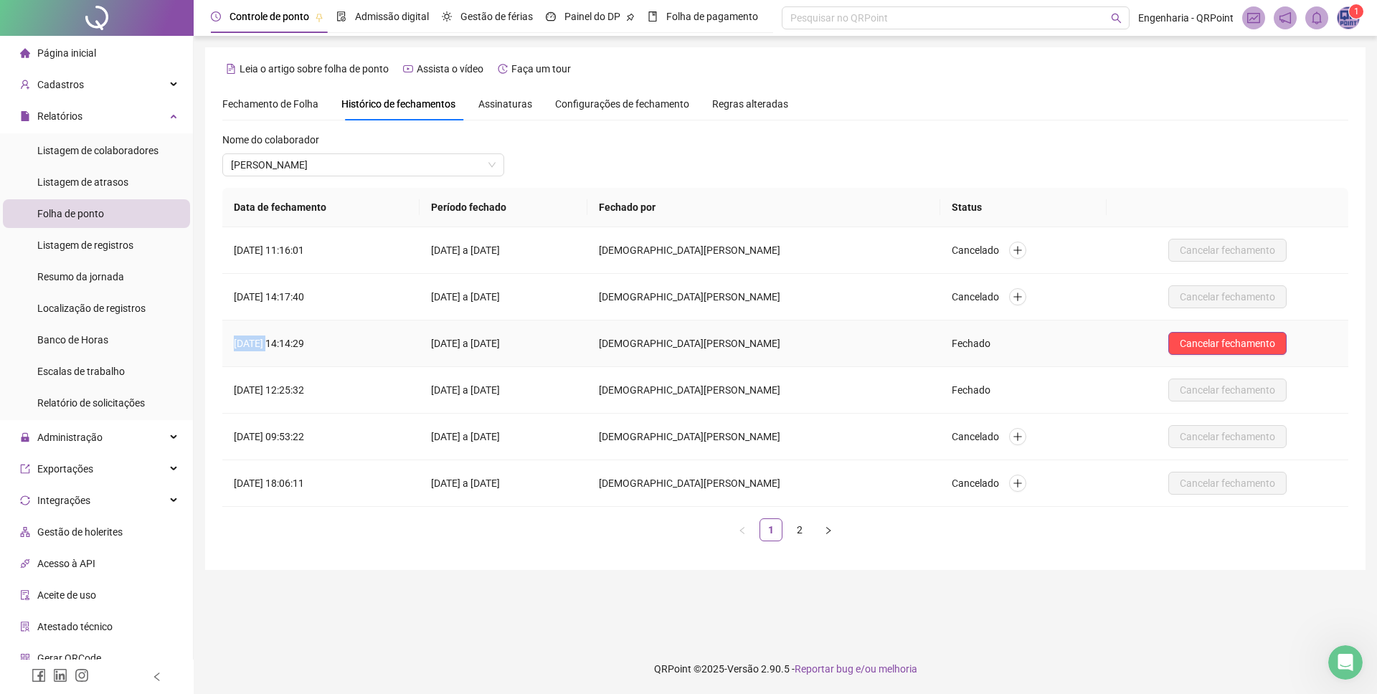
drag, startPoint x: 231, startPoint y: 345, endPoint x: 270, endPoint y: 345, distance: 38.7
click at [270, 345] on td "01/07/2025 às 14:14:29" at bounding box center [320, 344] width 197 height 47
click at [271, 345] on td "01/07/2025 às 14:14:29" at bounding box center [320, 344] width 197 height 47
drag, startPoint x: 257, startPoint y: 287, endPoint x: 316, endPoint y: 289, distance: 58.8
click at [315, 300] on td "01/08/2025 às 14:17:40" at bounding box center [320, 297] width 197 height 47
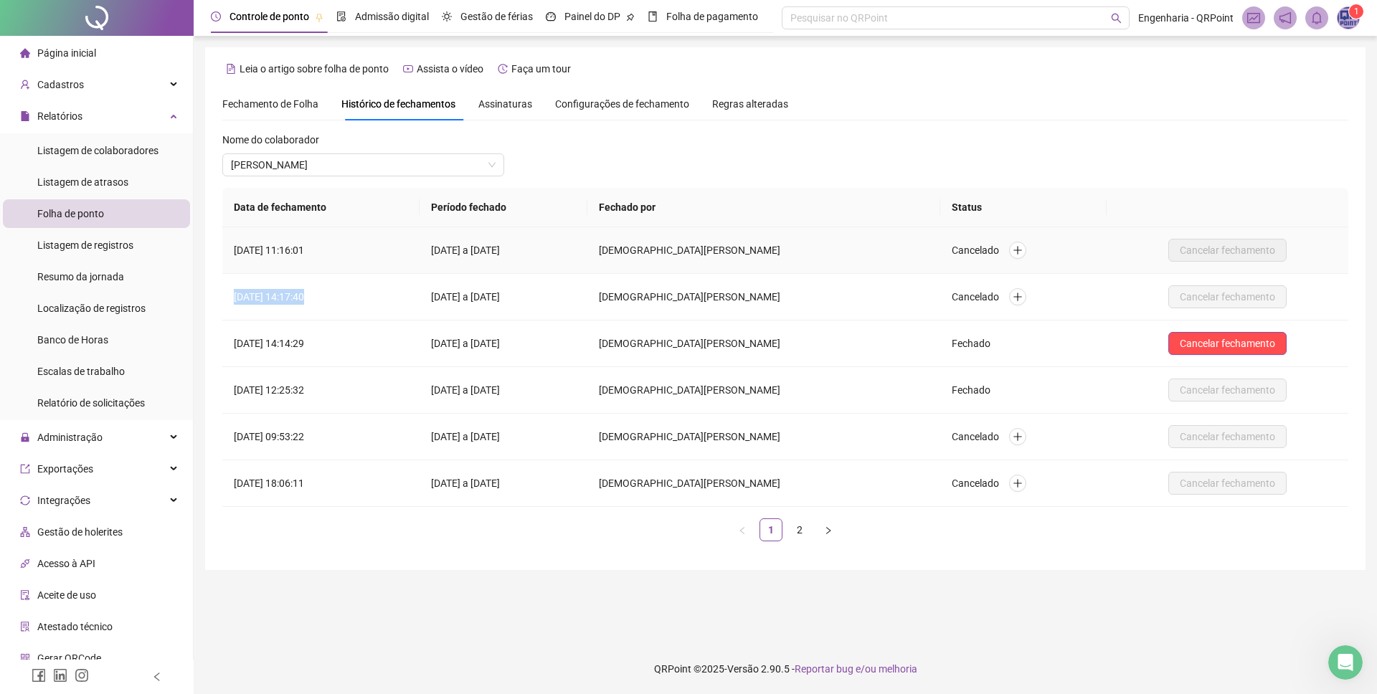
drag, startPoint x: 231, startPoint y: 243, endPoint x: 302, endPoint y: 280, distance: 79.9
click at [297, 268] on td "04/08/2025 às 11:16:01" at bounding box center [320, 250] width 197 height 47
click at [302, 294] on td "01/08/2025 às 14:17:40" at bounding box center [320, 297] width 197 height 47
drag, startPoint x: 441, startPoint y: 343, endPoint x: 571, endPoint y: 342, distance: 129.8
click at [571, 342] on td "01/06/2025 a 30/06/2025" at bounding box center [503, 344] width 168 height 47
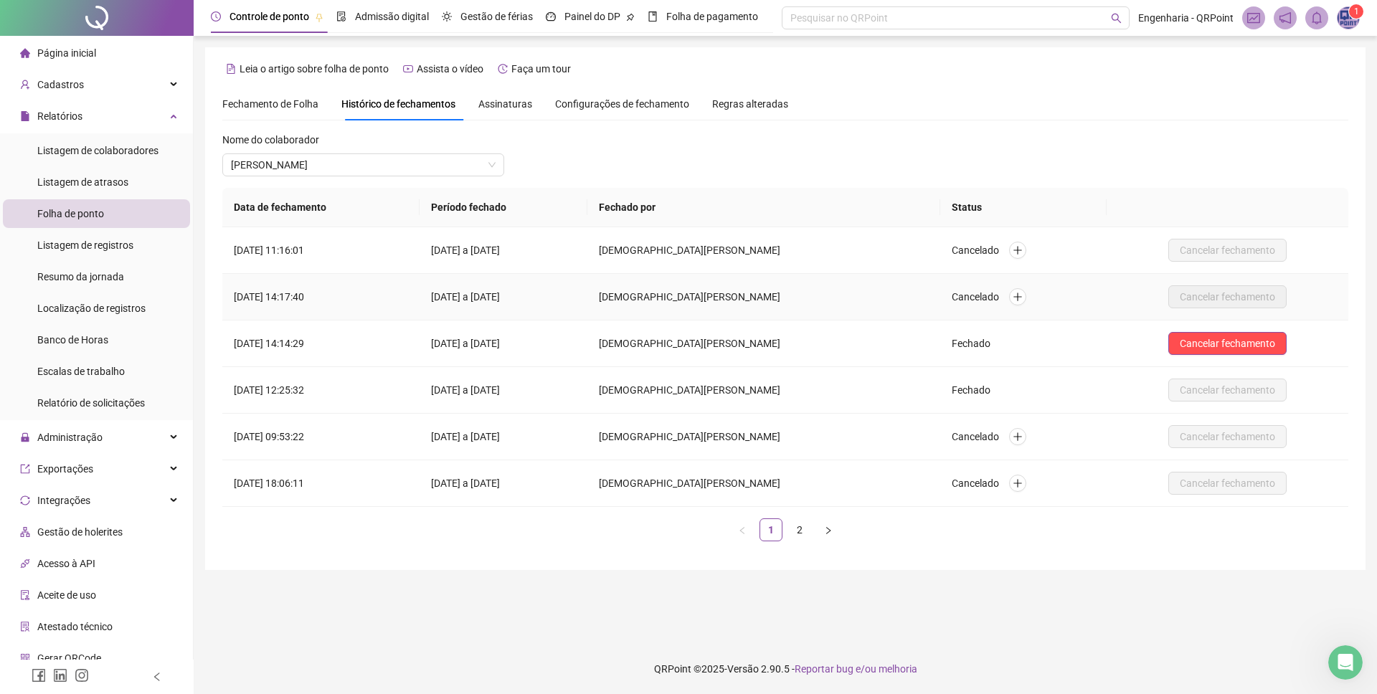
click at [526, 298] on td "01/07/2025 a 31/07/2025" at bounding box center [503, 297] width 168 height 47
drag, startPoint x: 439, startPoint y: 298, endPoint x: 597, endPoint y: 310, distance: 159.0
click at [587, 310] on td "01/07/2025 a 31/07/2025" at bounding box center [503, 297] width 168 height 47
click at [587, 307] on td "01/07/2025 a 31/07/2025" at bounding box center [503, 297] width 168 height 47
drag, startPoint x: 442, startPoint y: 298, endPoint x: 577, endPoint y: 294, distance: 134.9
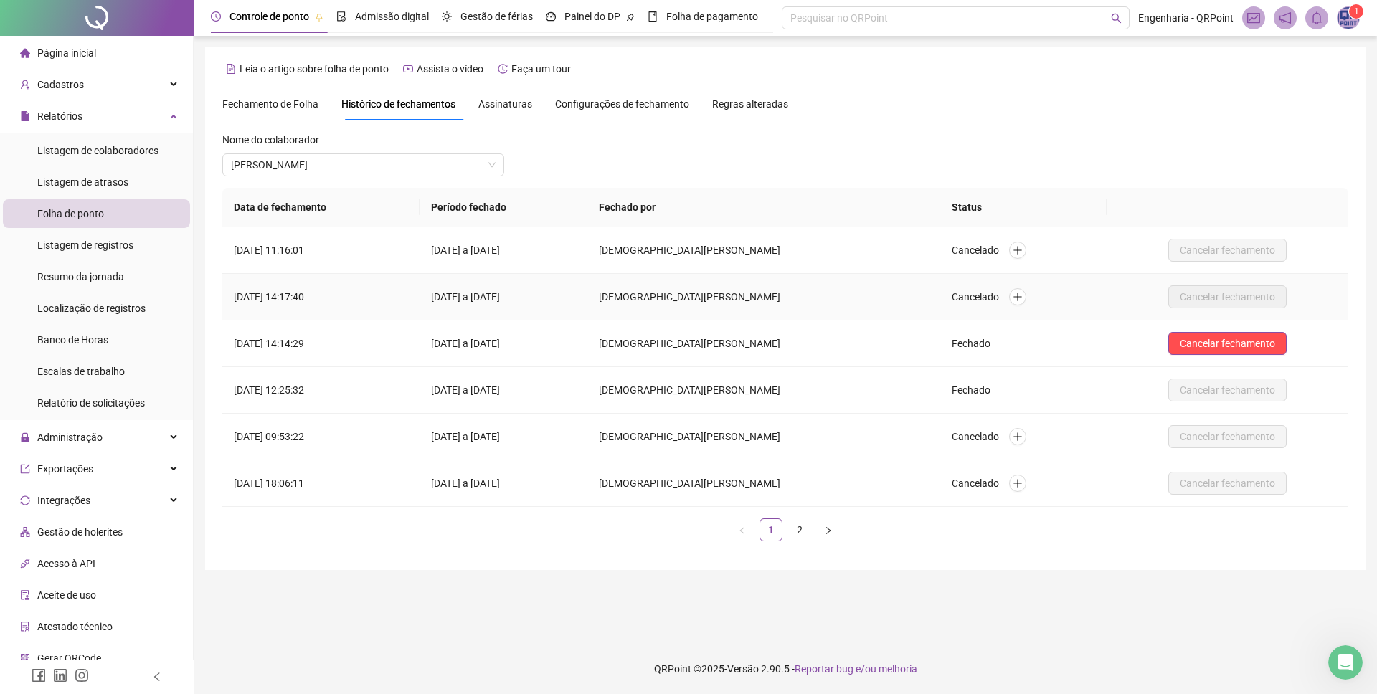
click at [577, 294] on td "01/07/2025 a 31/07/2025" at bounding box center [503, 297] width 168 height 47
click at [581, 294] on td "01/07/2025 a 31/07/2025" at bounding box center [503, 297] width 168 height 47
drag, startPoint x: 507, startPoint y: 343, endPoint x: 538, endPoint y: 346, distance: 31.0
click at [538, 346] on td "01/06/2025 a 30/06/2025" at bounding box center [503, 344] width 168 height 47
drag, startPoint x: 559, startPoint y: 343, endPoint x: 515, endPoint y: 332, distance: 45.7
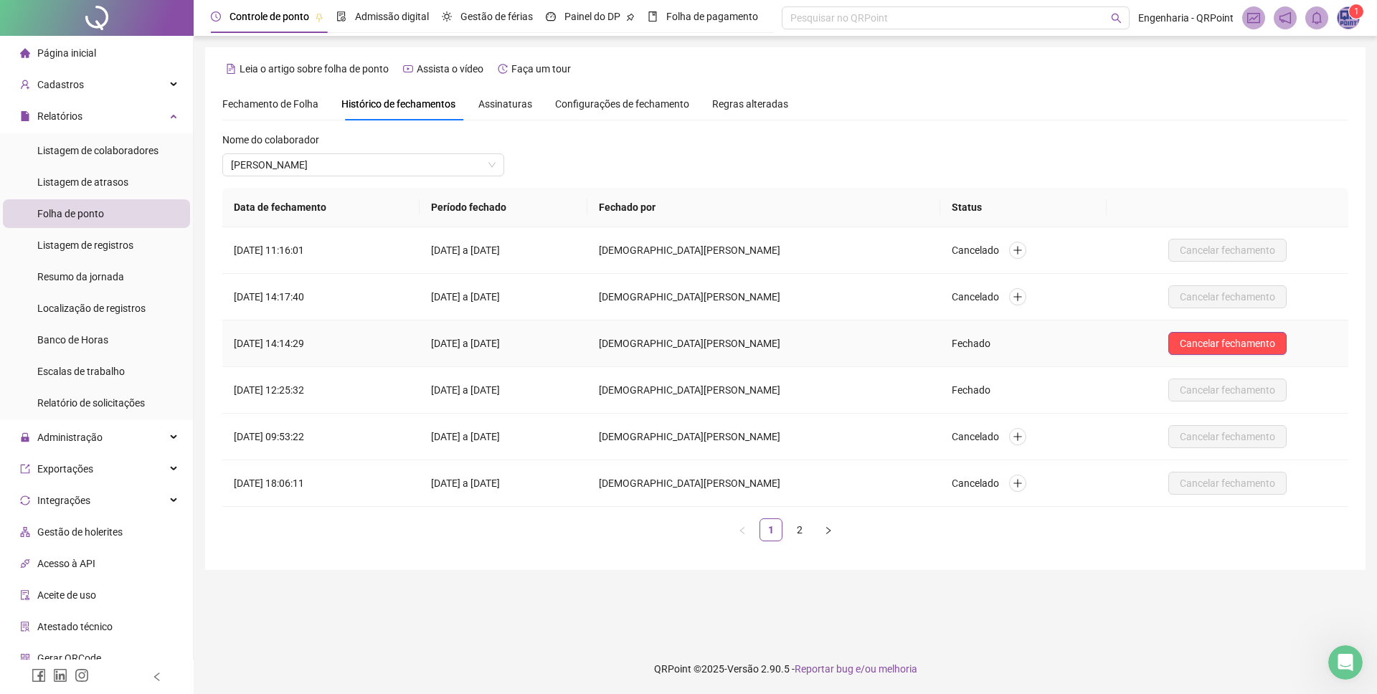
click at [559, 343] on td "01/06/2025 a 30/06/2025" at bounding box center [503, 344] width 168 height 47
click at [265, 102] on span "Fechamento de Folha" at bounding box center [270, 103] width 96 height 11
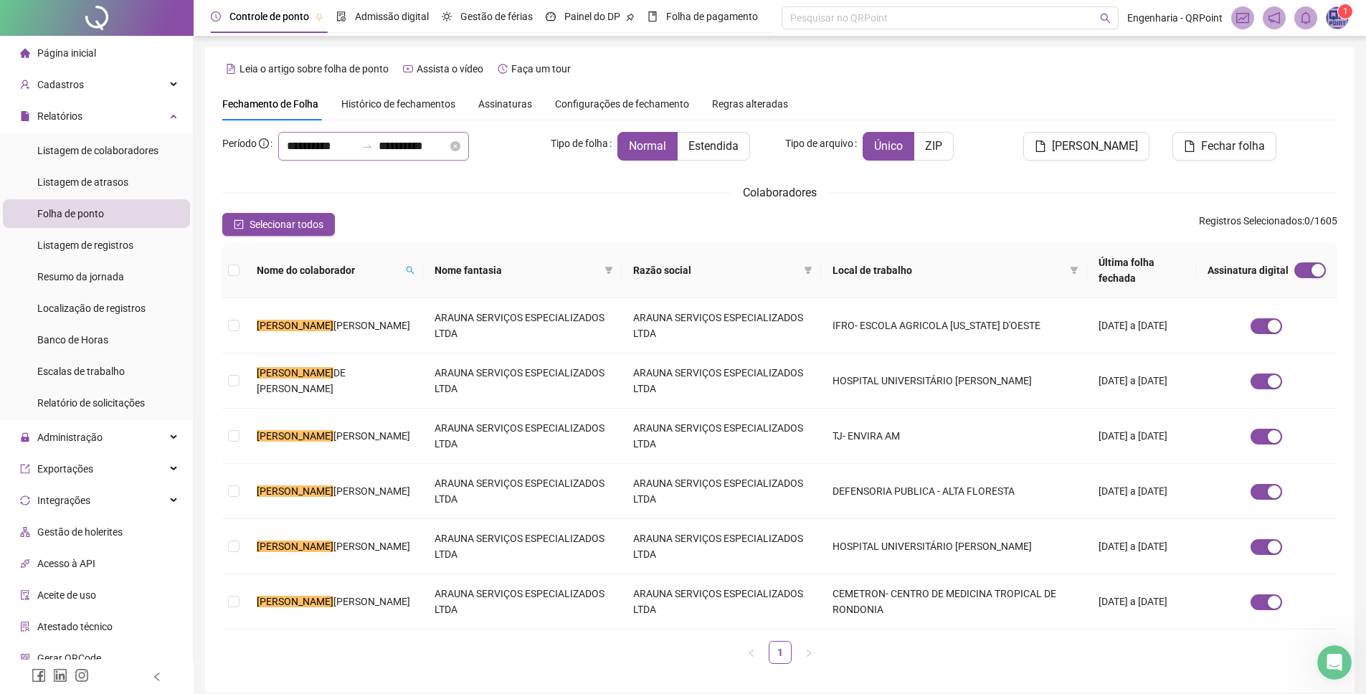
type input "**********"
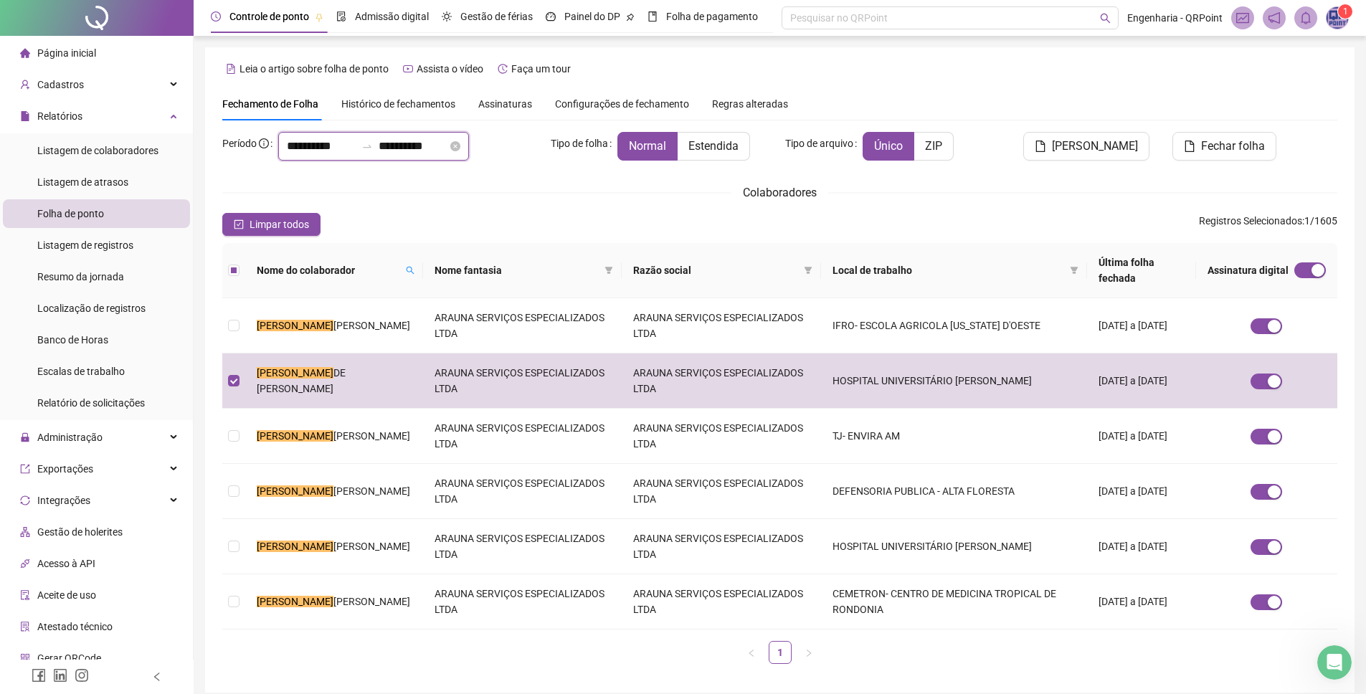
click at [316, 143] on input "**********" at bounding box center [321, 146] width 69 height 17
type input "**********"
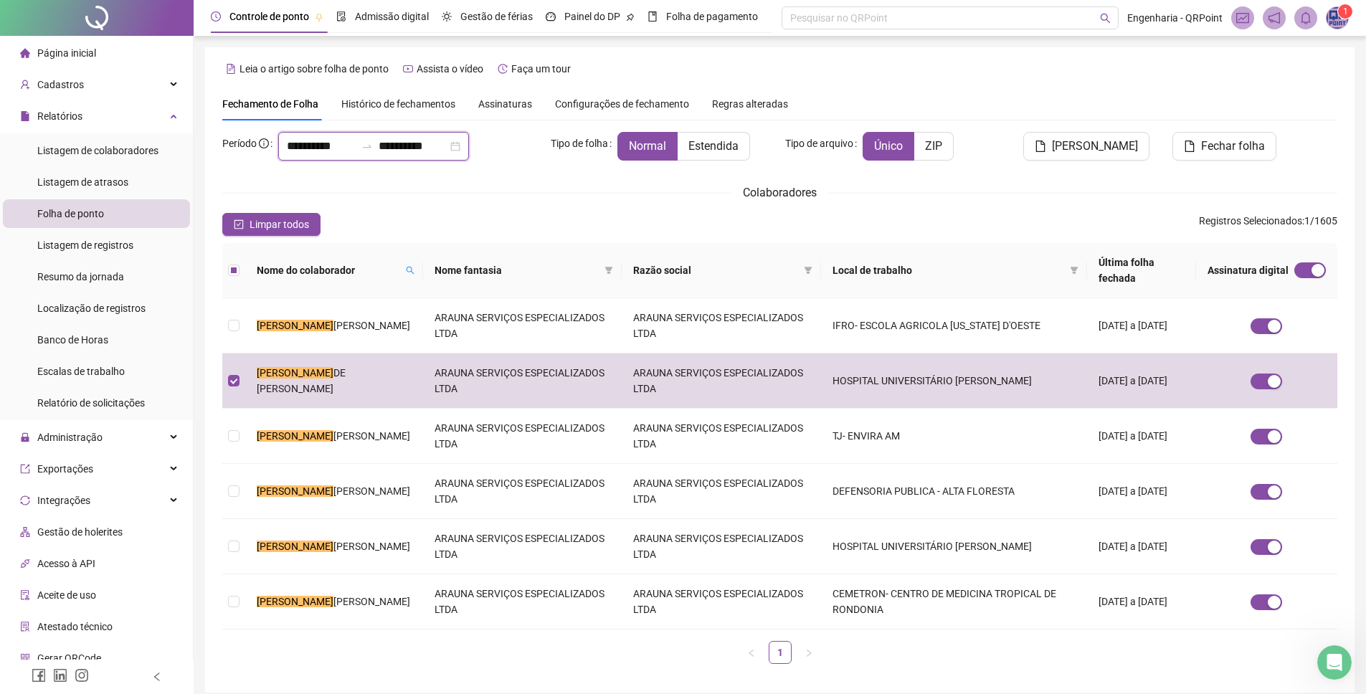
type input "**********"
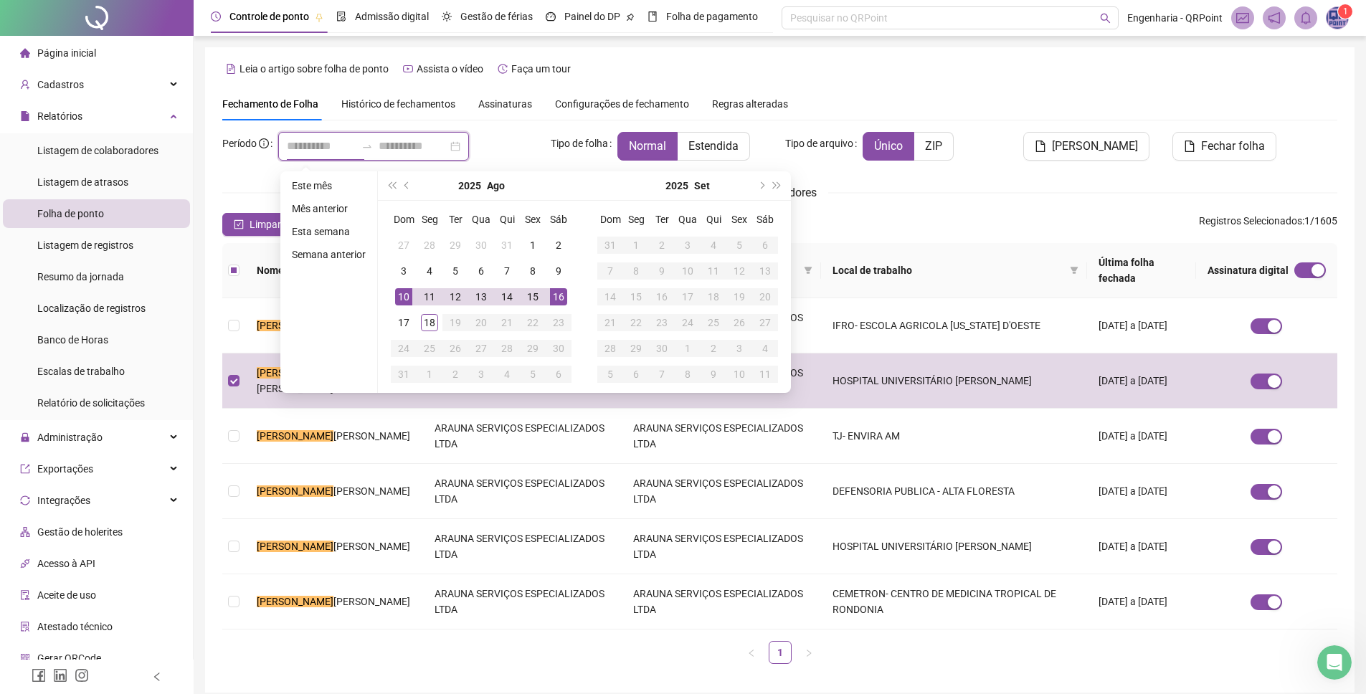
type input "**********"
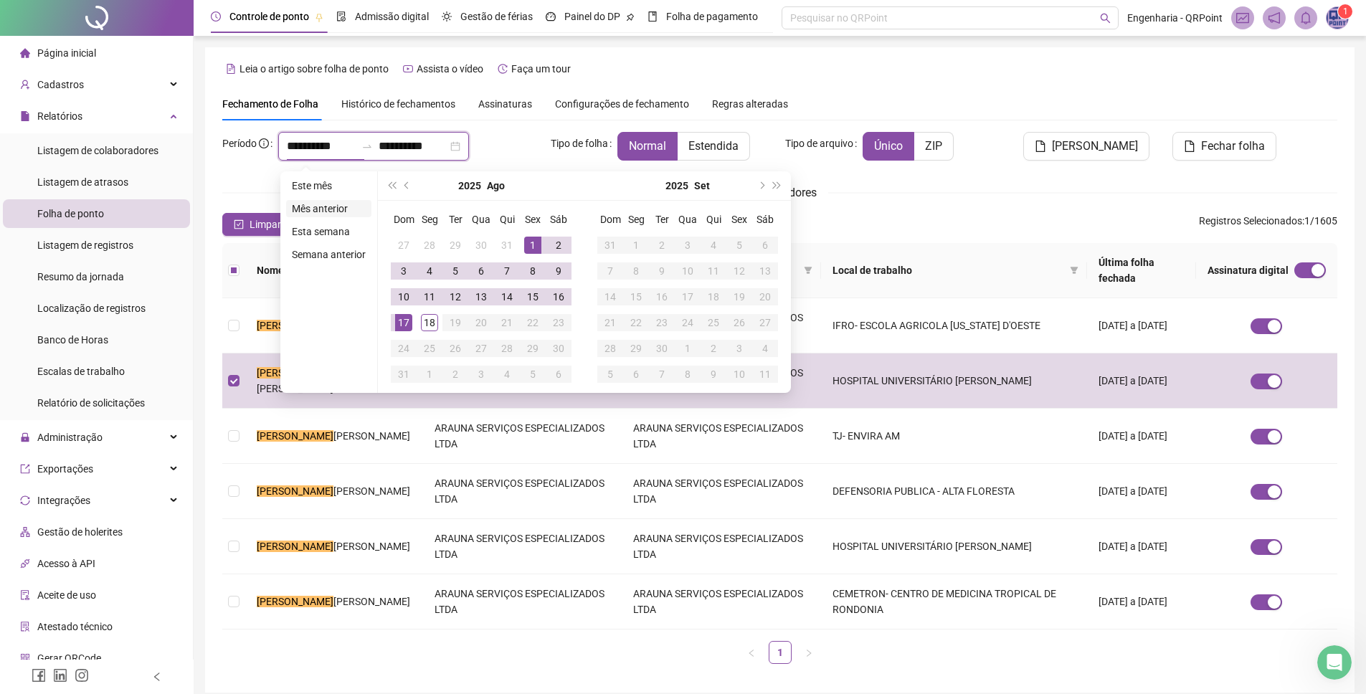
type input "**********"
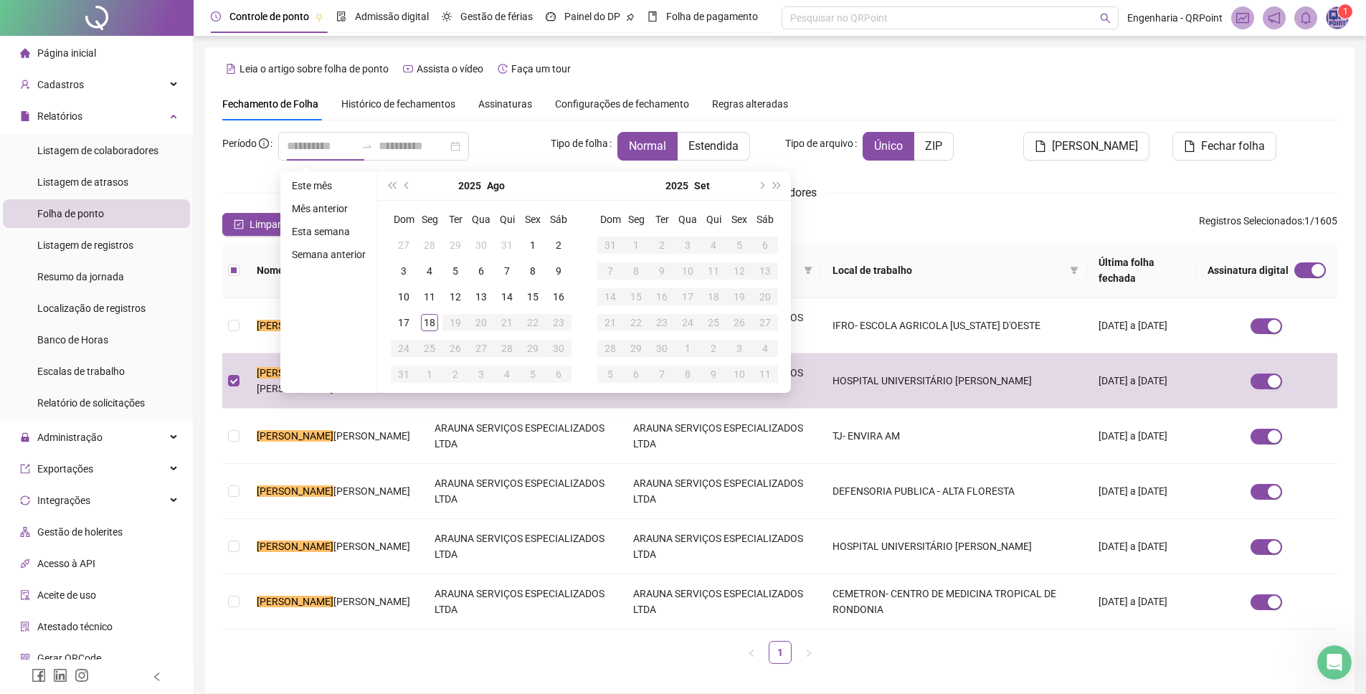
drag, startPoint x: 333, startPoint y: 202, endPoint x: 339, endPoint y: 208, distance: 8.1
click at [333, 202] on li "Mês anterior" at bounding box center [328, 208] width 85 height 17
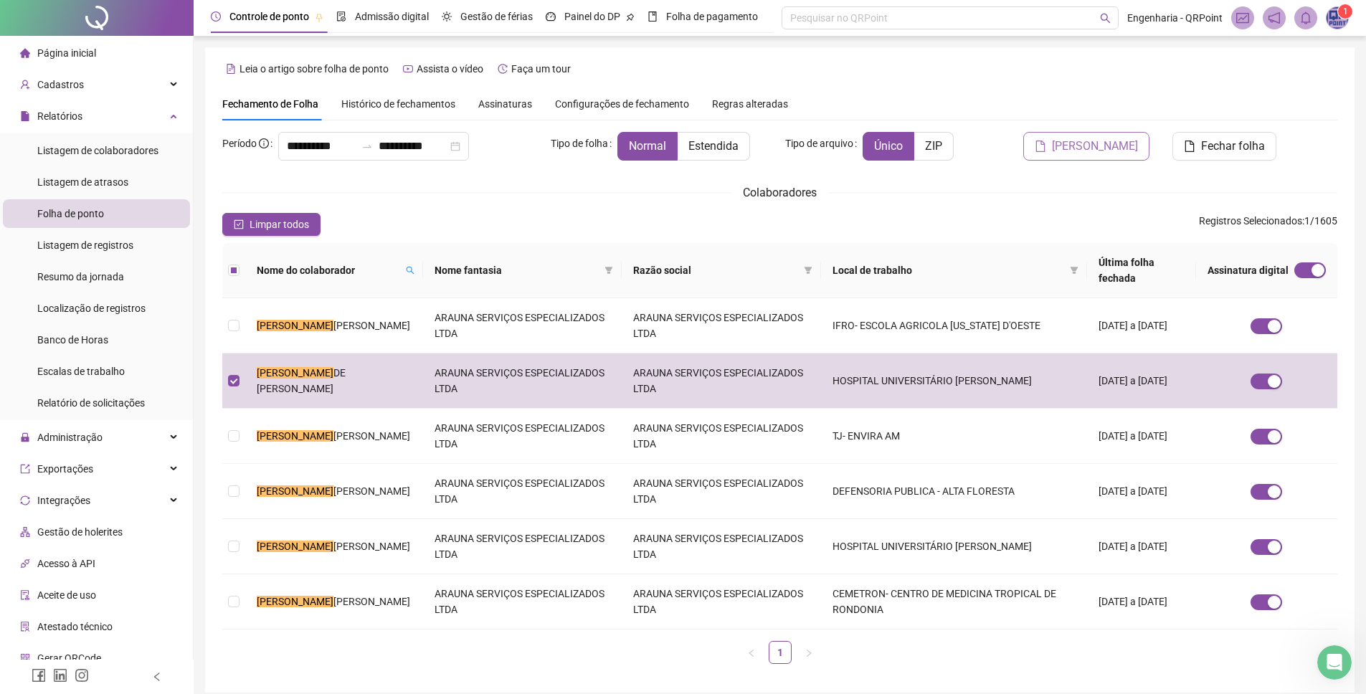
click at [1101, 142] on span "Gerar espelho" at bounding box center [1095, 146] width 86 height 17
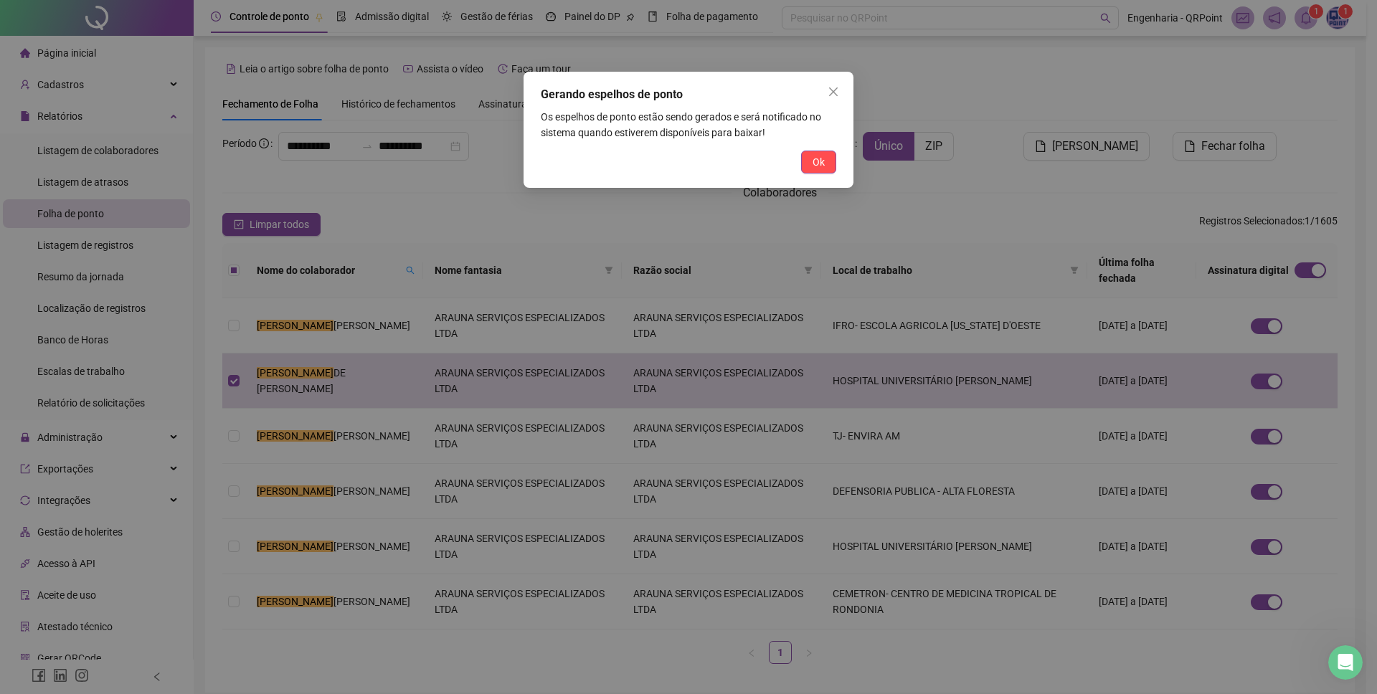
click at [820, 163] on span "Ok" at bounding box center [818, 162] width 12 height 16
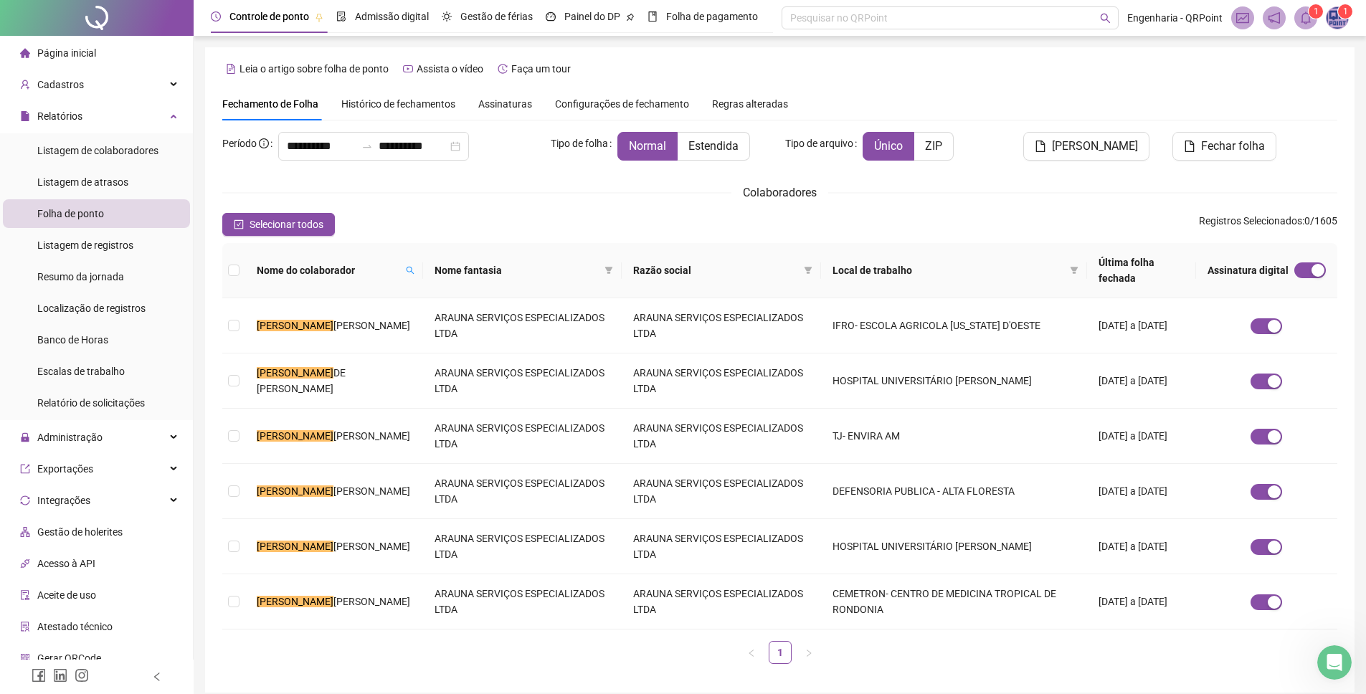
click at [1308, 24] on span at bounding box center [1305, 17] width 23 height 23
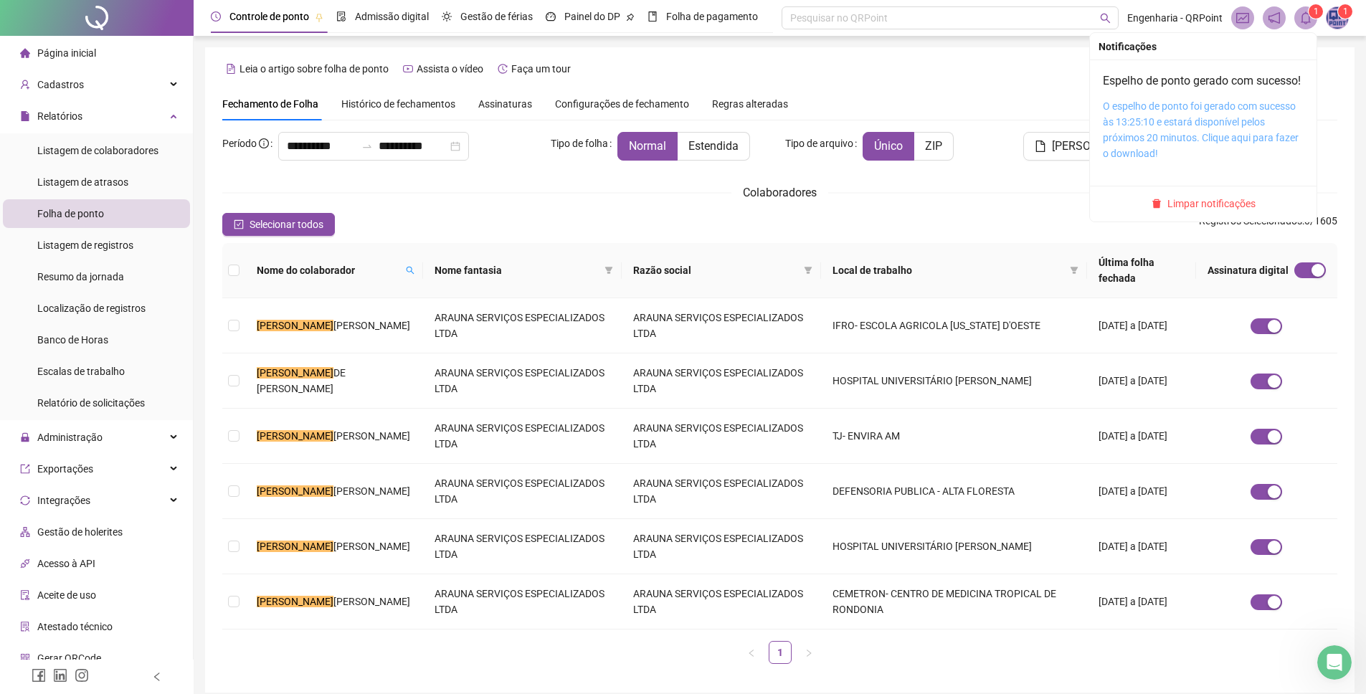
click at [1208, 122] on link "O espelho de ponto foi gerado com sucesso às 13:25:10 e estará disponível pelos…" at bounding box center [1201, 129] width 196 height 59
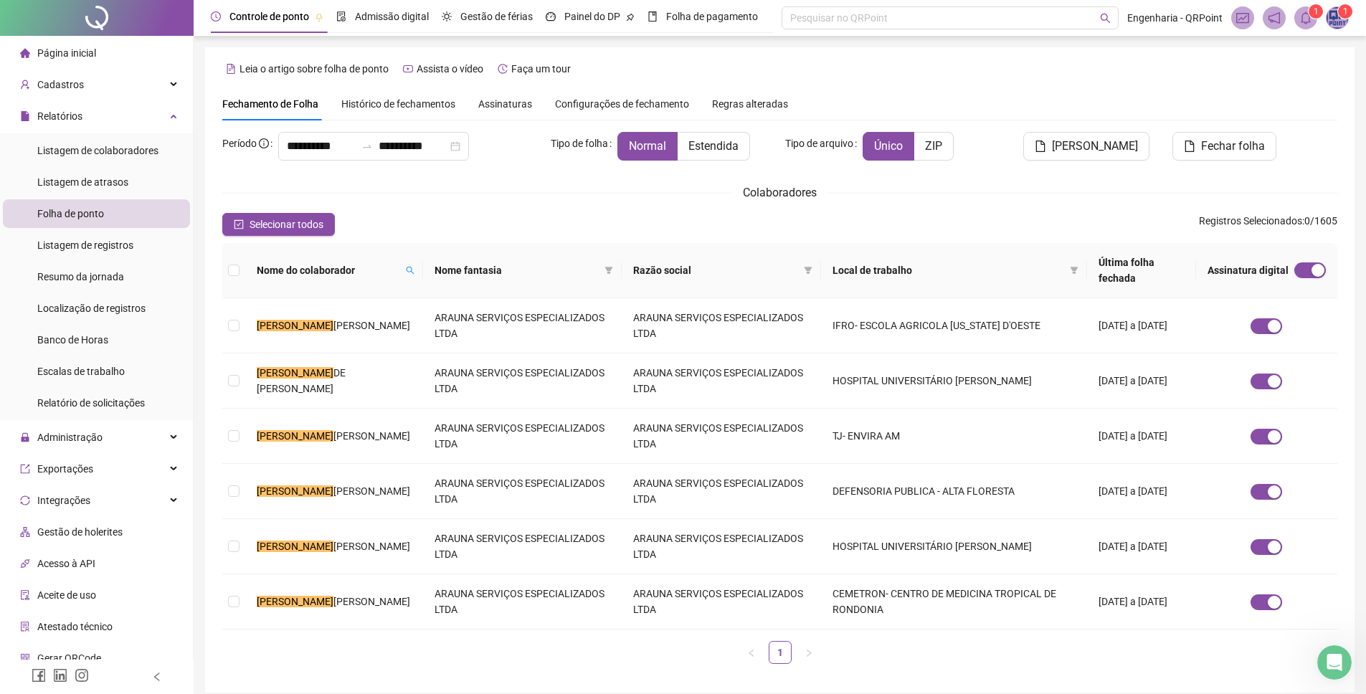
click at [394, 105] on span "Histórico de fechamentos" at bounding box center [398, 103] width 114 height 11
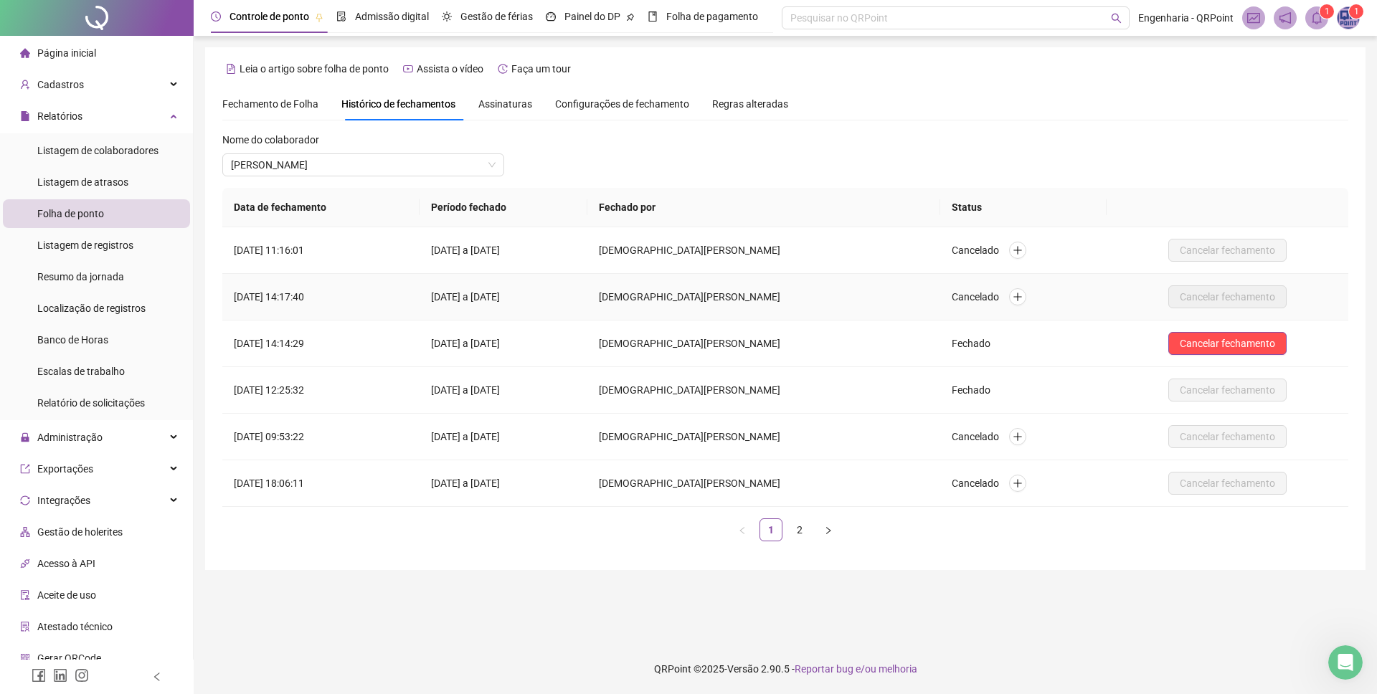
drag, startPoint x: 233, startPoint y: 297, endPoint x: 356, endPoint y: 299, distance: 123.4
click at [356, 299] on td "01/08/2025 às 14:17:40" at bounding box center [320, 297] width 197 height 47
click at [322, 300] on td "01/08/2025 às 14:17:40" at bounding box center [320, 297] width 197 height 47
drag, startPoint x: 252, startPoint y: 302, endPoint x: 336, endPoint y: 303, distance: 83.2
click at [332, 303] on td "01/08/2025 às 14:17:40" at bounding box center [320, 297] width 197 height 47
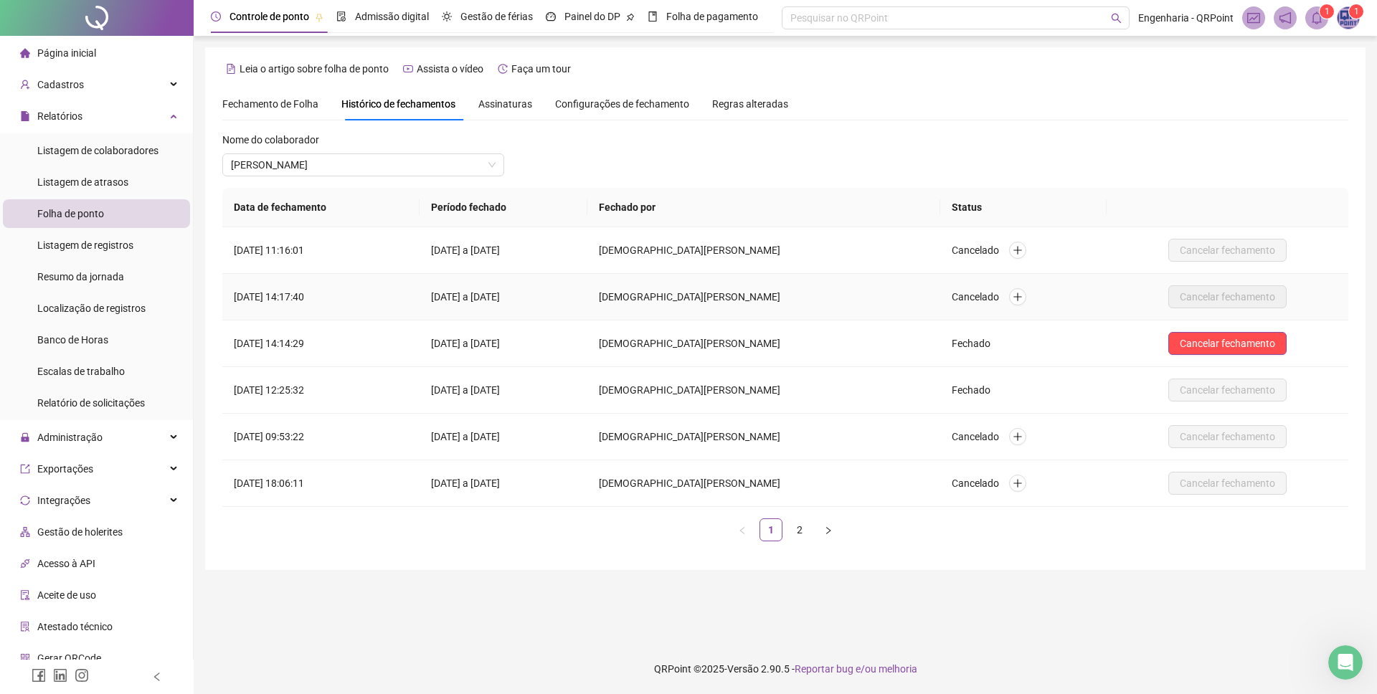
click at [338, 302] on td "01/08/2025 às 14:17:40" at bounding box center [320, 297] width 197 height 47
click at [361, 303] on td "01/08/2025 às 14:17:40" at bounding box center [320, 297] width 197 height 47
drag, startPoint x: 301, startPoint y: 298, endPoint x: 368, endPoint y: 306, distance: 67.2
click at [368, 306] on td "01/08/2025 às 14:17:40" at bounding box center [320, 297] width 197 height 47
click at [370, 297] on td "01/08/2025 às 14:17:40" at bounding box center [320, 297] width 197 height 47
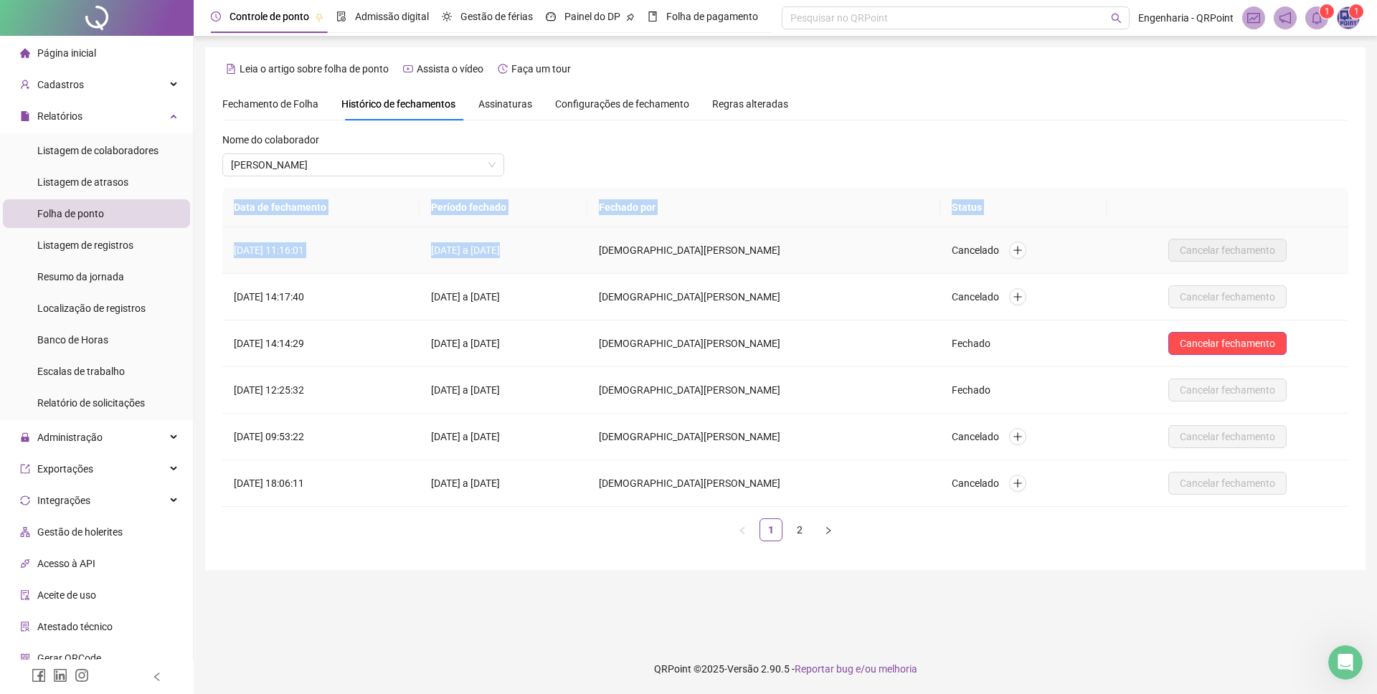
drag, startPoint x: 218, startPoint y: 252, endPoint x: 657, endPoint y: 242, distance: 439.0
click at [657, 242] on div "Data de fechamento Período fechado Fechado por Status 04/08/2025 às 11:16:01 01…" at bounding box center [785, 370] width 1137 height 365
click at [587, 244] on td "01/07/2025 a 31/07/2025" at bounding box center [503, 250] width 168 height 47
drag, startPoint x: 232, startPoint y: 252, endPoint x: 957, endPoint y: 262, distance: 725.7
click at [829, 259] on tr "04/08/2025 às 11:16:01 01/07/2025 a 31/07/2025 CRISTIANE GABRIELA DE OLIVEIRA L…" at bounding box center [785, 250] width 1126 height 47
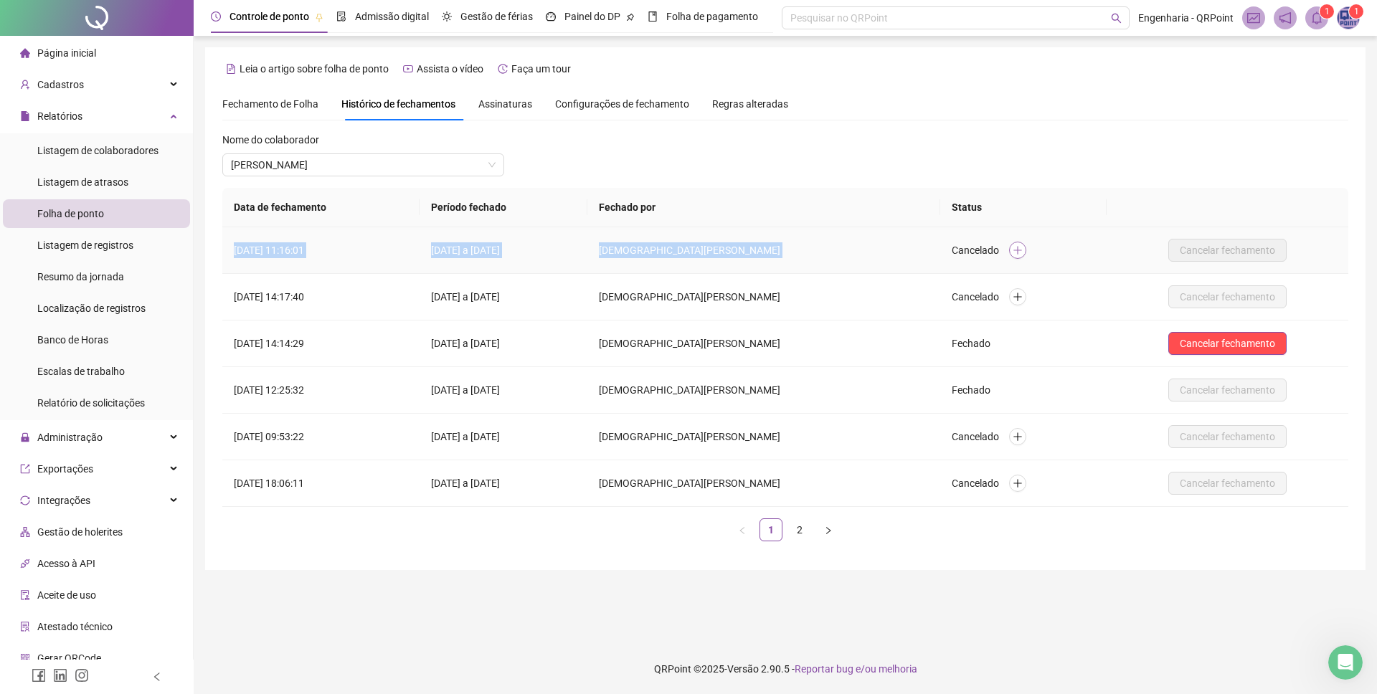
click at [1023, 246] on icon "plus" at bounding box center [1017, 250] width 10 height 10
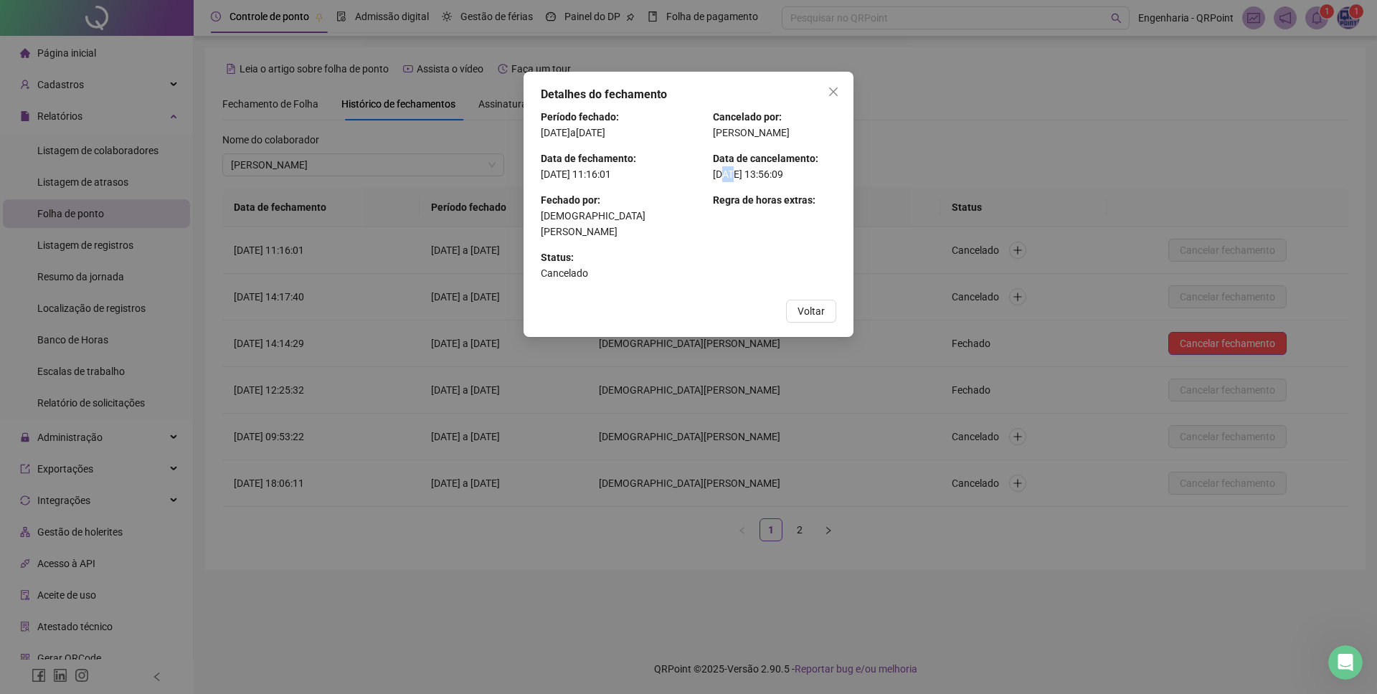
drag, startPoint x: 731, startPoint y: 186, endPoint x: 747, endPoint y: 185, distance: 16.6
click at [733, 182] on p "15/08/2025 às 13:56:09" at bounding box center [774, 174] width 123 height 16
click at [826, 97] on span "Close" at bounding box center [833, 91] width 23 height 11
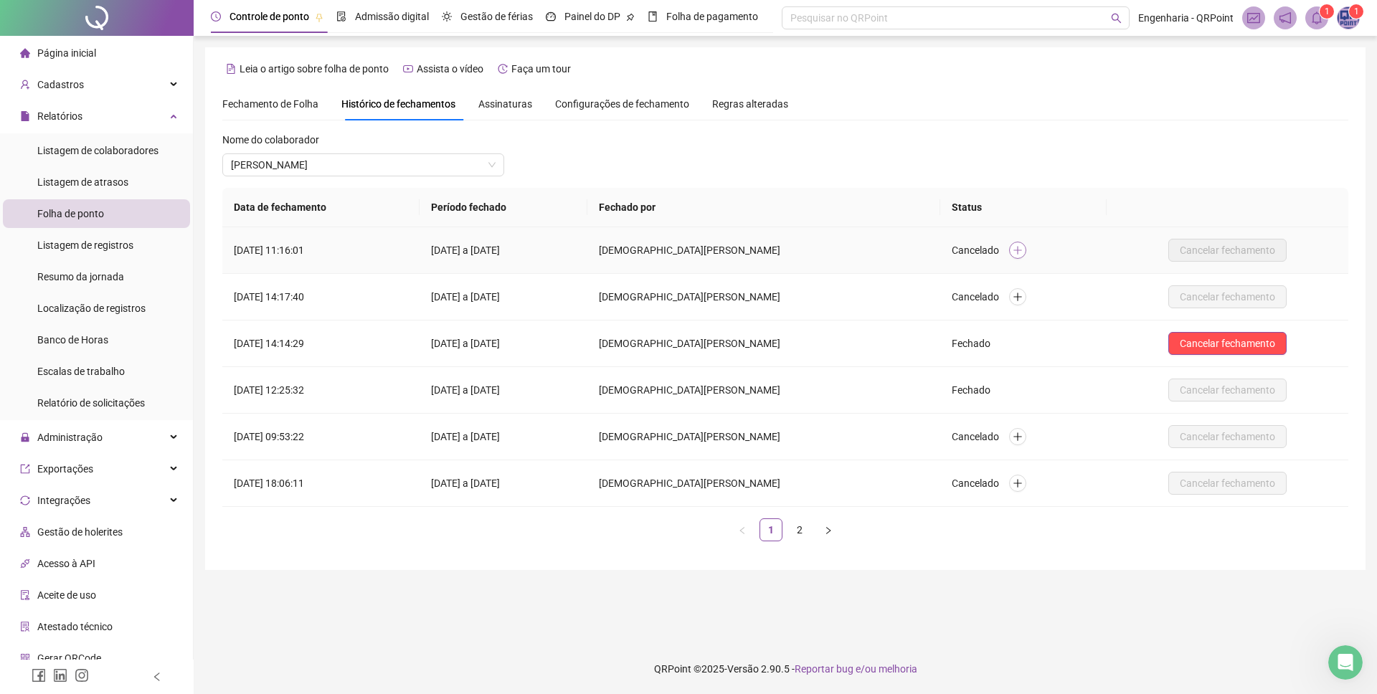
click at [1023, 247] on icon "plus" at bounding box center [1017, 250] width 10 height 10
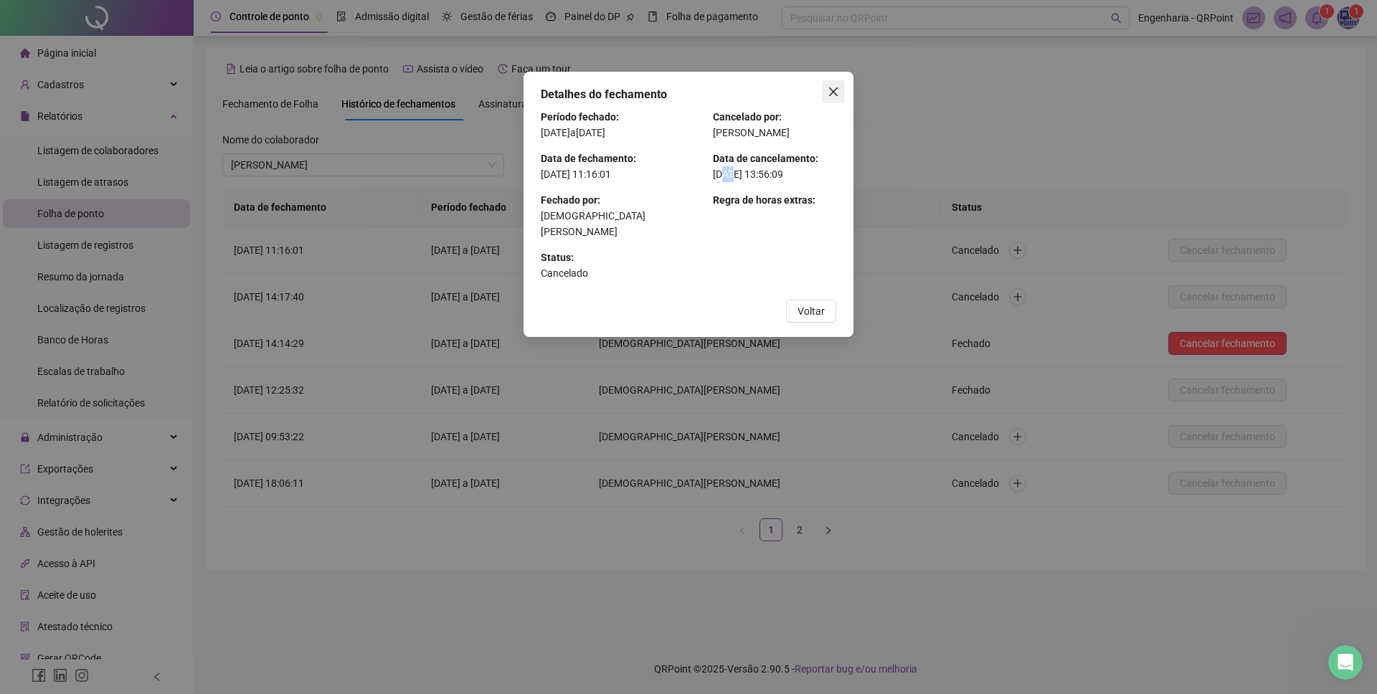
click at [832, 84] on button "Close" at bounding box center [833, 91] width 23 height 23
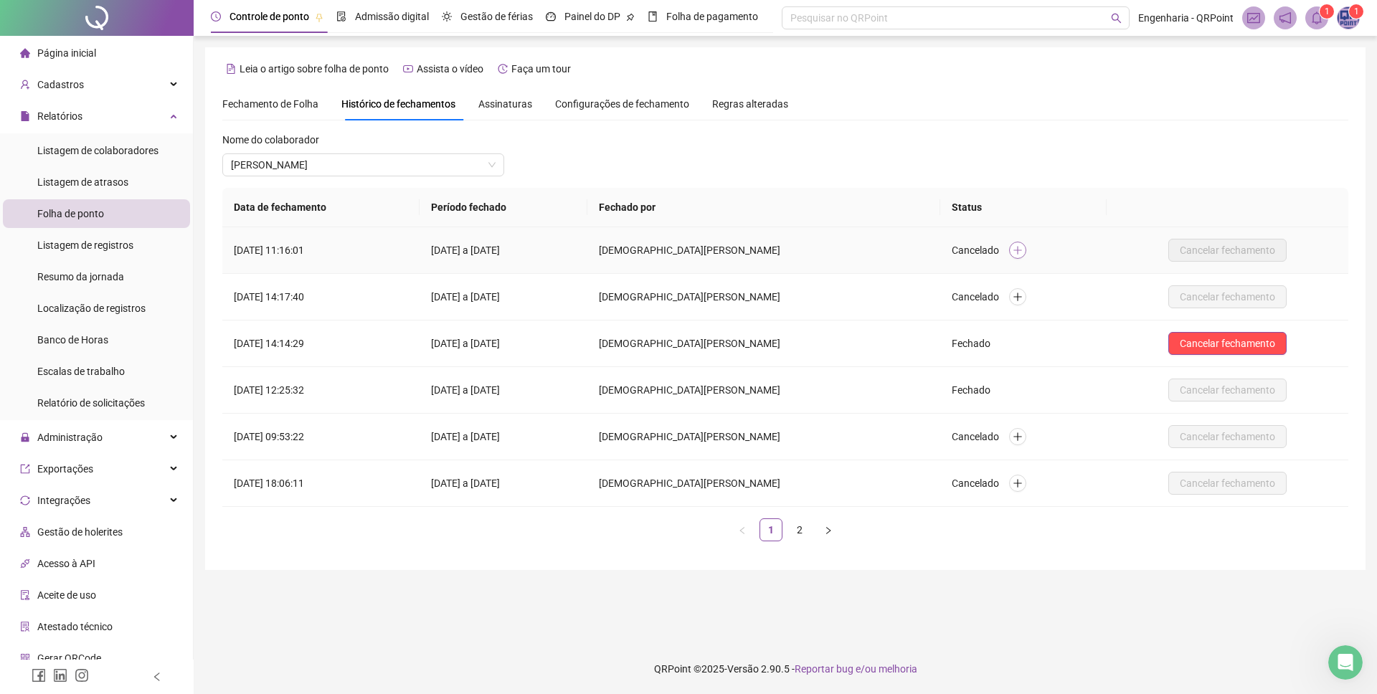
click at [1023, 246] on icon "plus" at bounding box center [1017, 250] width 10 height 10
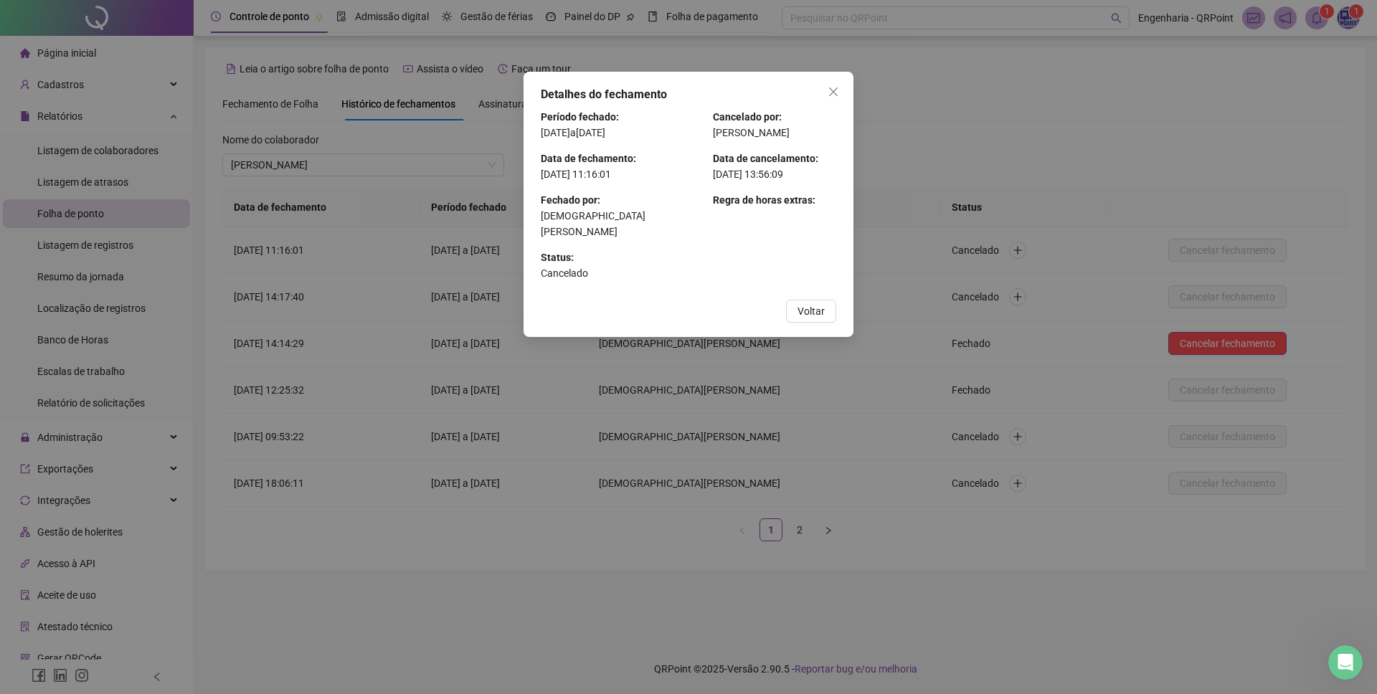
click at [777, 206] on span "Regra de horas extras" at bounding box center [763, 199] width 100 height 11
drag, startPoint x: 685, startPoint y: 189, endPoint x: 711, endPoint y: 207, distance: 31.4
click at [692, 192] on div "Período fechado : 01/07/2025 a 31/07/2025 Data de fechamento : 04/08/2025 às 11…" at bounding box center [688, 200] width 295 height 182
click at [713, 225] on div "Cancelado por : SULAIKA SANTOS FERREIRA Data de cancelamento : 15/08/2025 às 13…" at bounding box center [774, 200] width 123 height 182
click at [736, 263] on div "Cancelado por : SULAIKA SANTOS FERREIRA Data de cancelamento : 15/08/2025 às 13…" at bounding box center [774, 200] width 123 height 182
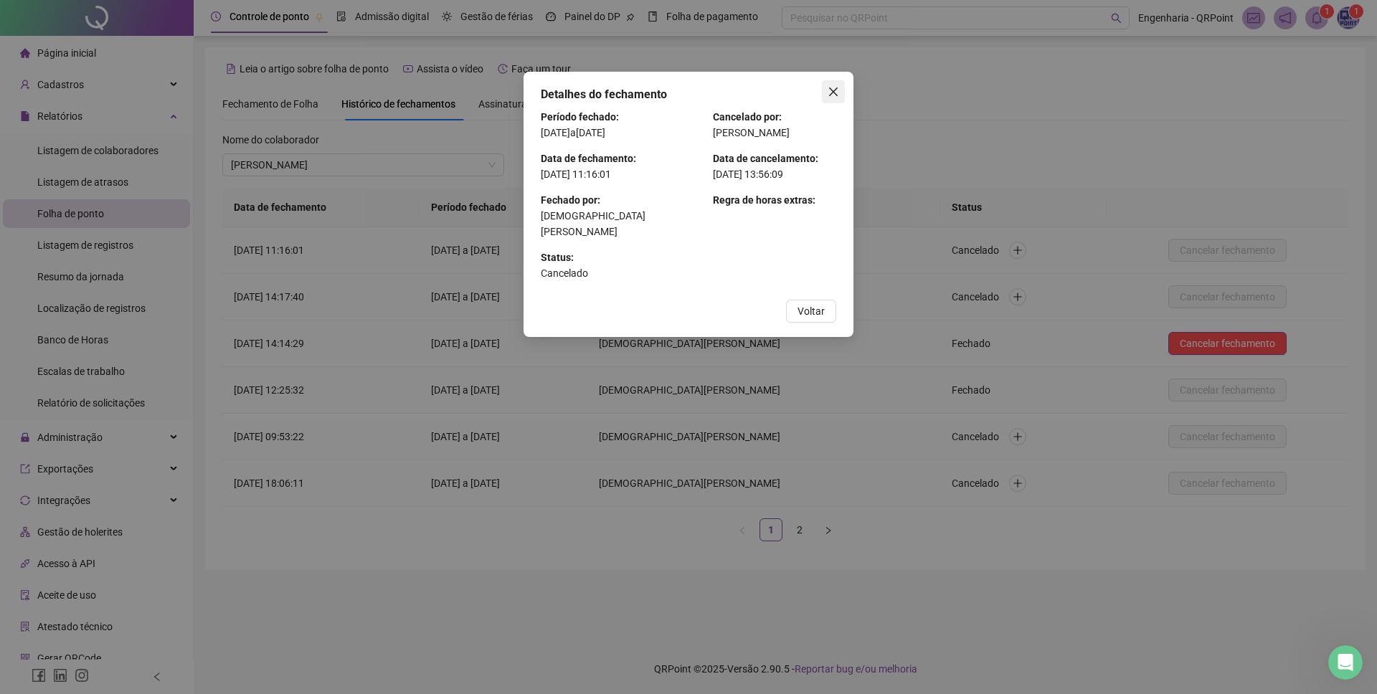
click at [828, 90] on icon "close" at bounding box center [832, 91] width 11 height 11
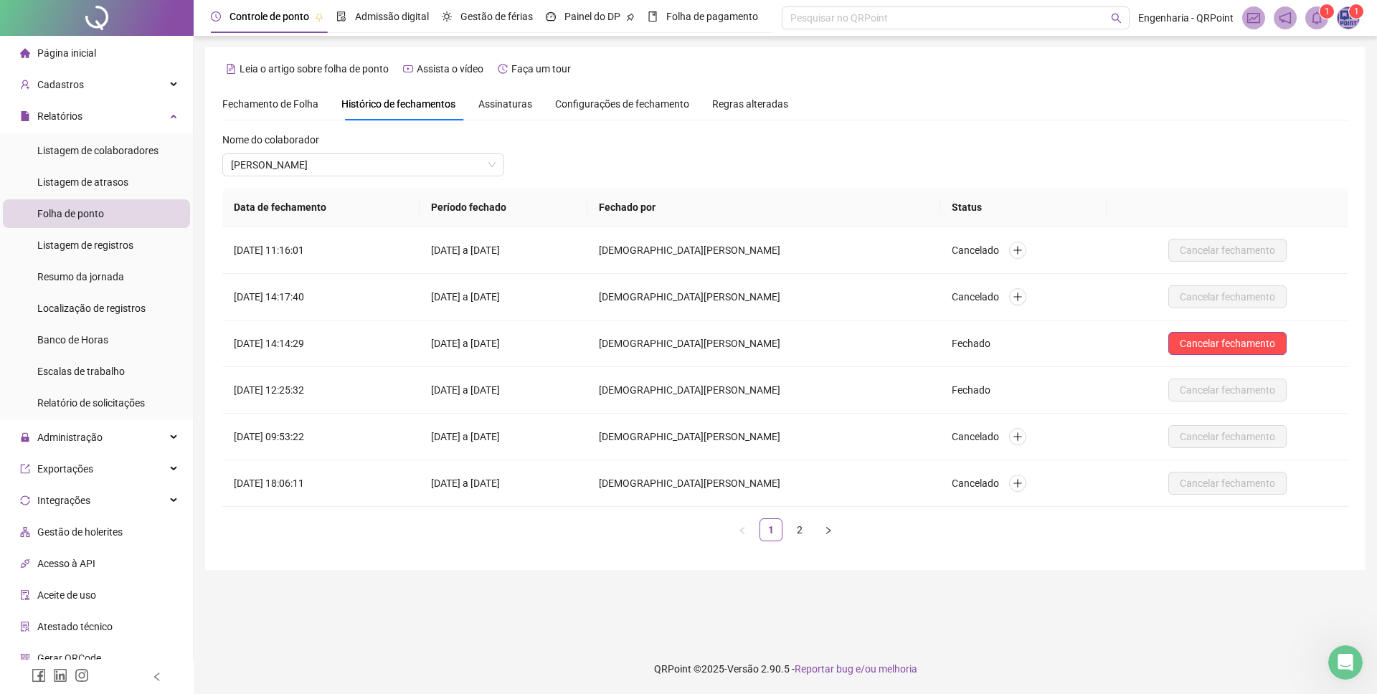
click at [934, 157] on div "Nome do colaborador ANA PAULA DE ANDRADE BEZERRA" at bounding box center [785, 160] width 1126 height 56
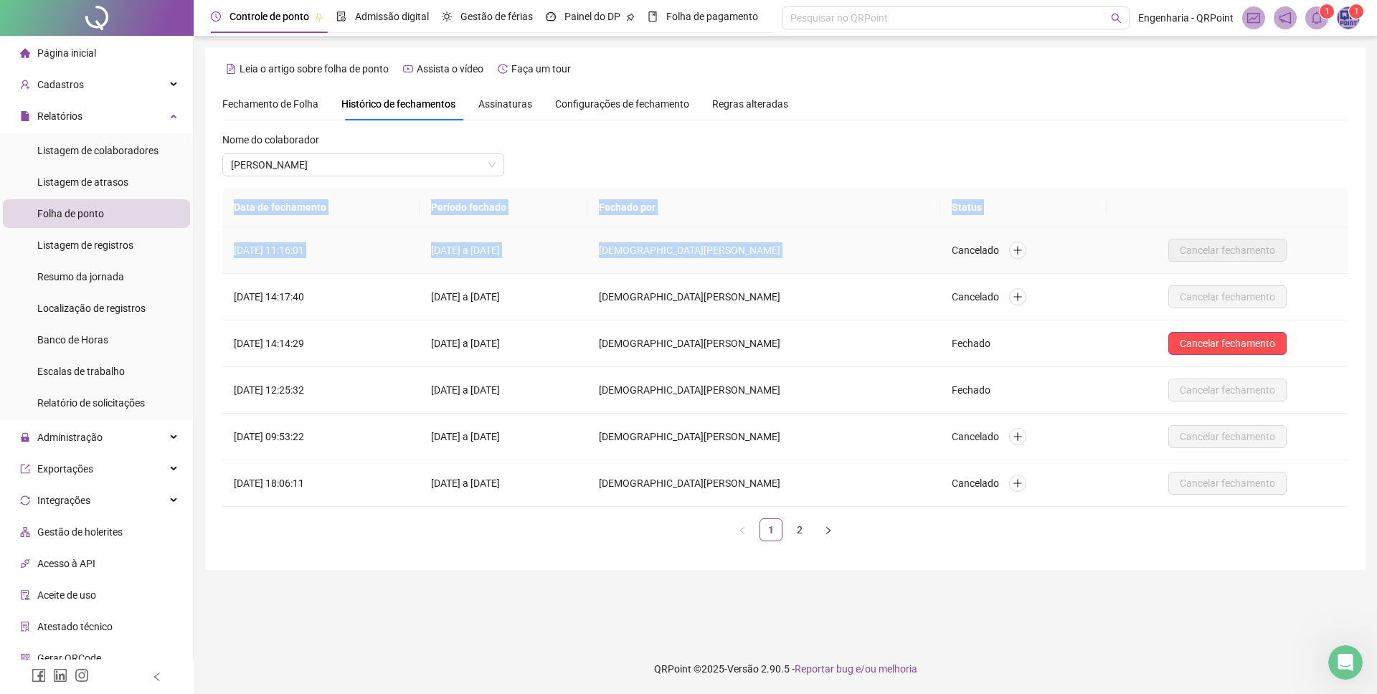
drag, startPoint x: 221, startPoint y: 243, endPoint x: 889, endPoint y: 247, distance: 668.3
click at [888, 247] on div "Data de fechamento Período fechado Fechado por Status 04/08/2025 às 11:16:01 01…" at bounding box center [785, 370] width 1137 height 365
click at [891, 246] on td "CRISTIANE GABRIELA DE OLIVEIRA LIMA" at bounding box center [763, 250] width 353 height 47
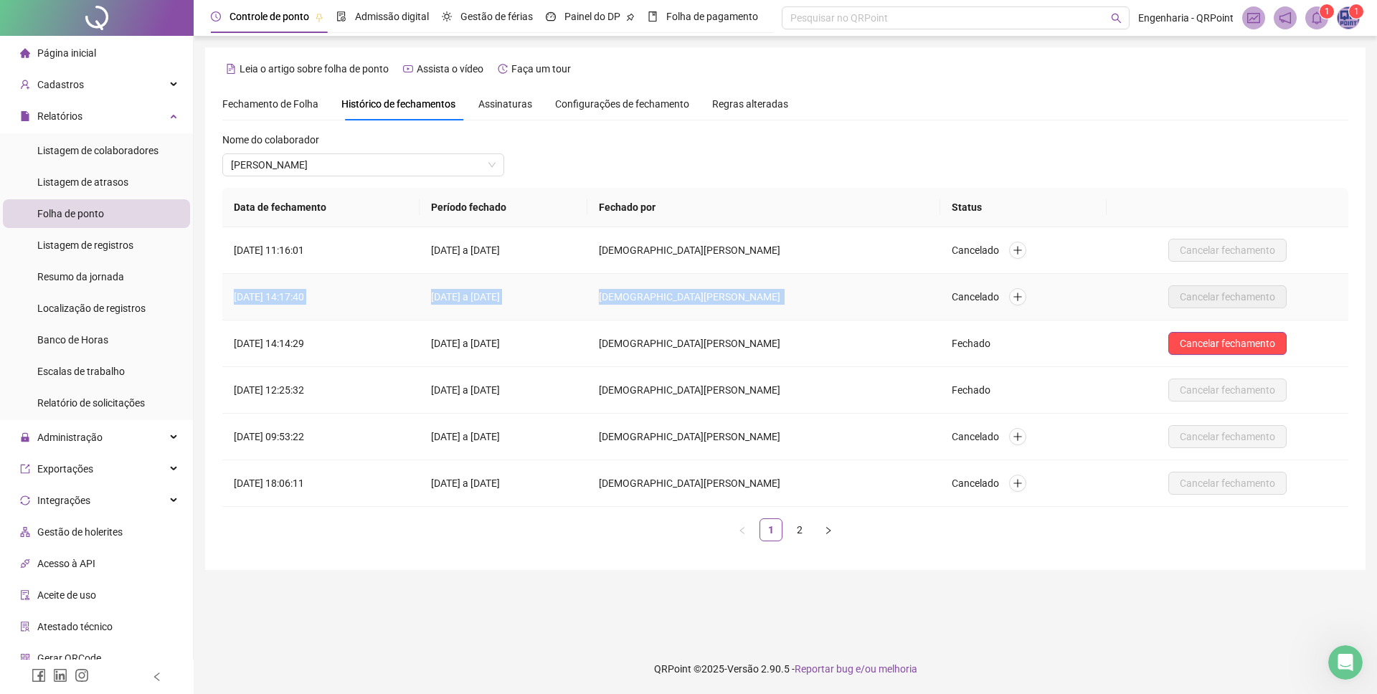
drag, startPoint x: 305, startPoint y: 293, endPoint x: 980, endPoint y: 295, distance: 674.0
click at [980, 295] on tr "01/08/2025 às 14:17:40 01/07/2025 a 31/07/2025 CRISTIANE GABRIELA DE OLIVEIRA L…" at bounding box center [785, 297] width 1126 height 47
click at [264, 295] on td "01/08/2025 às 14:17:40" at bounding box center [320, 297] width 197 height 47
drag, startPoint x: 244, startPoint y: 298, endPoint x: 327, endPoint y: 300, distance: 83.2
click at [306, 298] on td "01/08/2025 às 14:17:40" at bounding box center [320, 297] width 197 height 47
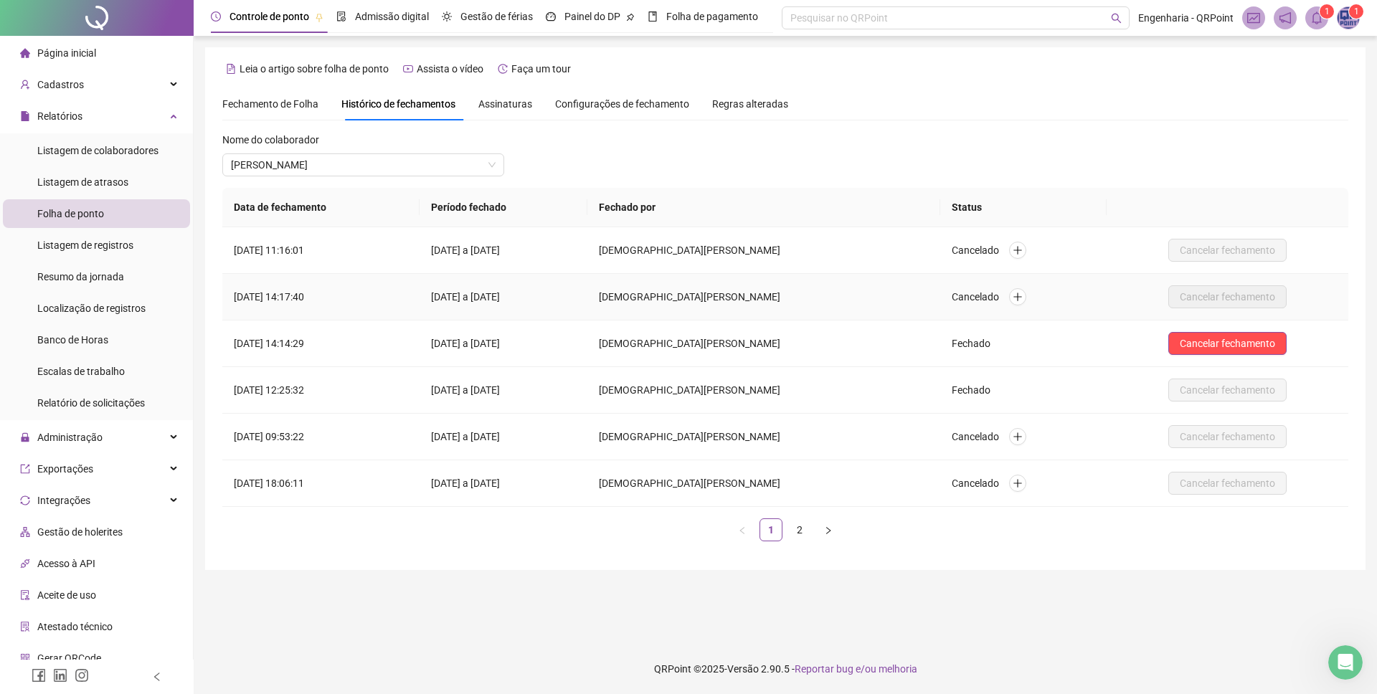
click at [313, 299] on td "01/08/2025 às 14:17:40" at bounding box center [320, 297] width 197 height 47
drag, startPoint x: 310, startPoint y: 298, endPoint x: 330, endPoint y: 298, distance: 19.4
click at [330, 298] on td "01/08/2025 às 14:17:40" at bounding box center [320, 297] width 197 height 47
click at [338, 301] on td "01/08/2025 às 14:17:40" at bounding box center [320, 297] width 197 height 47
